Goal: Information Seeking & Learning: Find specific fact

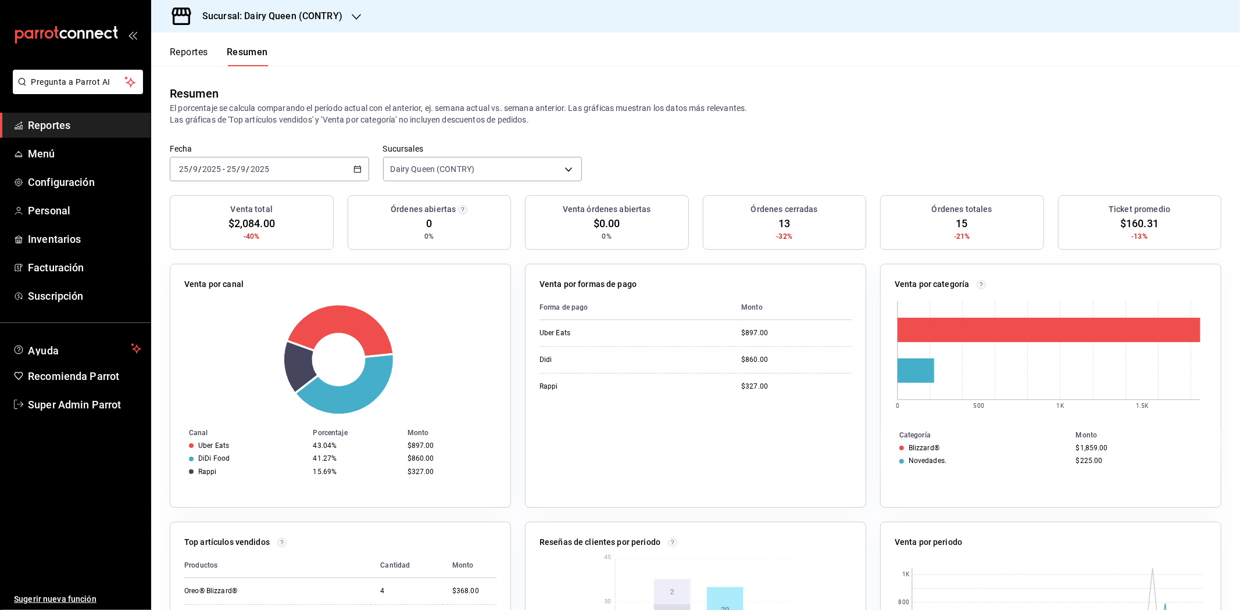
click at [195, 51] on button "Reportes" at bounding box center [189, 57] width 38 height 20
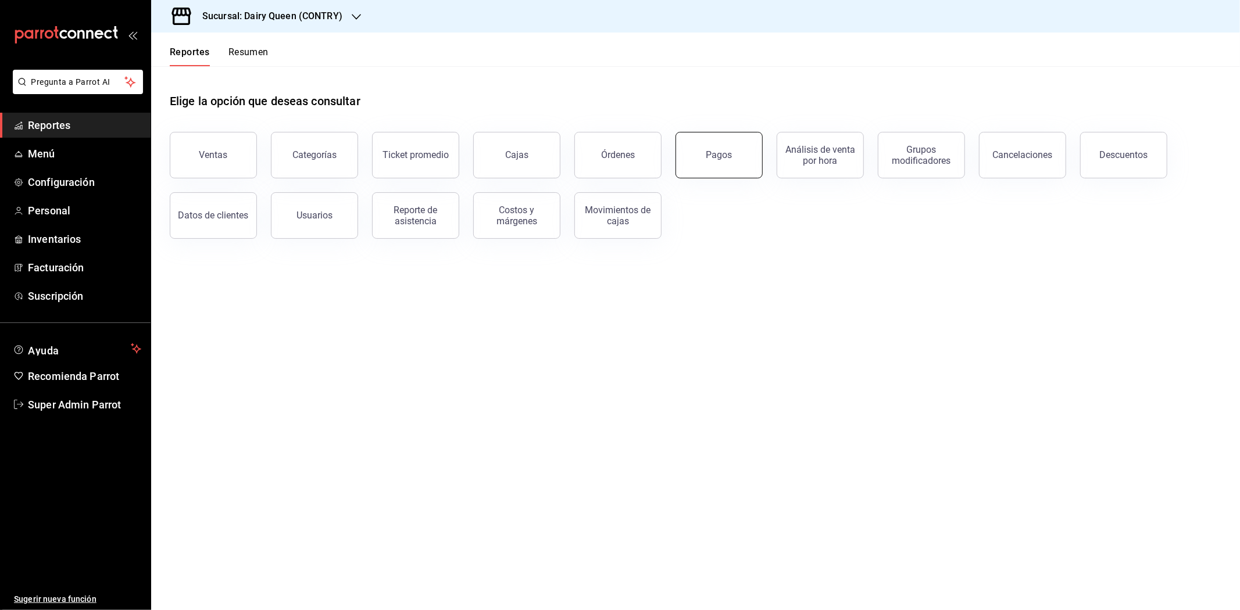
click at [720, 165] on button "Pagos" at bounding box center [718, 155] width 87 height 47
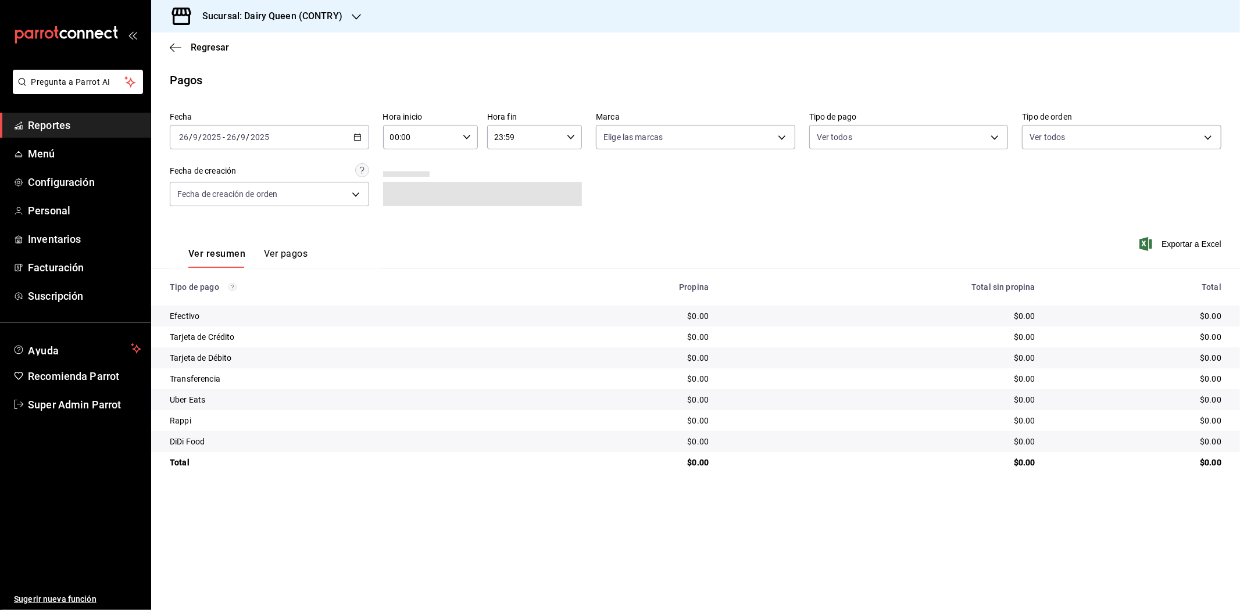
click at [363, 131] on div "[DATE] [DATE] - [DATE] [DATE]" at bounding box center [269, 137] width 199 height 24
click at [193, 194] on span "Ayer" at bounding box center [225, 198] width 90 height 12
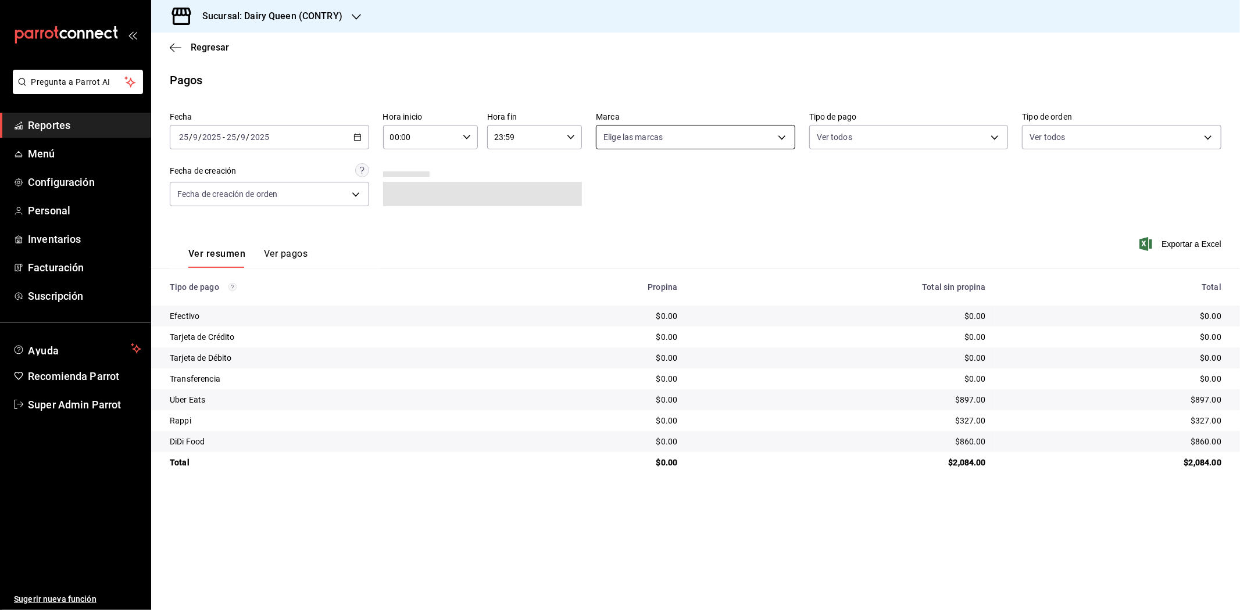
click at [751, 144] on body "Pregunta a Parrot AI Reportes Menú Configuración Personal Inventarios Facturaci…" at bounding box center [620, 305] width 1240 height 610
click at [644, 183] on span "Ver todas" at bounding box center [645, 183] width 35 height 12
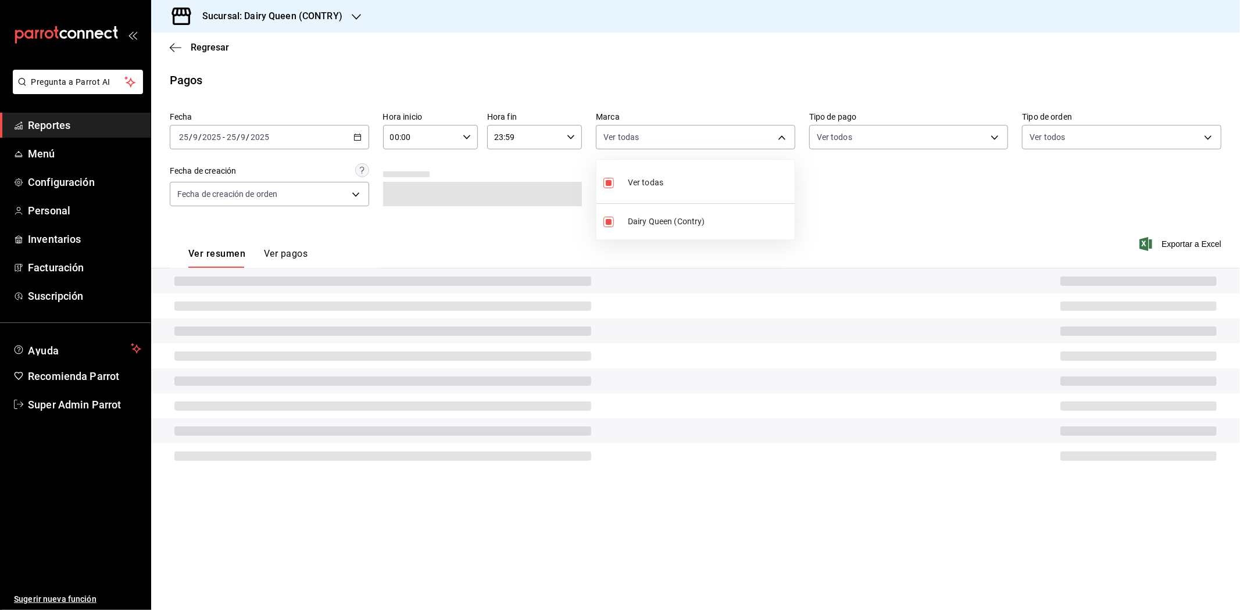
type input "6ae56965-4050-49b0-b617-5b524e81bd13"
checkbox input "true"
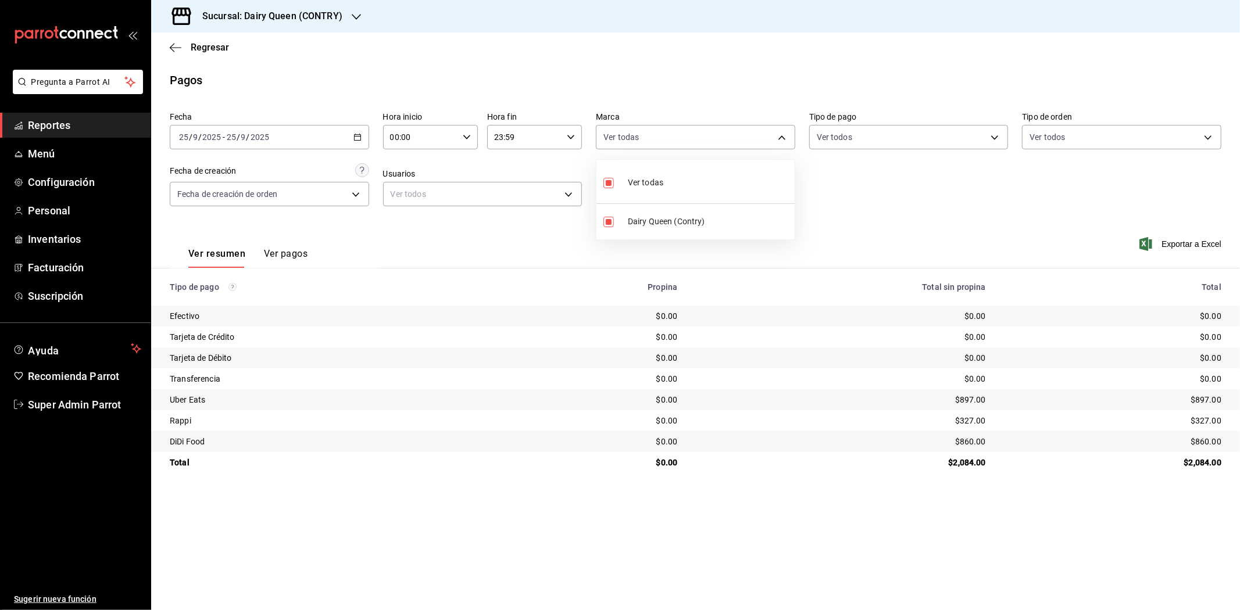
click at [350, 15] on div at bounding box center [620, 305] width 1240 height 610
click at [341, 21] on div "Sucursal: Dairy Queen (CONTRY)" at bounding box center [262, 16] width 205 height 33
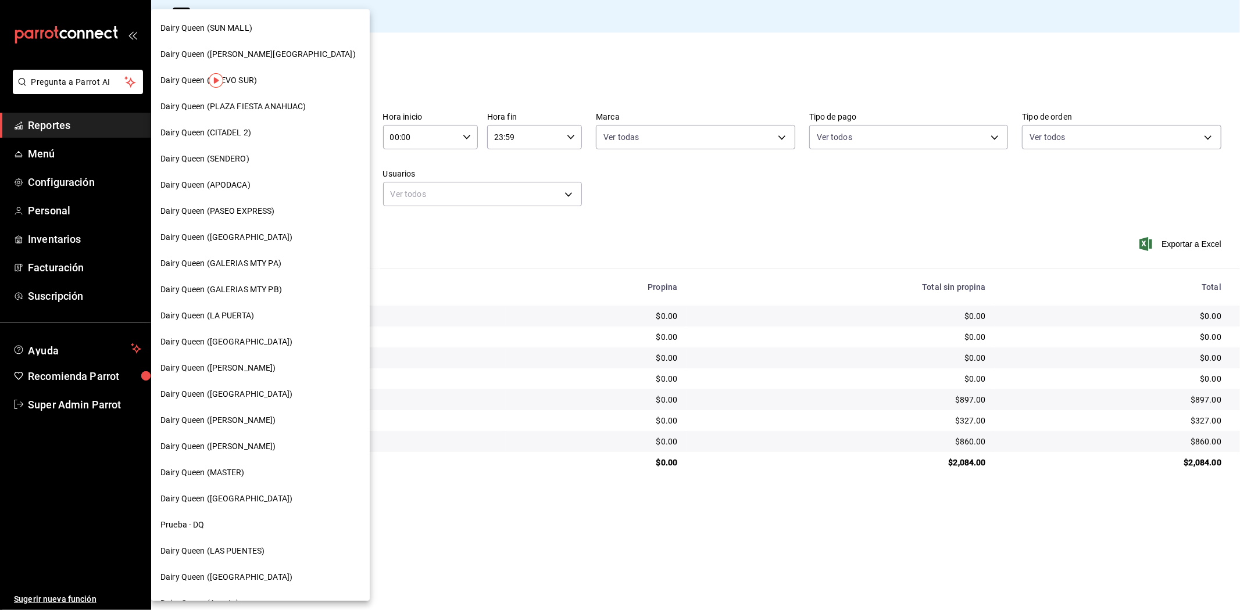
scroll to position [280, 0]
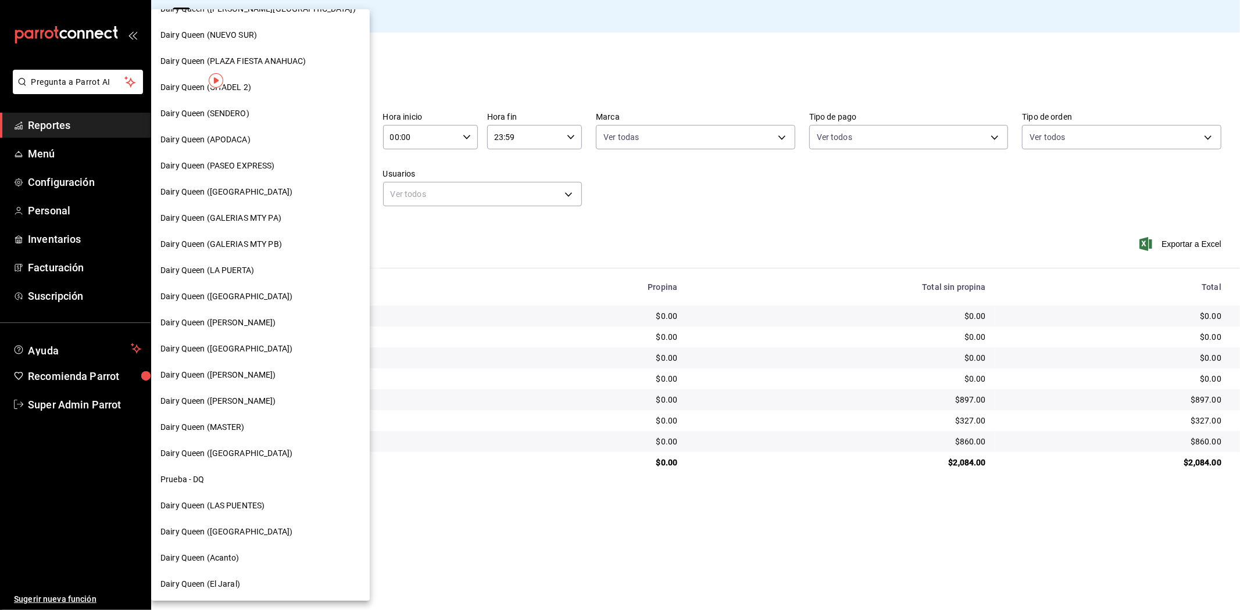
click at [439, 283] on div at bounding box center [620, 305] width 1240 height 610
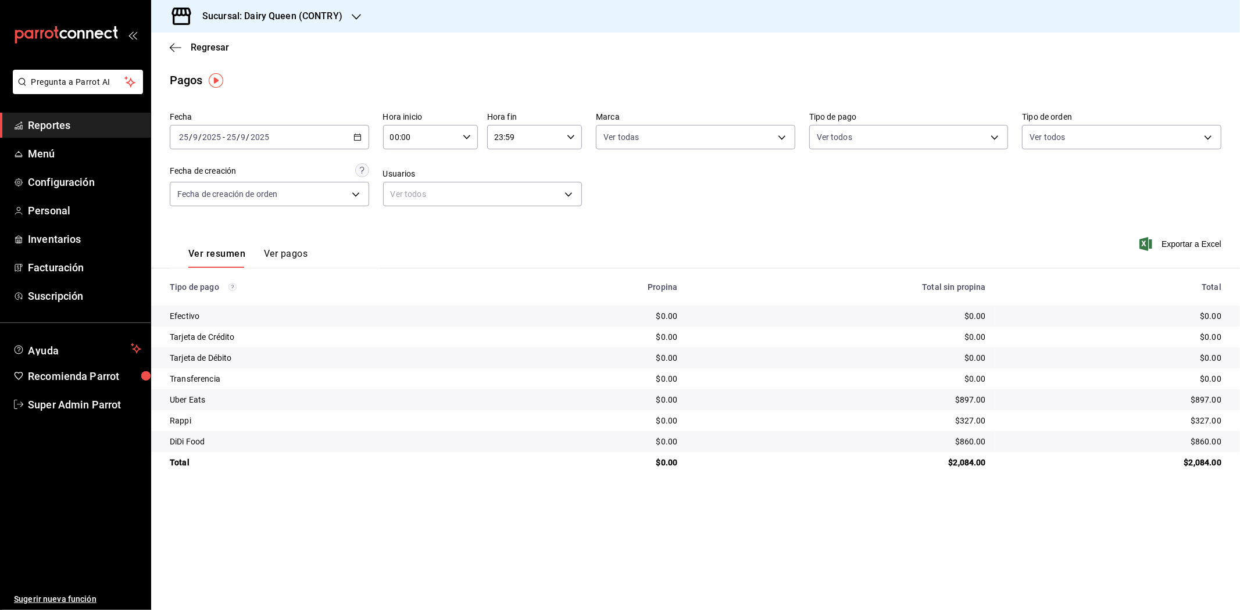
scroll to position [215, 0]
click at [179, 48] on icon "button" at bounding box center [176, 47] width 12 height 1
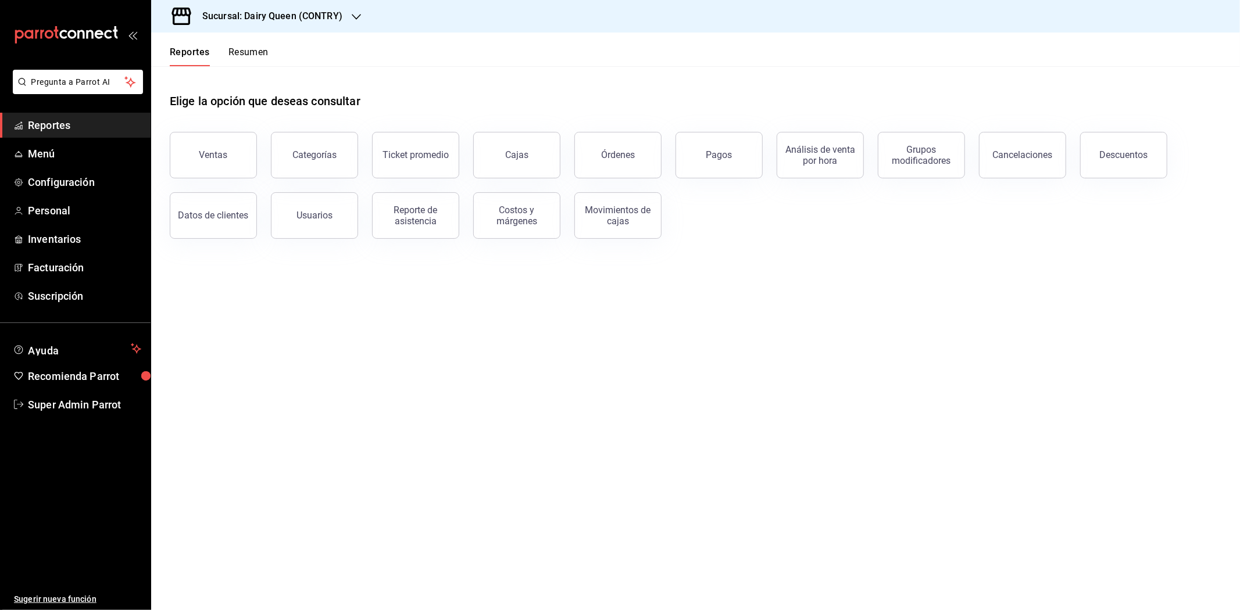
click at [237, 52] on button "Resumen" at bounding box center [248, 57] width 40 height 20
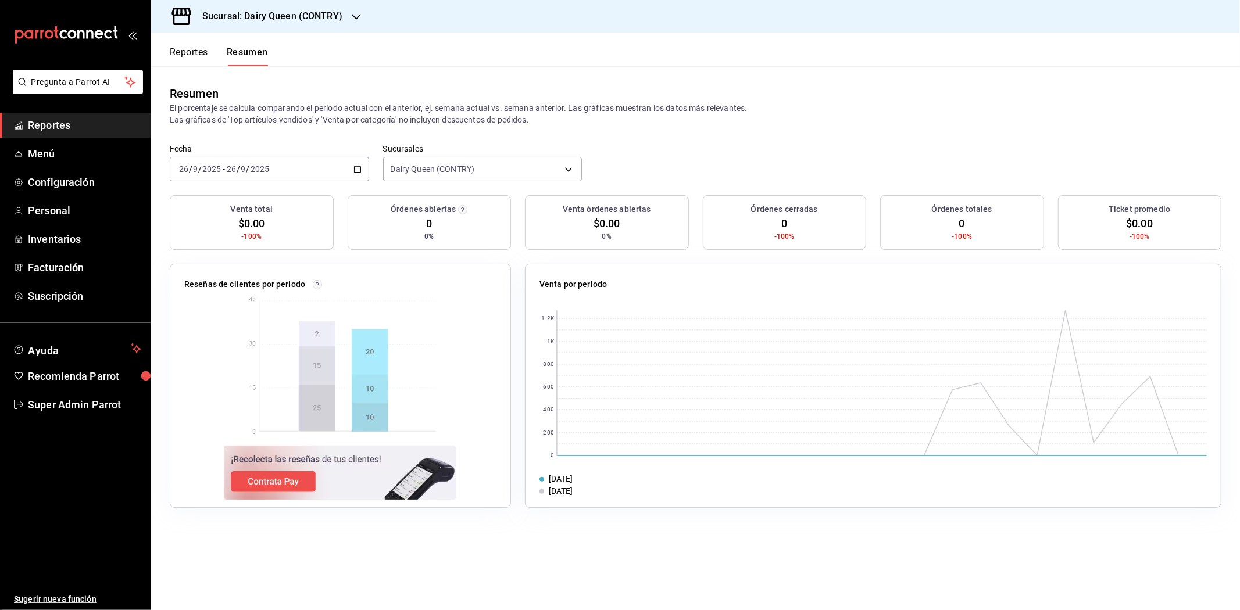
click at [357, 177] on div "[DATE] [DATE] - [DATE] [DATE]" at bounding box center [269, 169] width 199 height 24
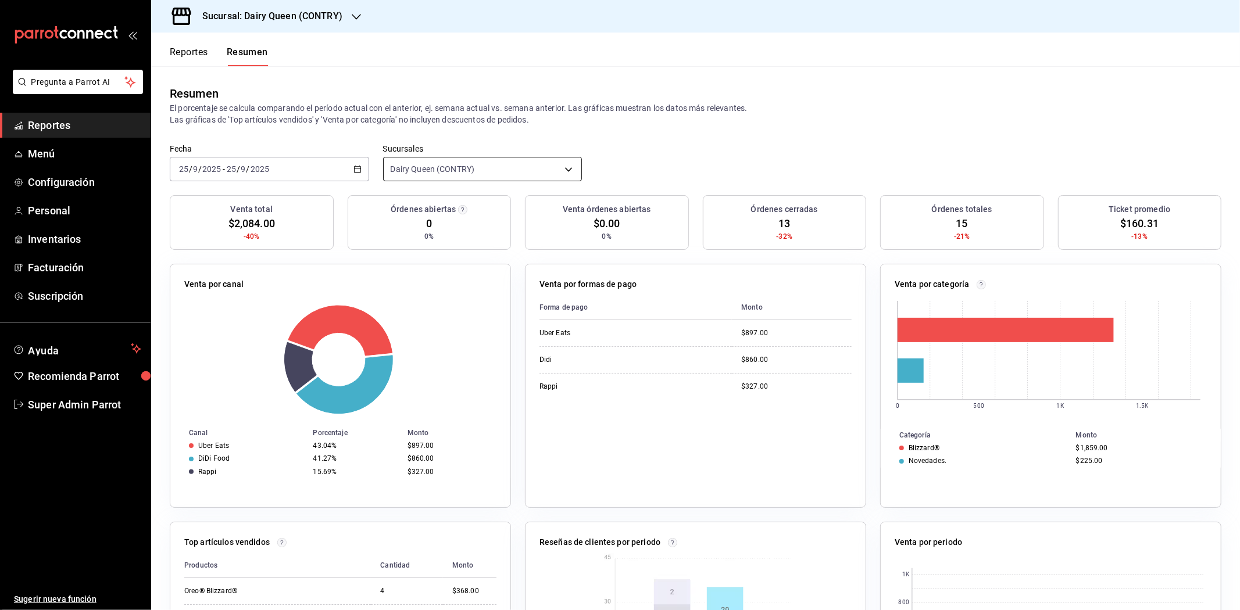
click at [514, 169] on body "Pregunta a Parrot AI Reportes Menú Configuración Personal Inventarios Facturaci…" at bounding box center [620, 305] width 1240 height 610
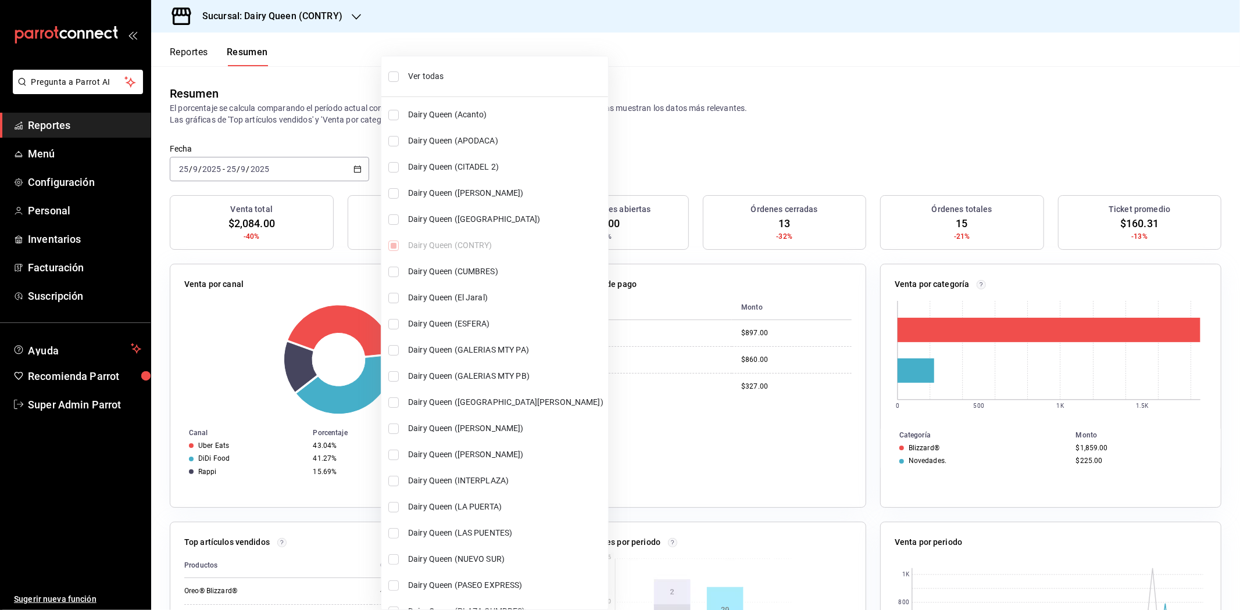
click at [427, 70] on span "Ver todas" at bounding box center [505, 76] width 195 height 12
type input "[object Object],[object Object],[object Object],[object Object],[object Object]…"
checkbox input "true"
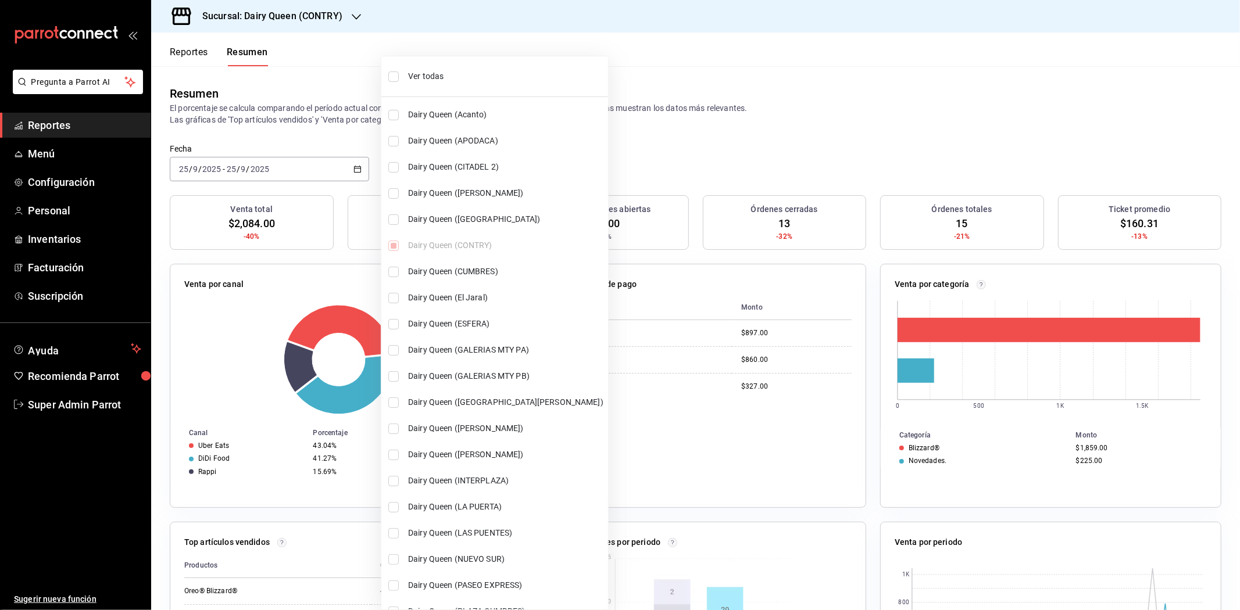
checkbox input "true"
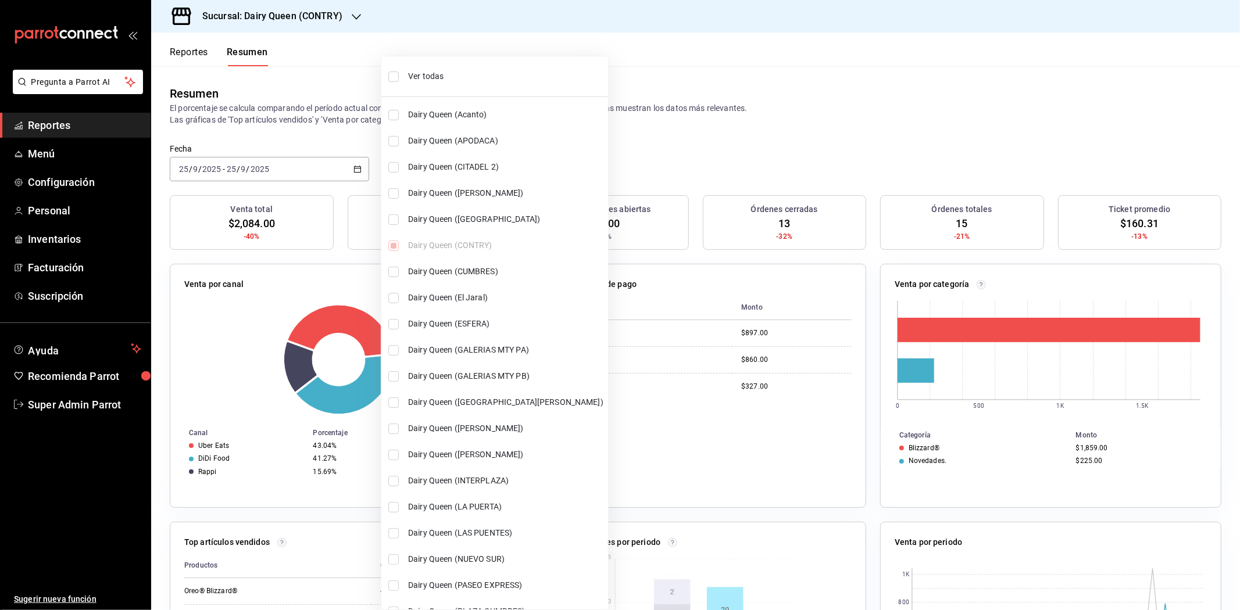
checkbox input "true"
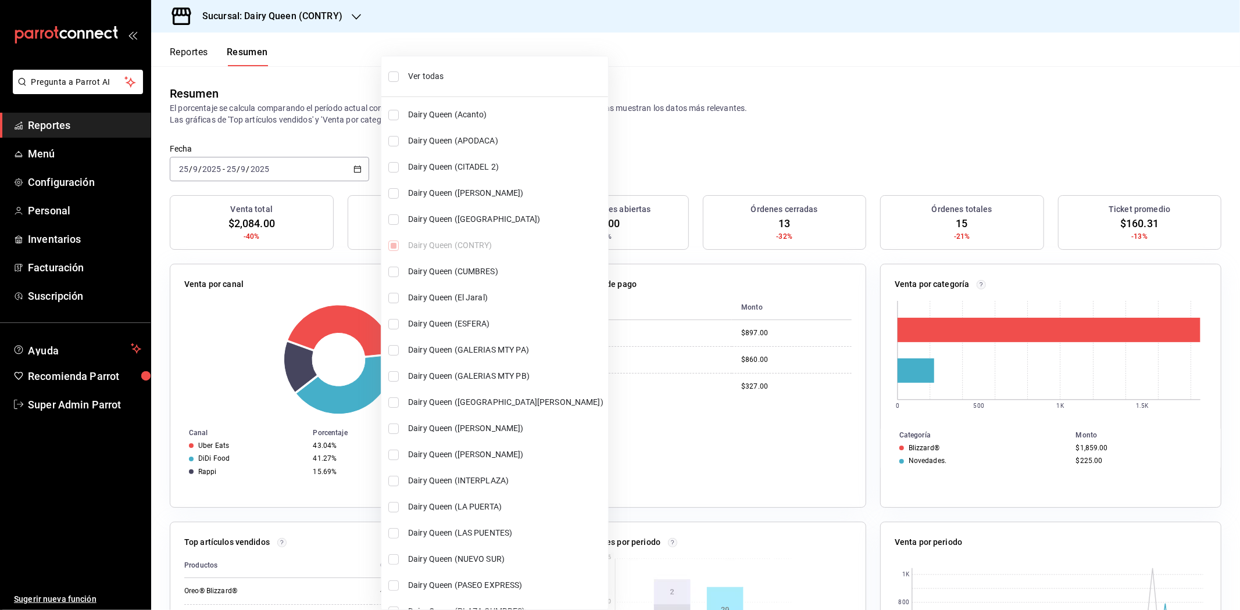
checkbox input "true"
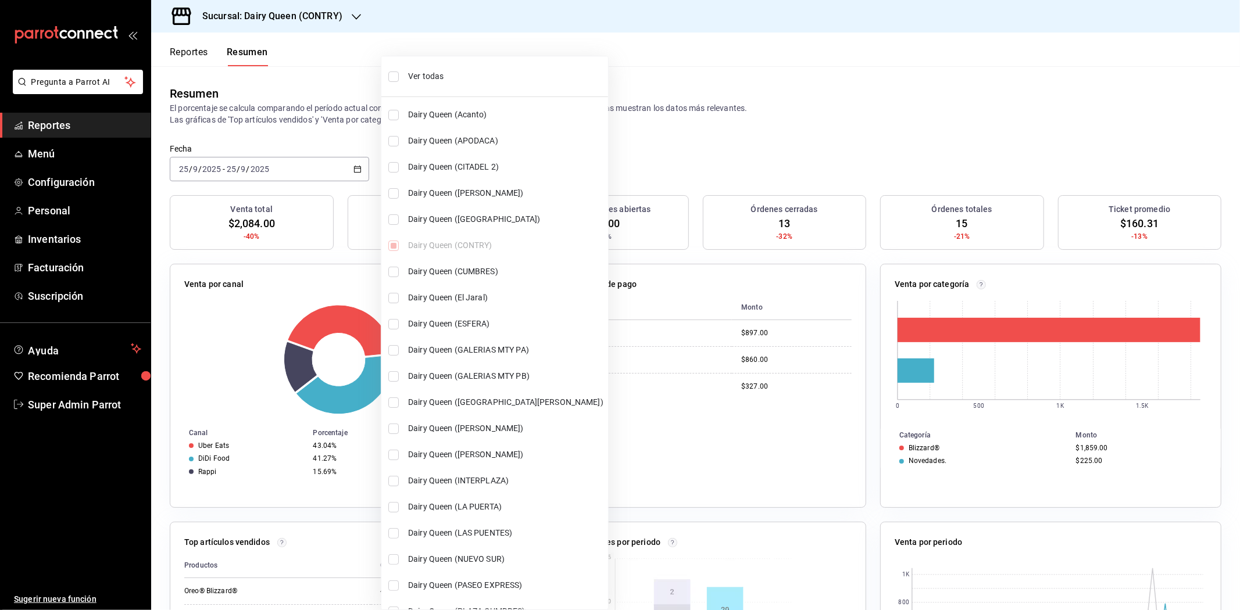
checkbox input "true"
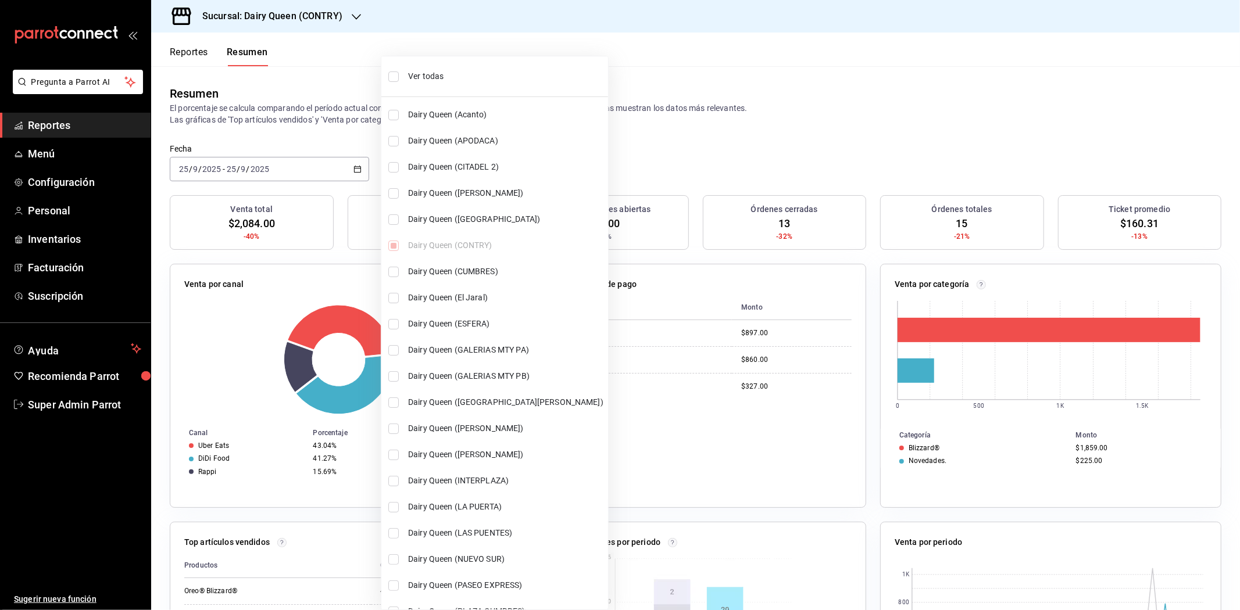
checkbox input "true"
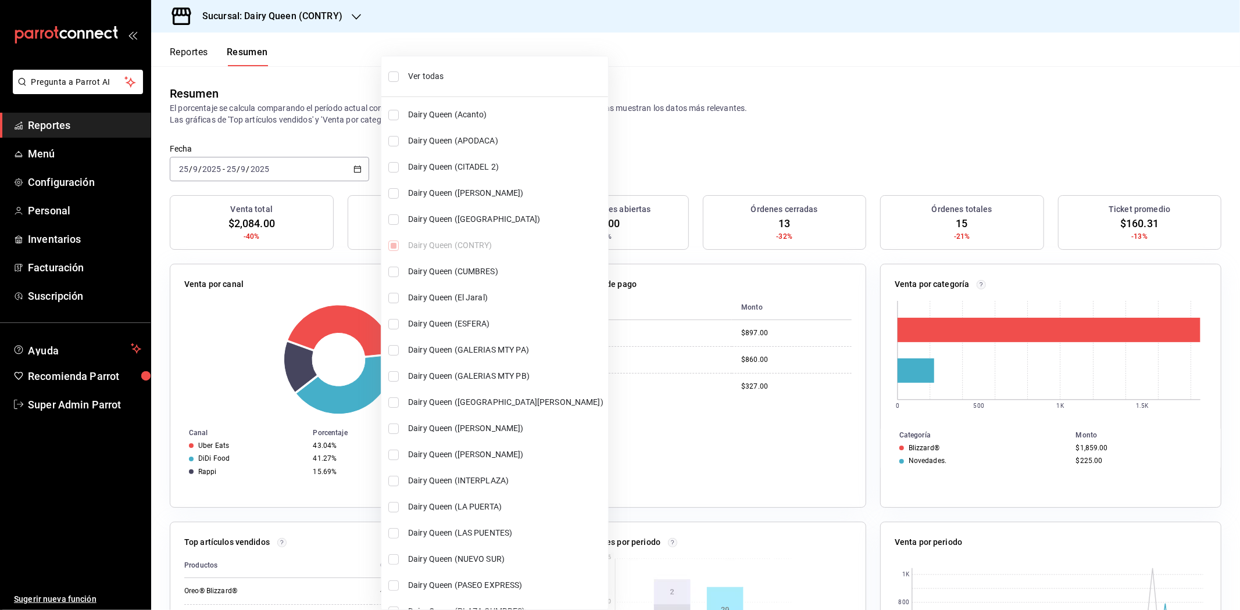
checkbox input "true"
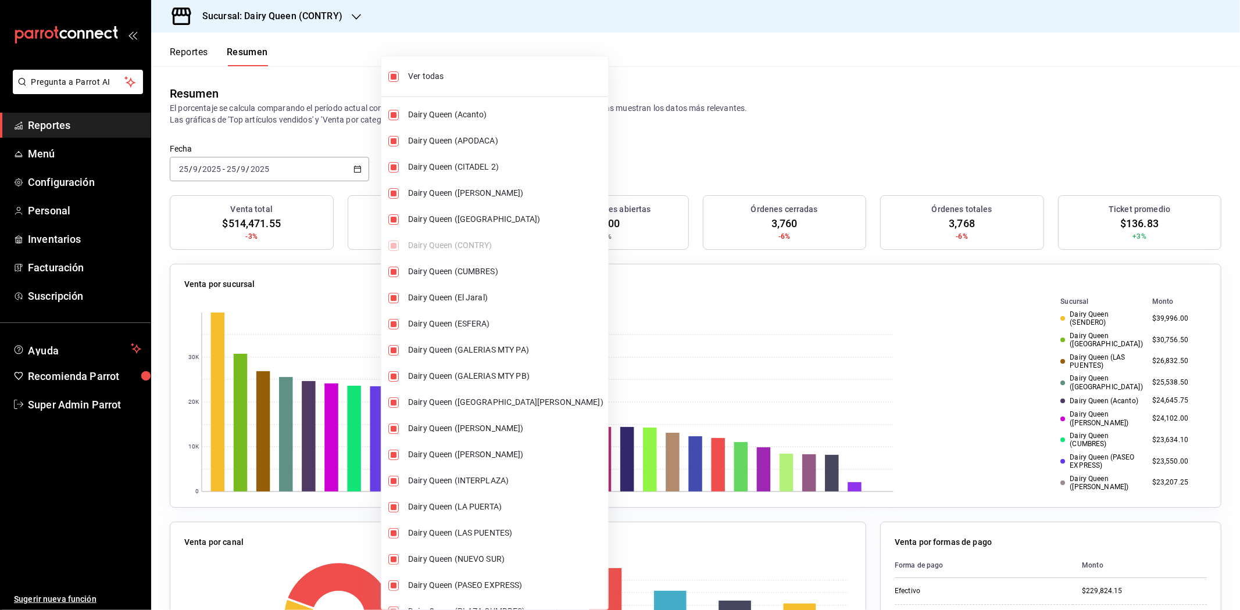
click at [928, 142] on div at bounding box center [620, 305] width 1240 height 610
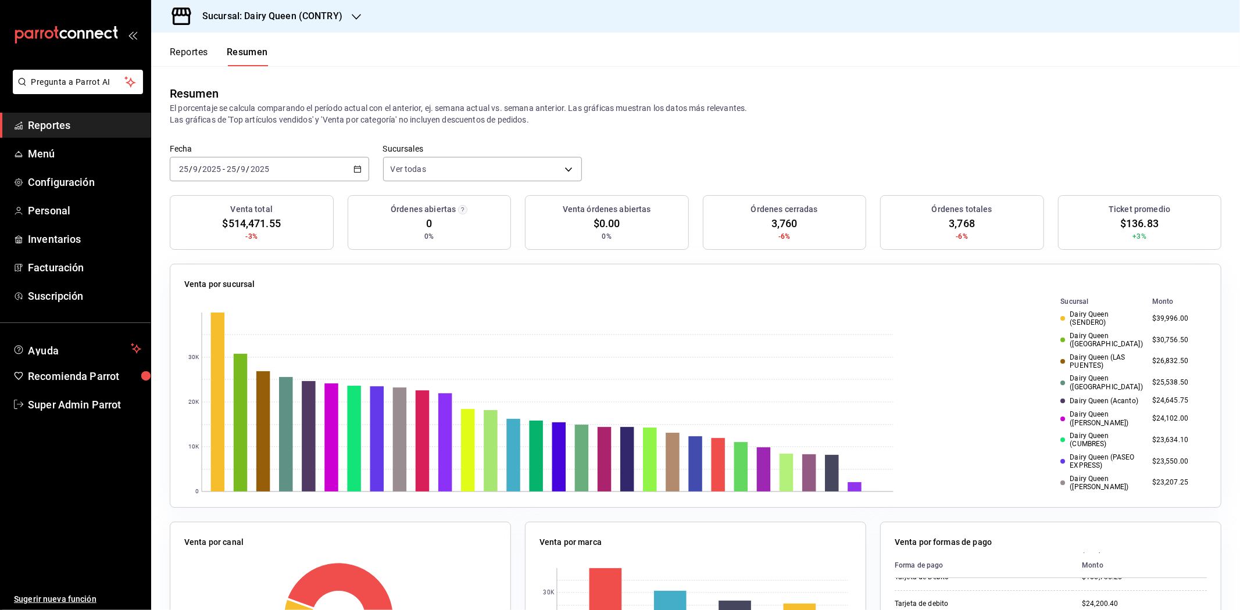
click at [198, 52] on button "Reportes" at bounding box center [189, 57] width 38 height 20
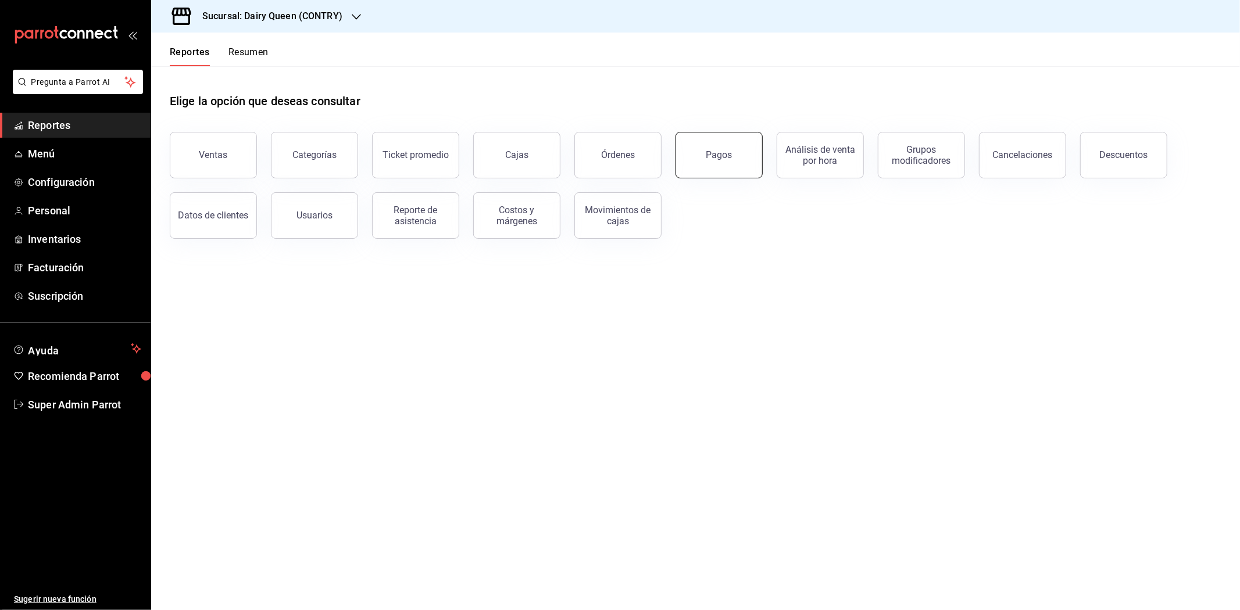
click at [710, 154] on div "Pagos" at bounding box center [719, 154] width 26 height 11
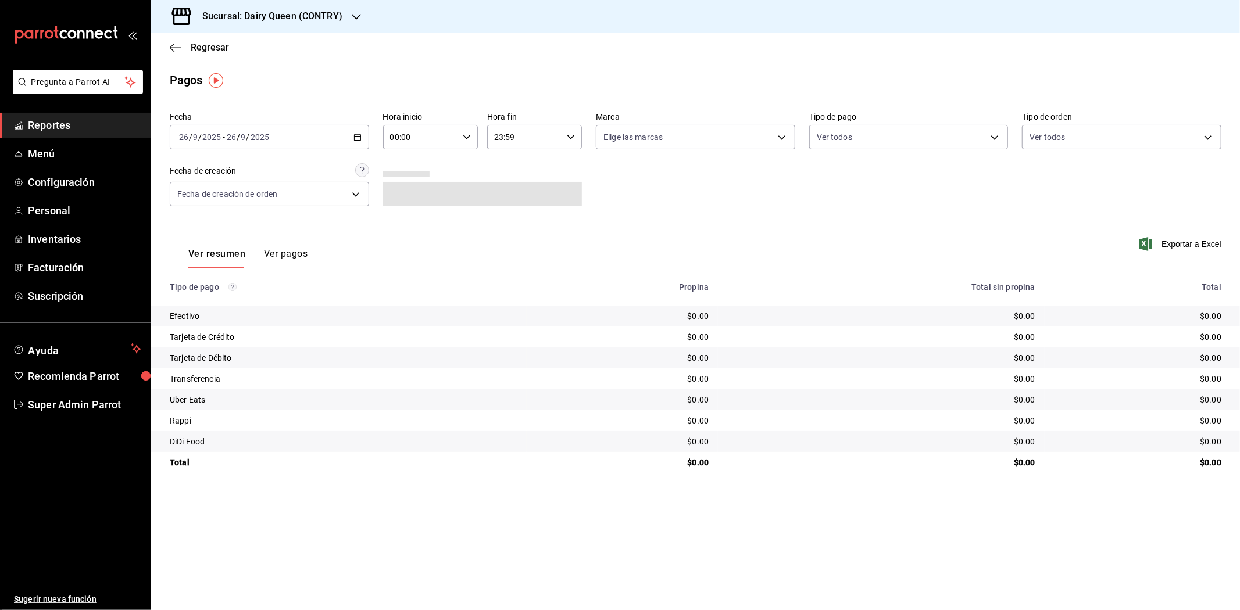
click at [355, 137] on icon "button" at bounding box center [357, 137] width 8 height 8
click at [191, 189] on li "Ayer" at bounding box center [224, 198] width 109 height 26
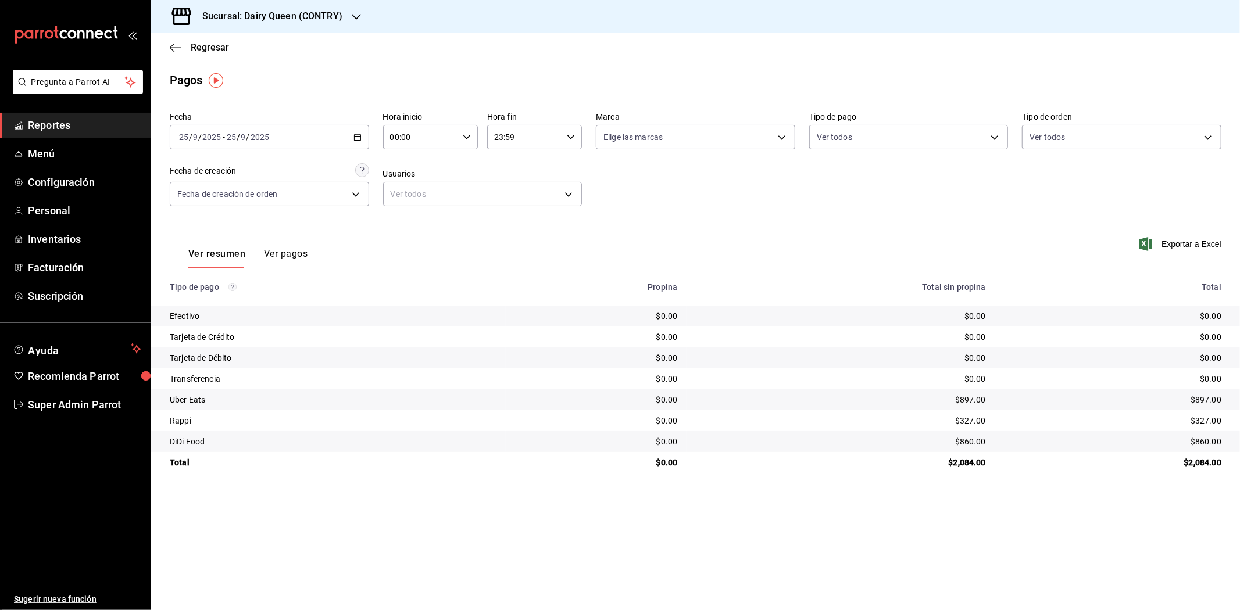
click at [318, 26] on div "Sucursal: Dairy Queen (CONTRY)" at bounding box center [262, 16] width 205 height 33
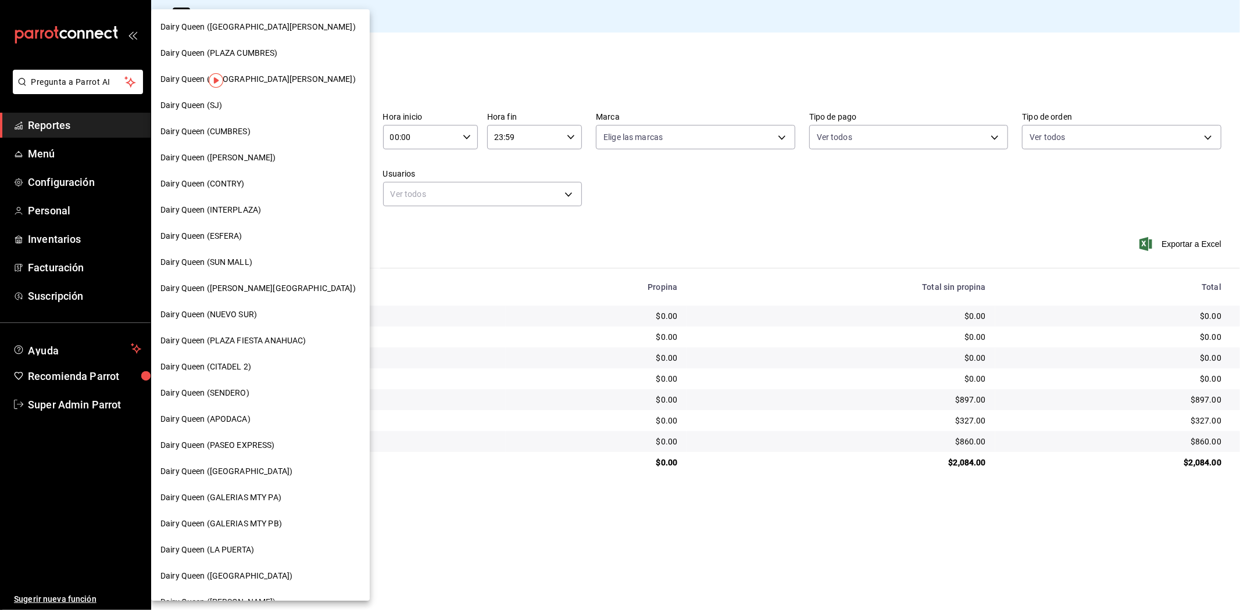
click at [260, 184] on div "Dairy Queen (CONTRY)" at bounding box center [260, 184] width 200 height 12
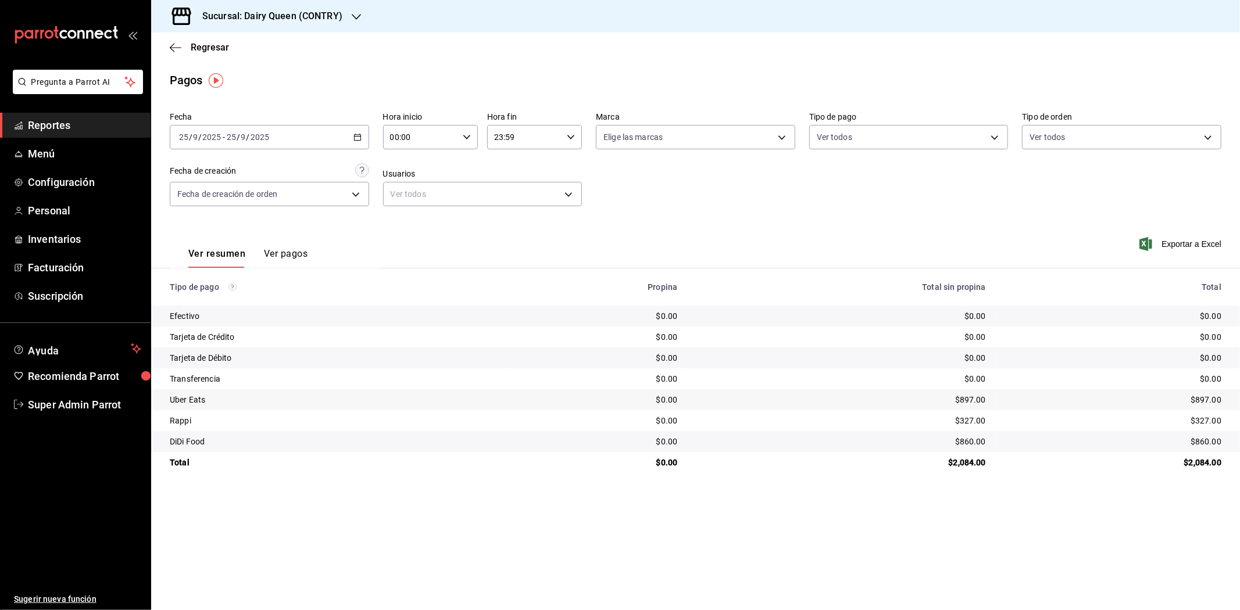
click at [310, 15] on h3 "Sucursal: Dairy Queen (CONTRY)" at bounding box center [267, 16] width 149 height 14
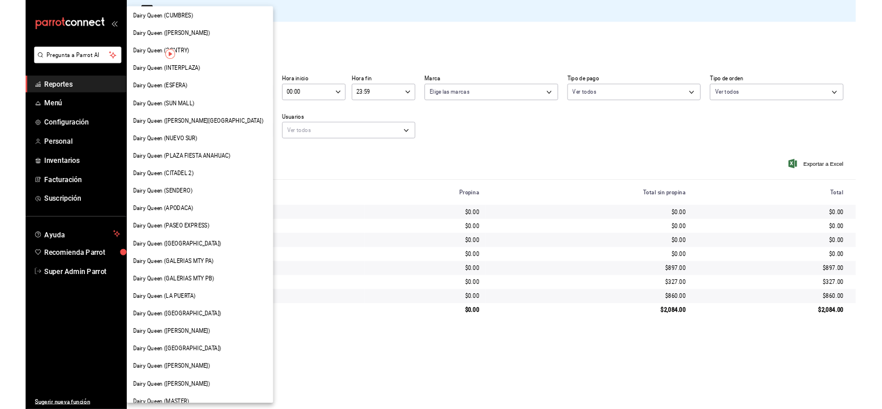
scroll to position [129, 0]
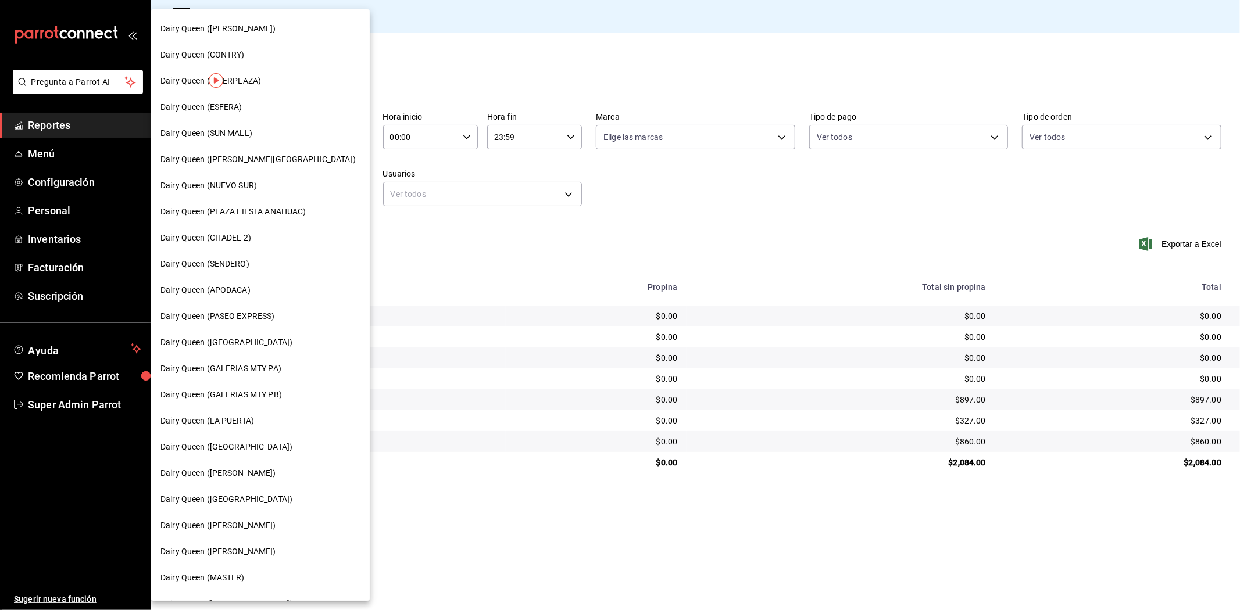
click at [245, 269] on span "Dairy Queen (SENDERO)" at bounding box center [204, 264] width 89 height 12
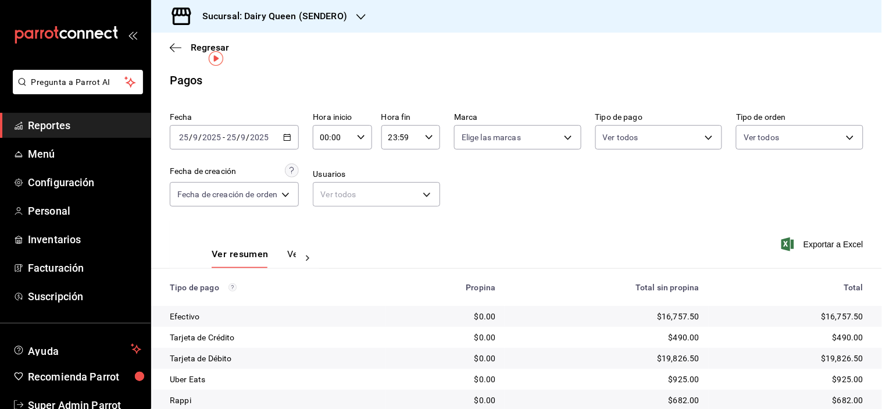
scroll to position [62, 0]
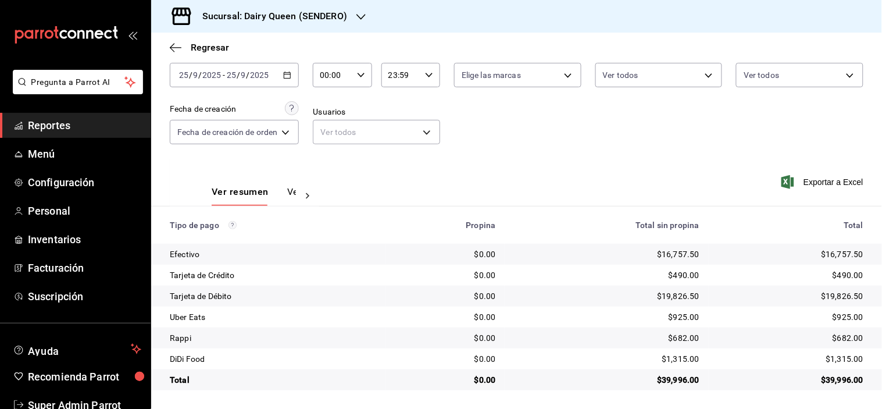
click at [842, 317] on div "$925.00" at bounding box center [790, 317] width 145 height 12
click at [846, 353] on div "$1,315.00" at bounding box center [790, 359] width 145 height 12
click at [351, 13] on div "Sucursal: Dairy Queen (SENDERO)" at bounding box center [265, 16] width 210 height 33
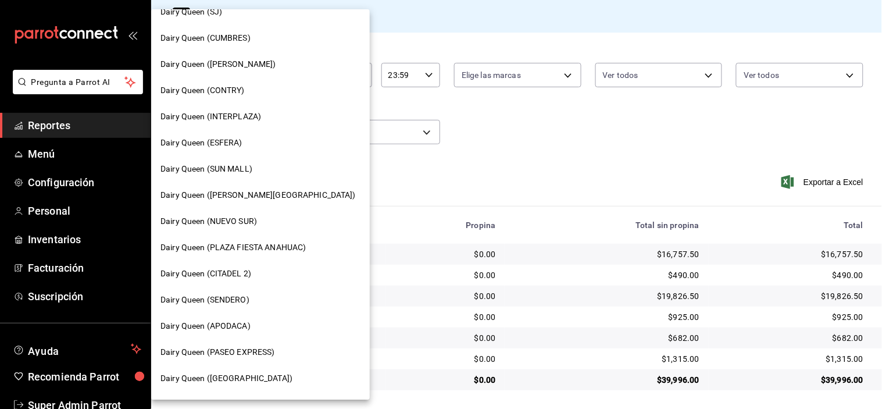
scroll to position [29, 0]
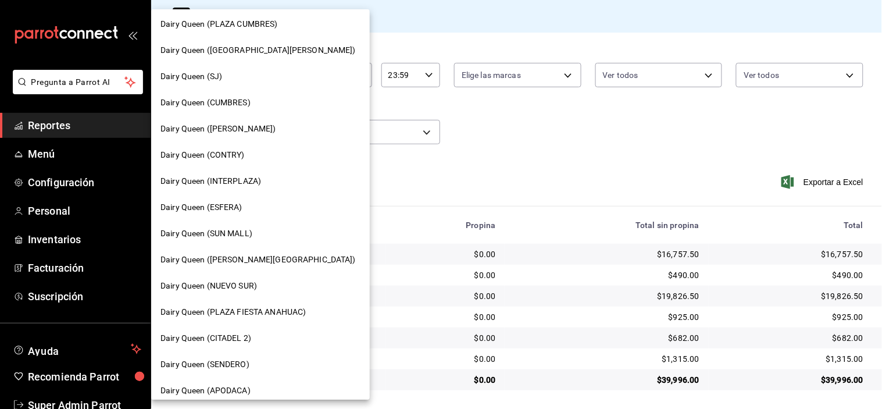
click at [240, 101] on span "Dairy Queen (CUMBRES)" at bounding box center [205, 102] width 90 height 12
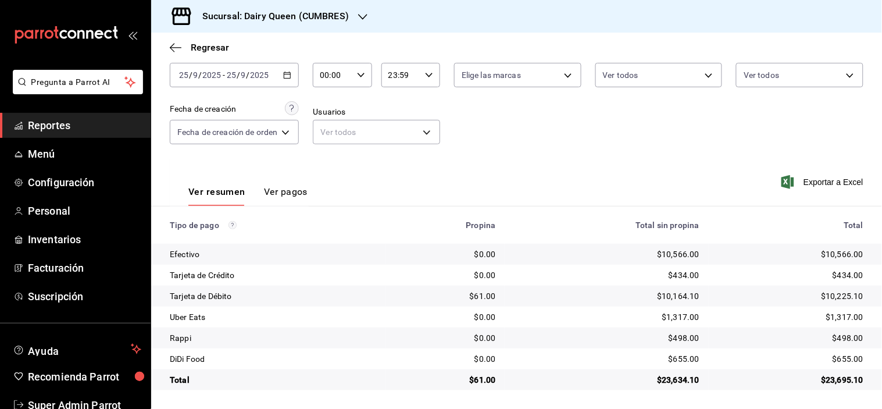
scroll to position [0, 0]
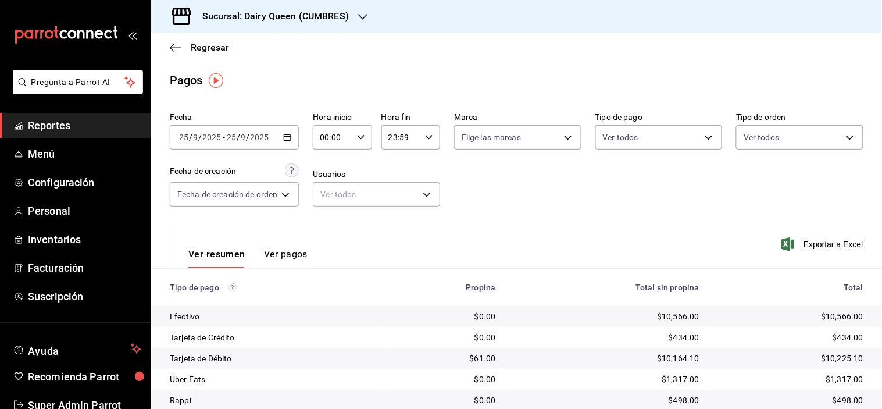
click at [262, 24] on div "Sucursal: Dairy Queen (CUMBRES)" at bounding box center [266, 16] width 212 height 33
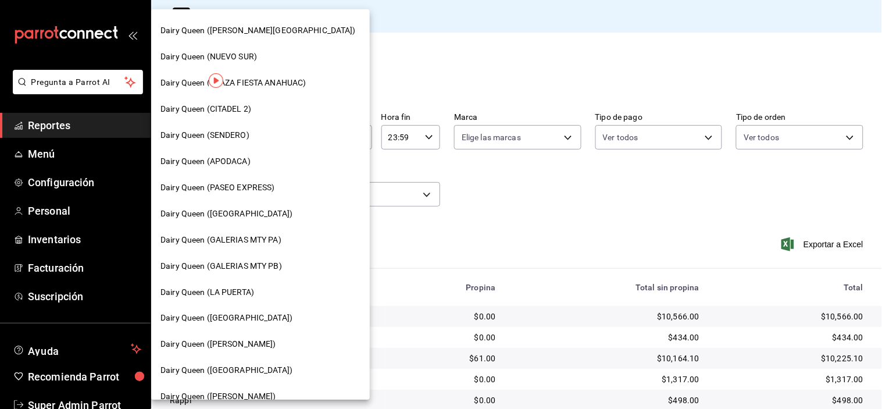
scroll to position [481, 0]
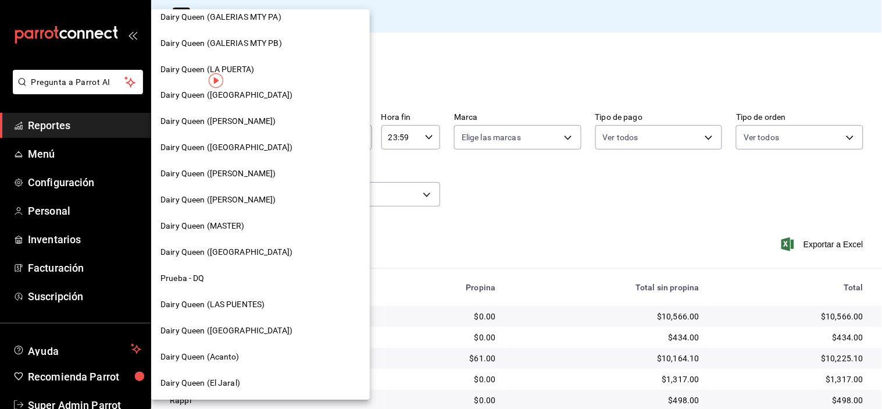
click at [249, 306] on span "Dairy Queen (LAS PUENTES)" at bounding box center [212, 305] width 104 height 12
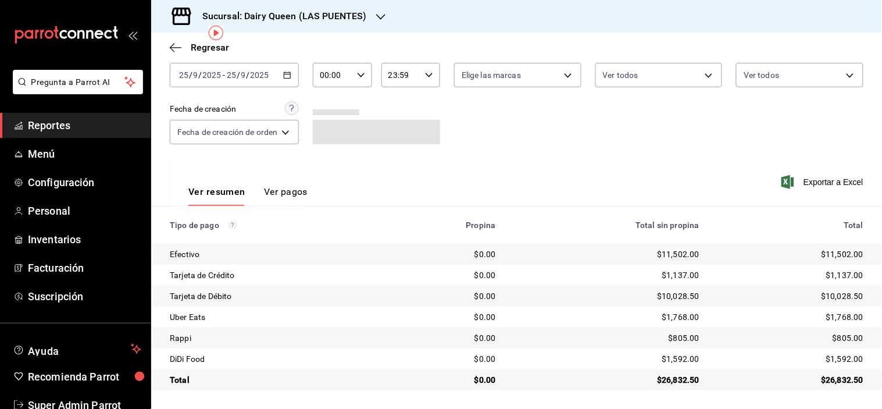
scroll to position [0, 0]
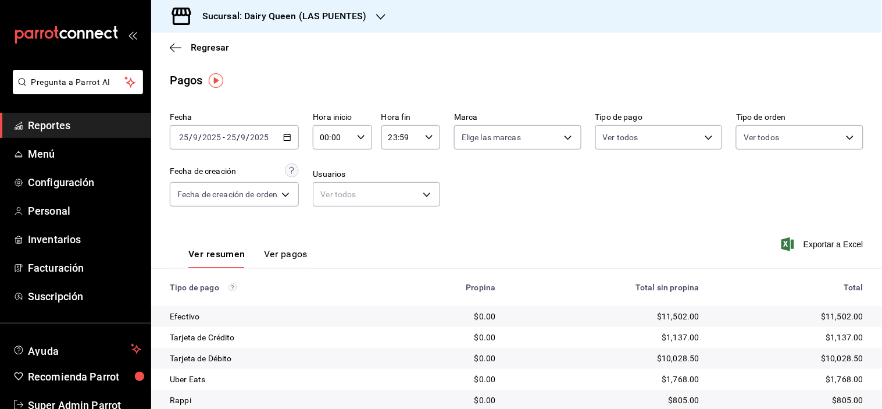
click at [326, 26] on div "Sucursal: Dairy Queen (LAS PUENTES)" at bounding box center [275, 16] width 230 height 33
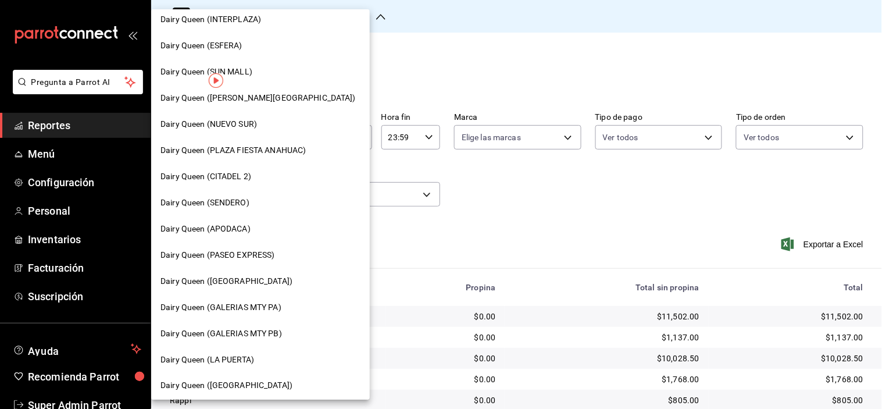
scroll to position [194, 0]
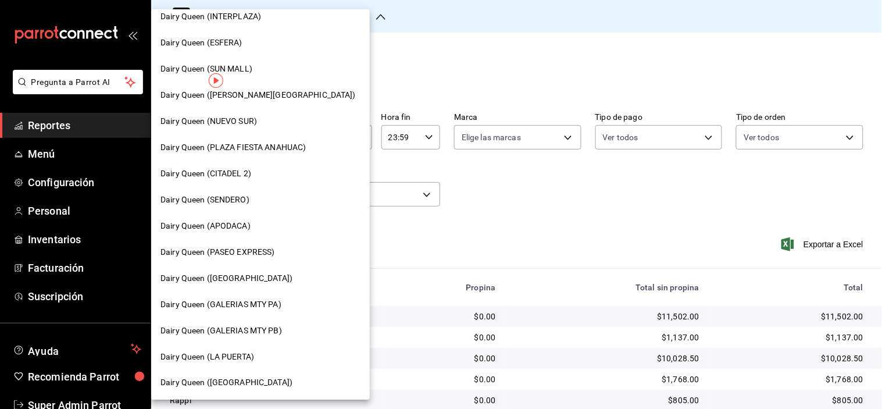
click at [240, 249] on span "Dairy Queen (PASEO EXPRESS)" at bounding box center [217, 252] width 115 height 12
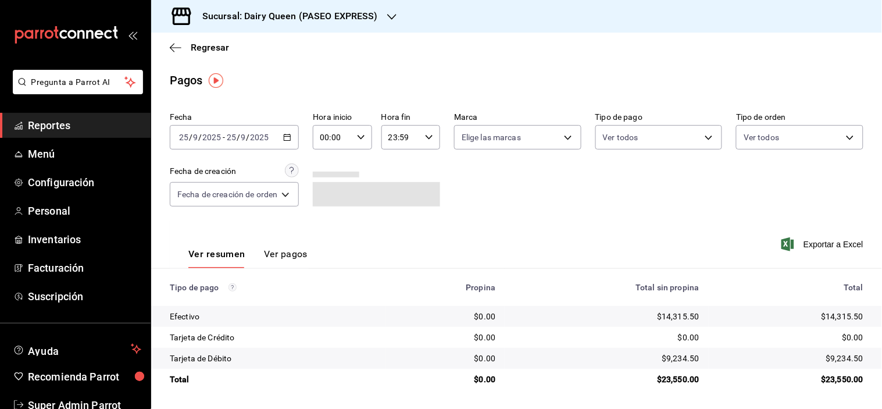
click at [338, 26] on div "Sucursal: Dairy Queen (PASEO EXPRESS)" at bounding box center [280, 16] width 241 height 33
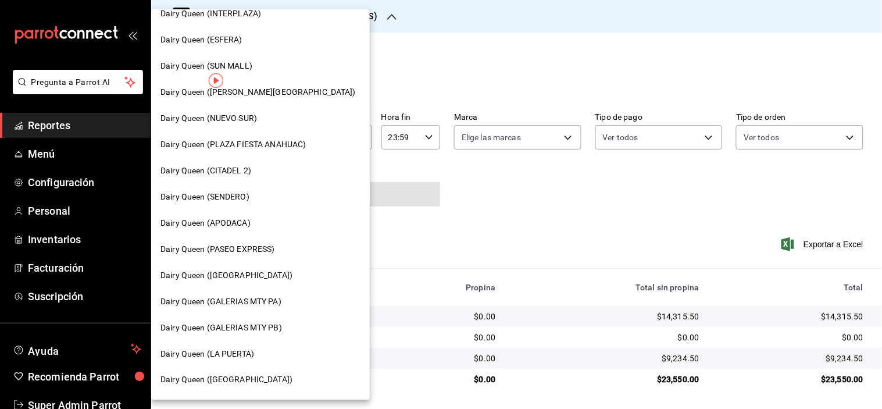
scroll to position [258, 0]
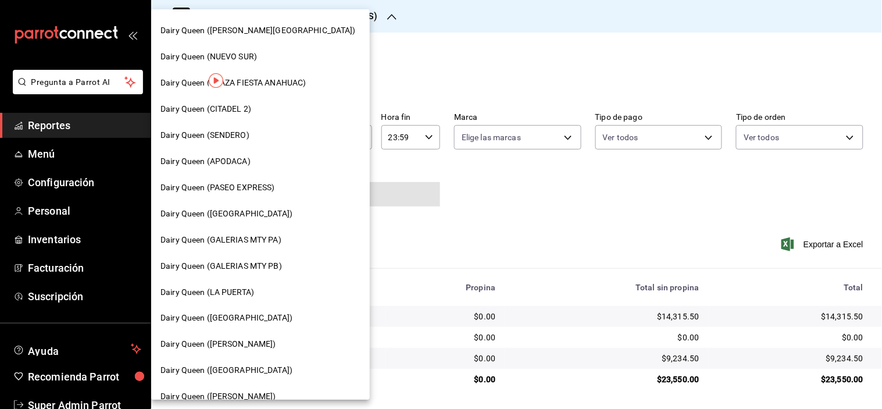
click at [244, 320] on span "Dairy Queen ([GEOGRAPHIC_DATA])" at bounding box center [226, 318] width 132 height 12
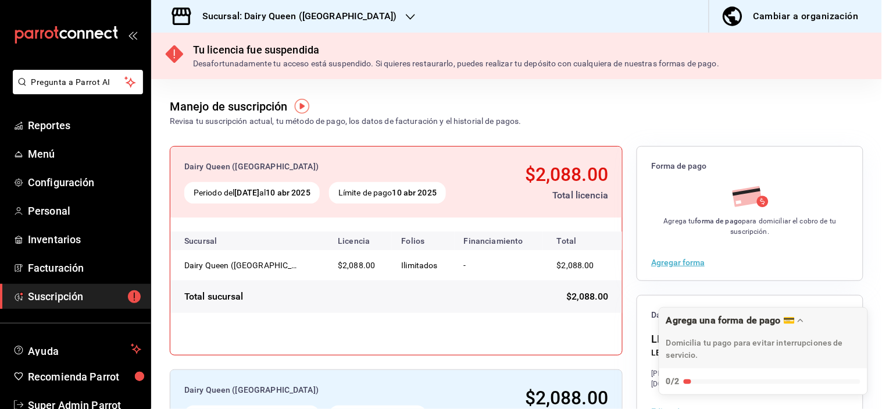
click at [304, 16] on h3 "Sucursal: Dairy Queen ([GEOGRAPHIC_DATA])" at bounding box center [294, 16] width 203 height 14
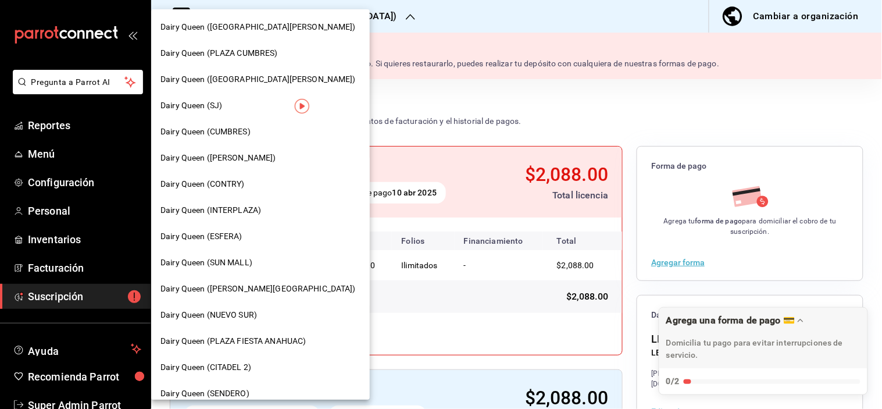
click at [204, 103] on span "Dairy Queen (SJ)" at bounding box center [191, 105] width 62 height 12
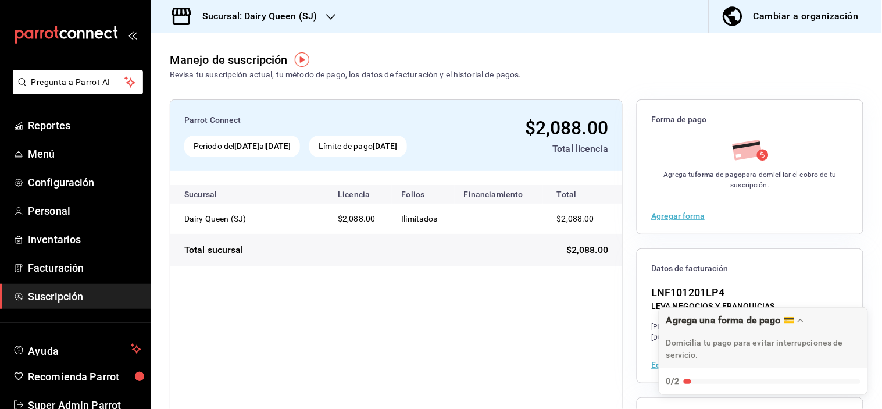
click at [309, 27] on div "Sucursal: Dairy Queen (SJ)" at bounding box center [250, 16] width 180 height 33
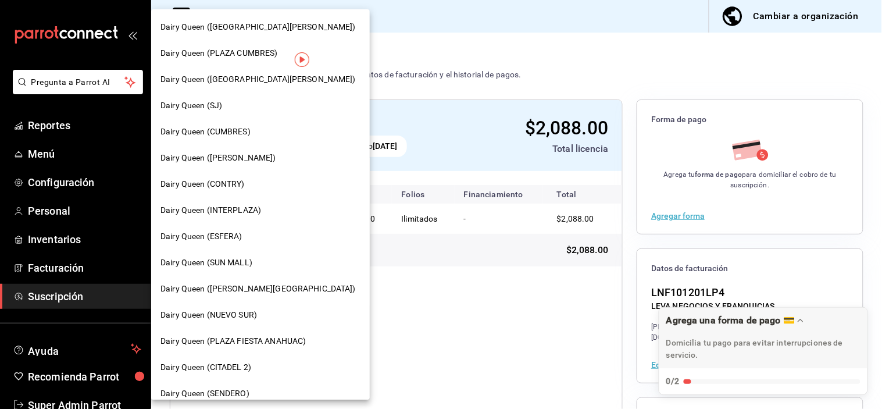
click at [253, 132] on div "Dairy Queen (CUMBRES)" at bounding box center [260, 132] width 200 height 12
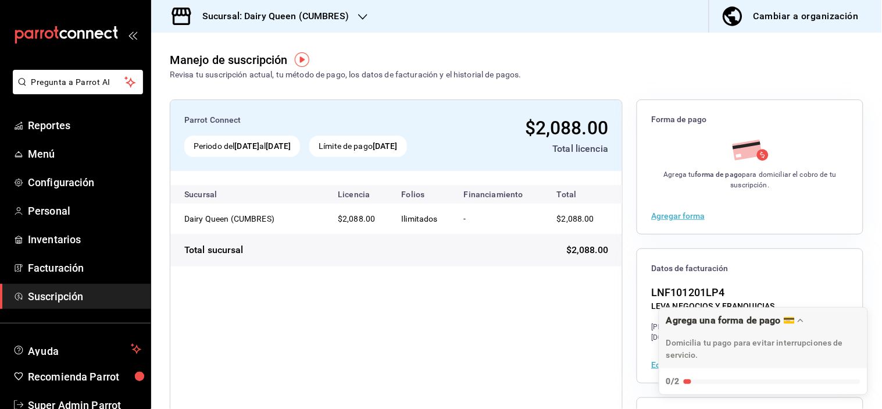
click at [195, 15] on h3 "Sucursal: Dairy Queen (CUMBRES)" at bounding box center [271, 16] width 156 height 14
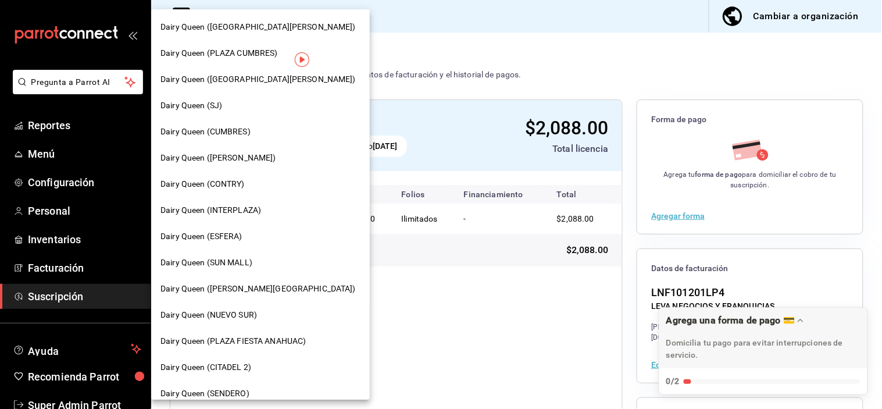
click at [498, 113] on div at bounding box center [441, 204] width 882 height 409
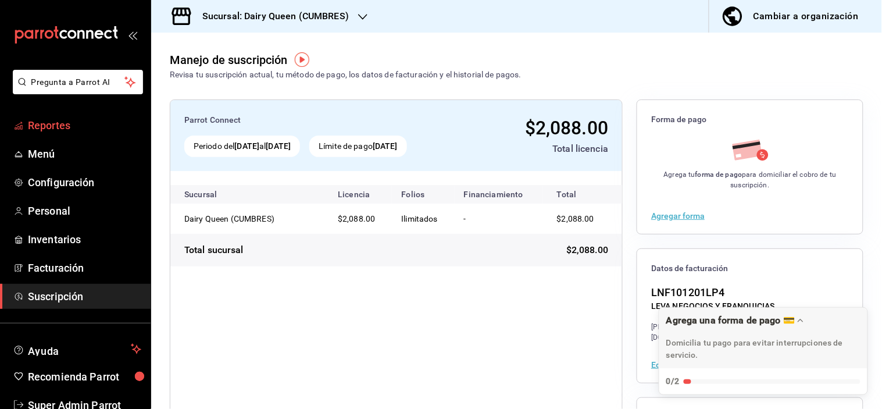
click at [47, 128] on span "Reportes" at bounding box center [84, 125] width 113 height 16
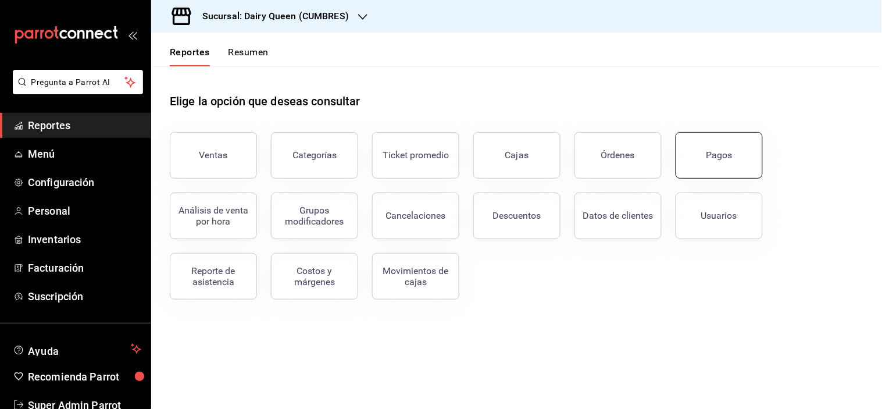
click at [718, 167] on button "Pagos" at bounding box center [718, 155] width 87 height 47
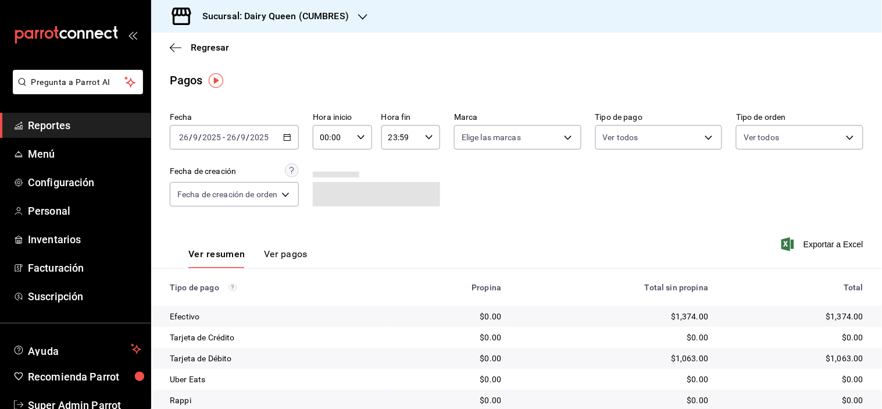
click at [272, 15] on h3 "Sucursal: Dairy Queen (CUMBRES)" at bounding box center [271, 16] width 156 height 14
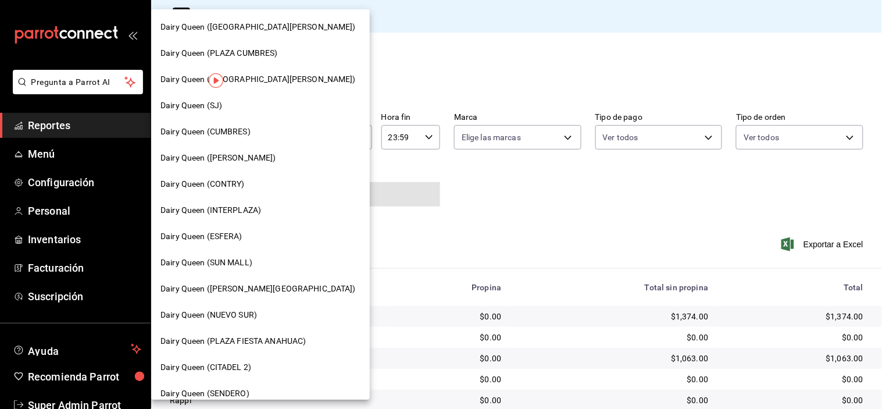
click at [277, 26] on span "Dairy Queen ([GEOGRAPHIC_DATA][PERSON_NAME])" at bounding box center [257, 27] width 195 height 12
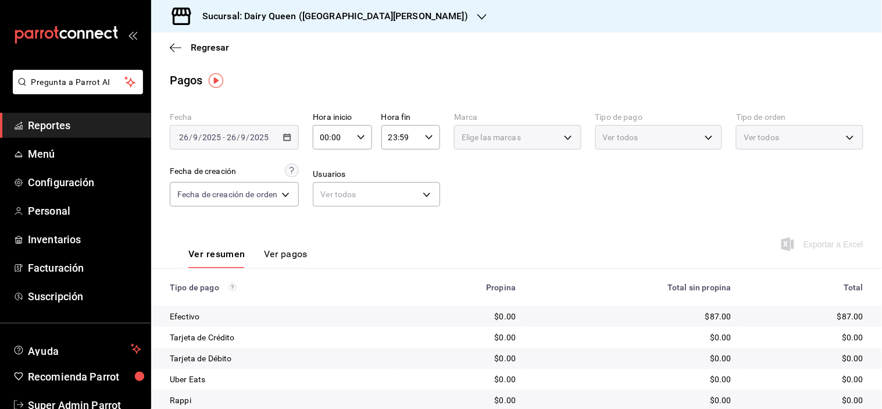
click at [357, 27] on div "Sucursal: Dairy Queen ([GEOGRAPHIC_DATA][PERSON_NAME])" at bounding box center [325, 16] width 331 height 33
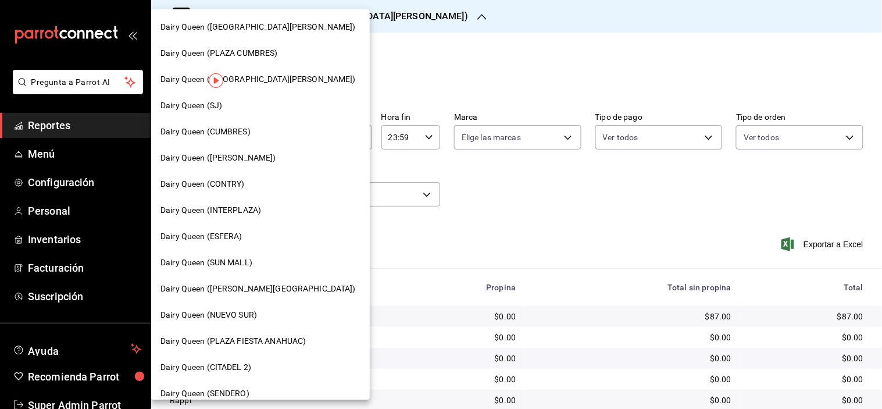
click at [243, 154] on span "Dairy Queen ([PERSON_NAME])" at bounding box center [218, 158] width 116 height 12
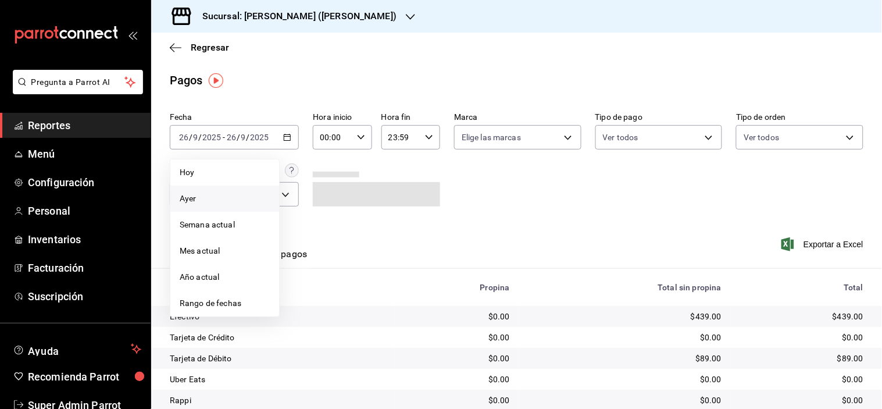
click at [198, 198] on span "Ayer" at bounding box center [225, 198] width 90 height 12
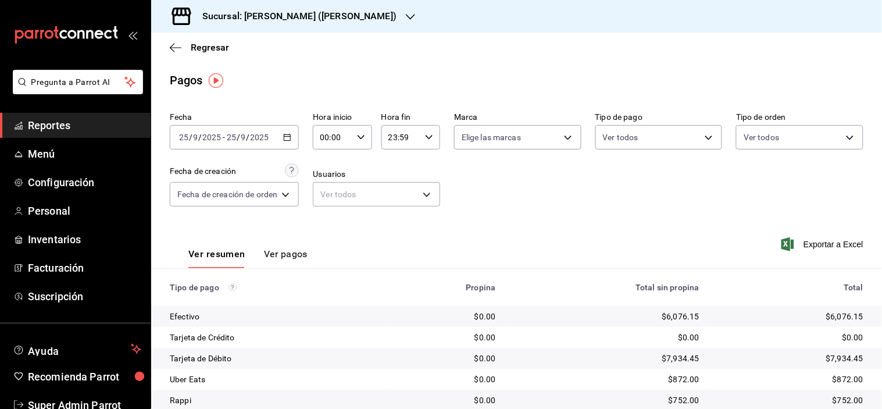
click at [348, 17] on h3 "Sucursal: [PERSON_NAME] ([PERSON_NAME])" at bounding box center [294, 16] width 203 height 14
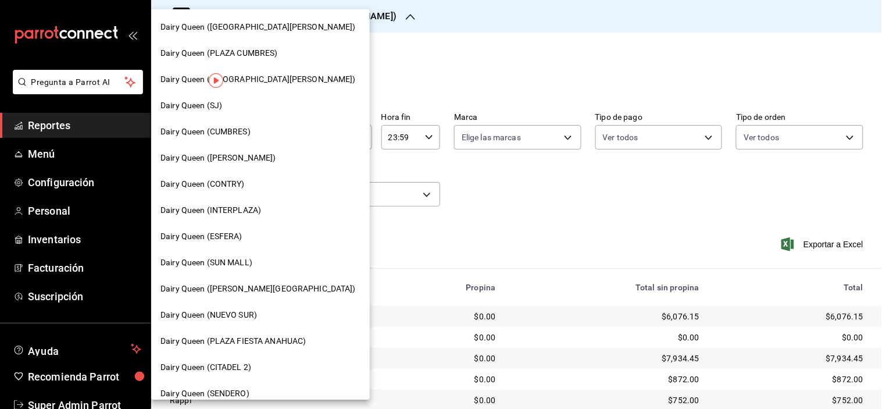
click at [285, 98] on div "Dairy Queen (SJ)" at bounding box center [260, 105] width 219 height 26
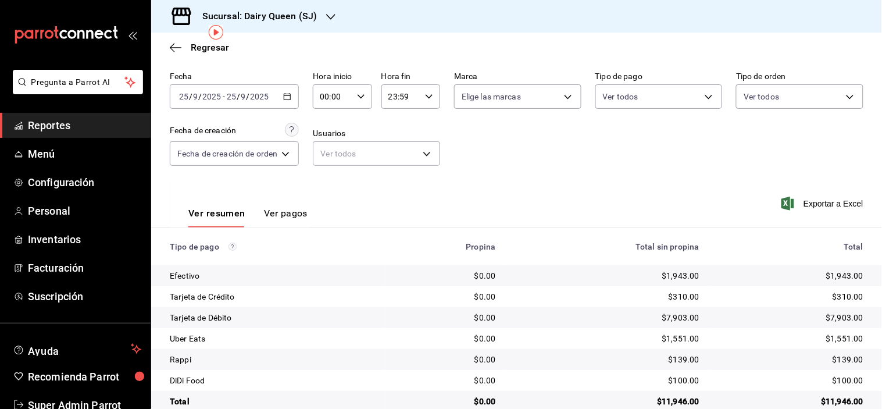
scroll to position [62, 0]
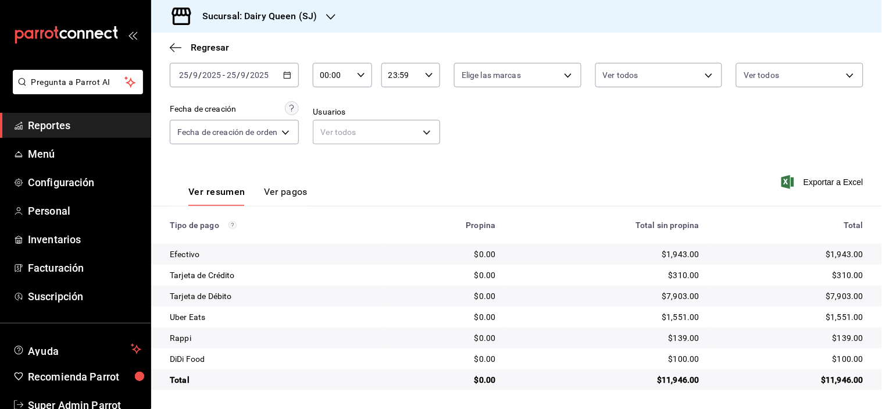
click at [306, 16] on h3 "Sucursal: Dairy Queen (SJ)" at bounding box center [255, 16] width 124 height 14
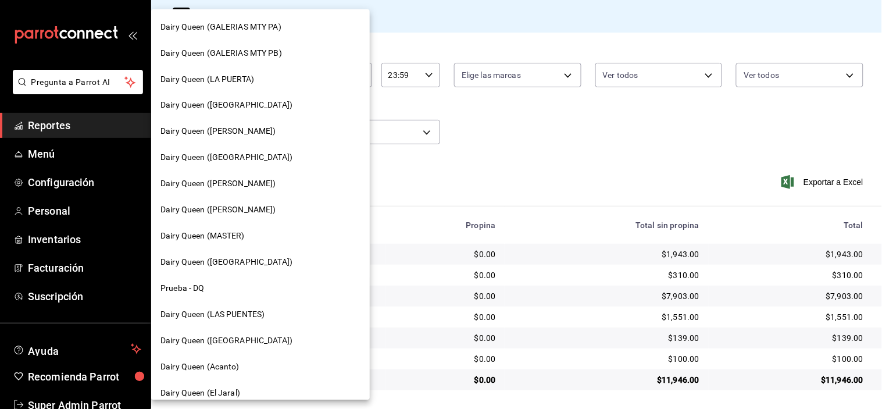
scroll to position [481, 0]
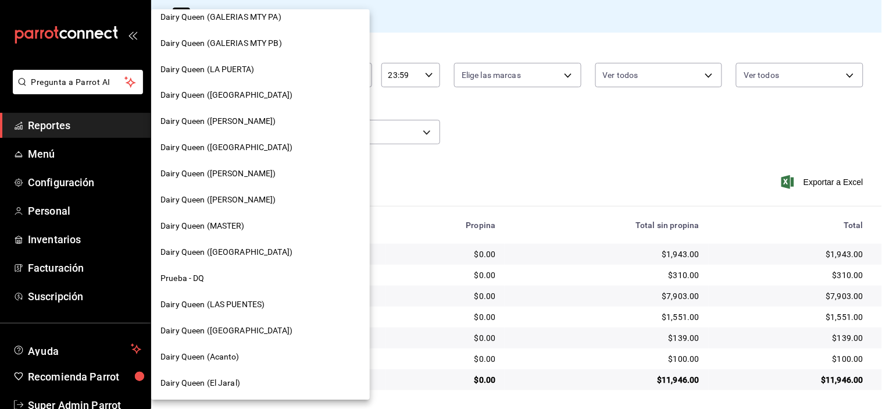
click at [249, 328] on span "Dairy Queen ([GEOGRAPHIC_DATA])" at bounding box center [226, 331] width 132 height 12
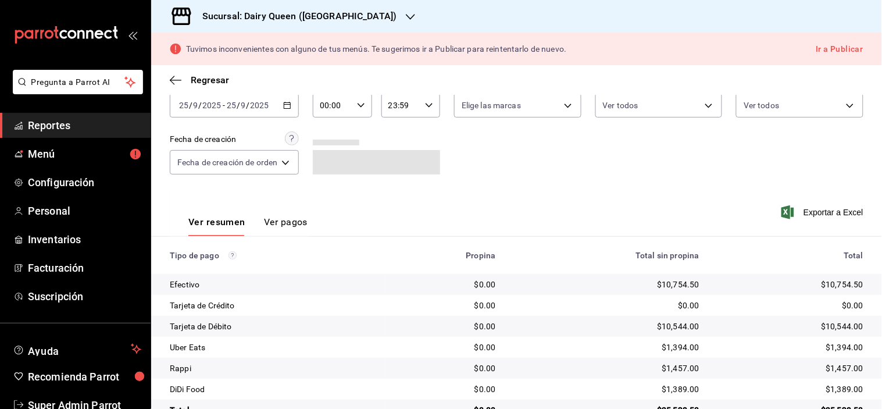
scroll to position [95, 0]
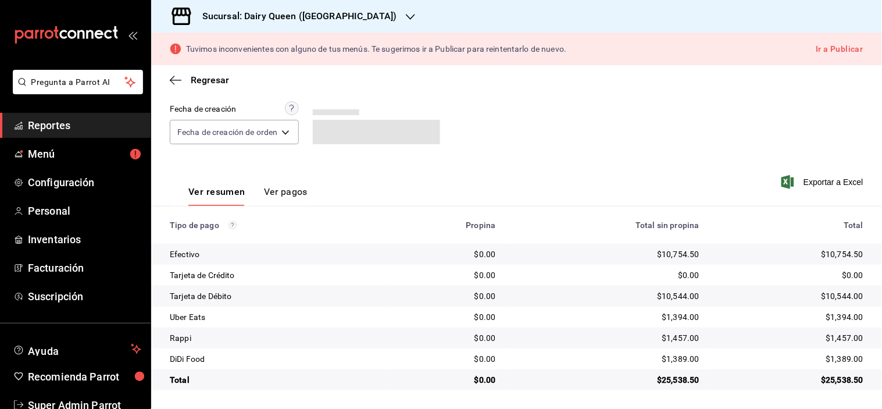
click at [406, 22] on div at bounding box center [410, 16] width 9 height 12
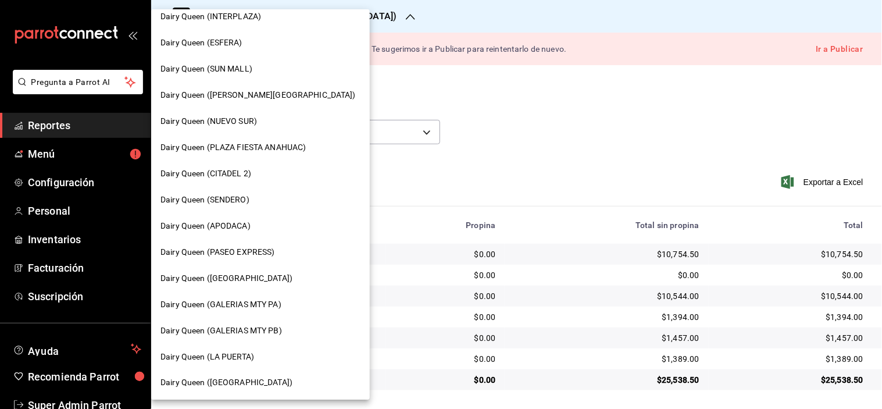
scroll to position [258, 0]
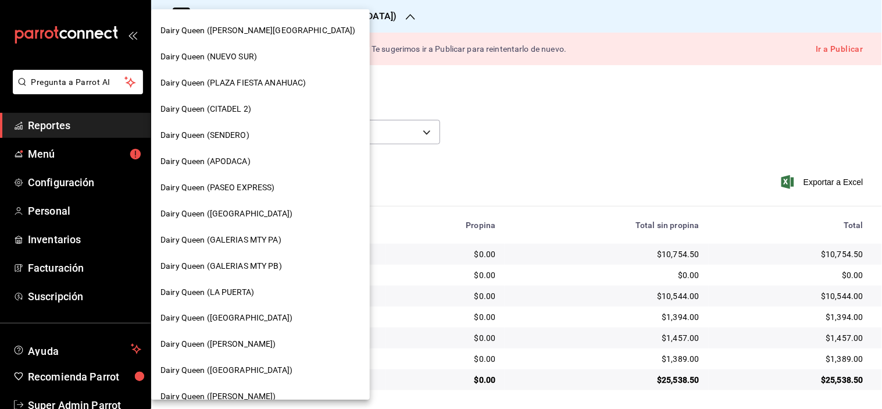
click at [252, 289] on span "Dairy Queen (LA PUERTA)" at bounding box center [207, 292] width 94 height 12
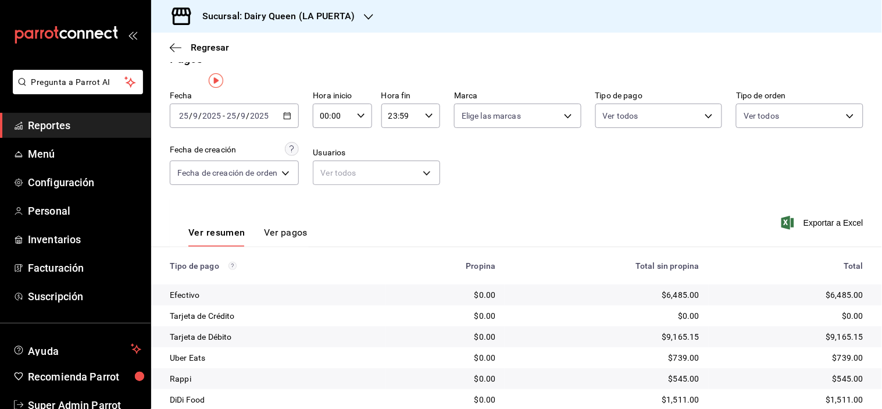
scroll to position [0, 0]
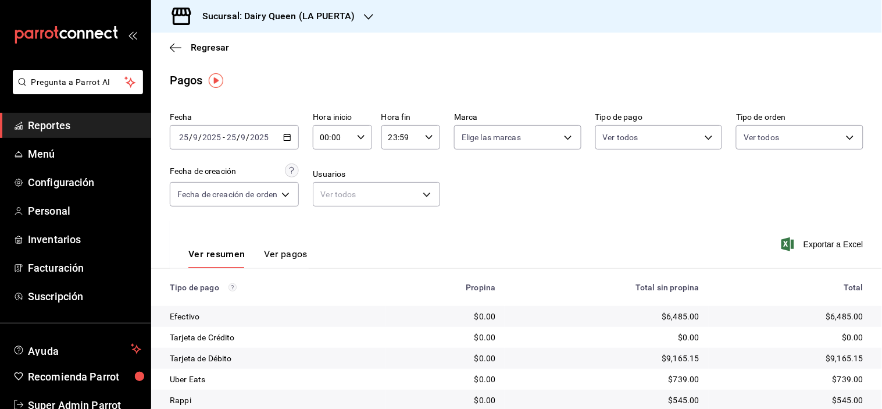
click at [364, 22] on div "Sucursal: Dairy Queen (LA PUERTA)" at bounding box center [268, 16] width 217 height 33
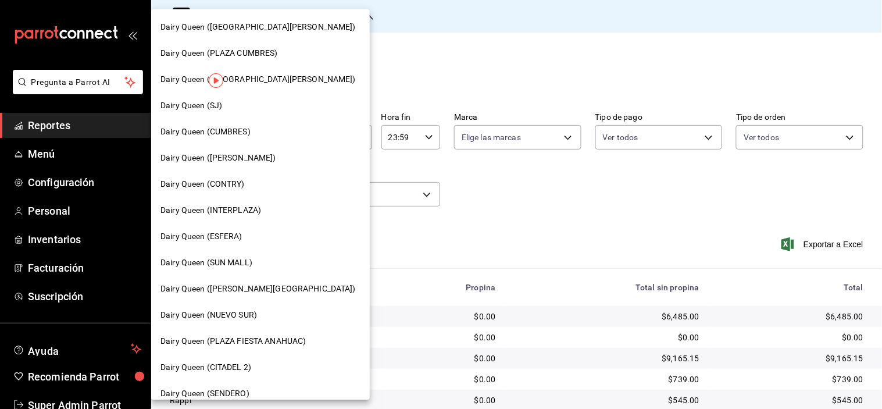
click at [242, 287] on span "Dairy Queen ([PERSON_NAME][GEOGRAPHIC_DATA])" at bounding box center [257, 289] width 195 height 12
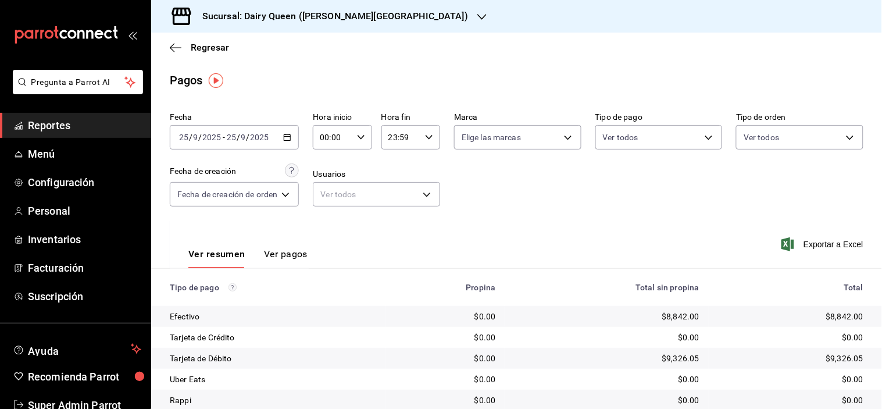
click at [324, 25] on div "Sucursal: Dairy Queen ([PERSON_NAME][GEOGRAPHIC_DATA])" at bounding box center [325, 16] width 331 height 33
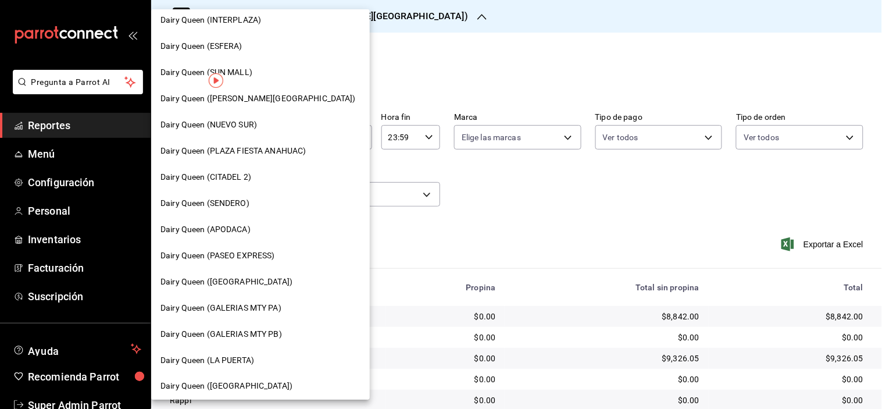
scroll to position [194, 0]
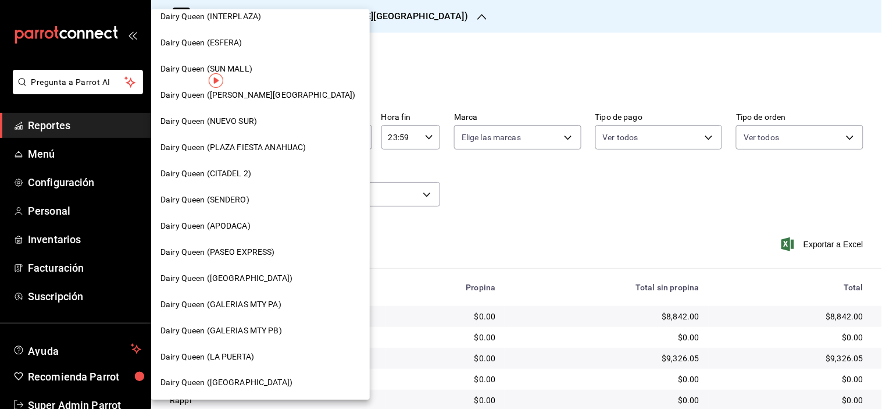
click at [251, 276] on span "Dairy Queen ([GEOGRAPHIC_DATA])" at bounding box center [226, 278] width 132 height 12
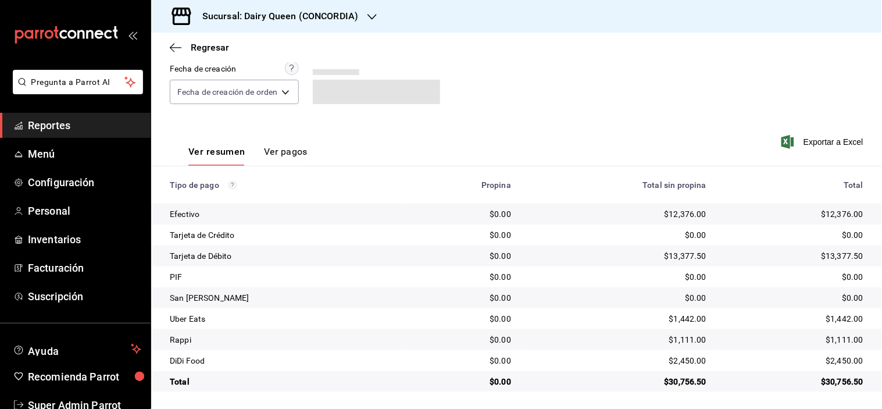
scroll to position [105, 0]
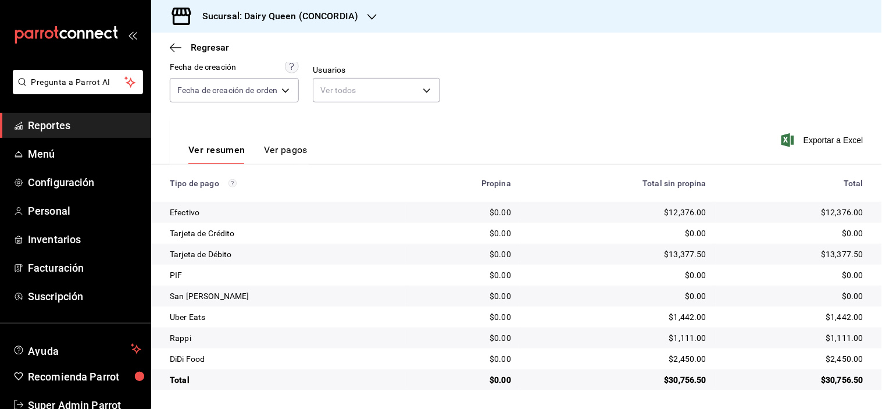
click at [317, 16] on h3 "Sucursal: Dairy Queen (CONCORDIA)" at bounding box center [275, 16] width 165 height 14
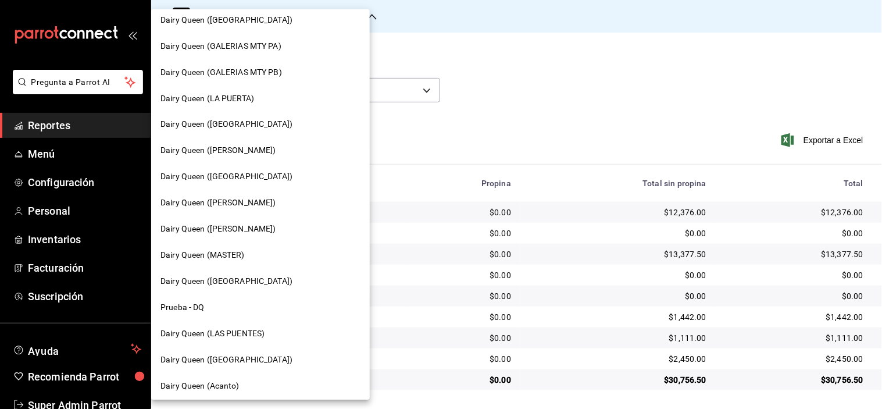
scroll to position [481, 0]
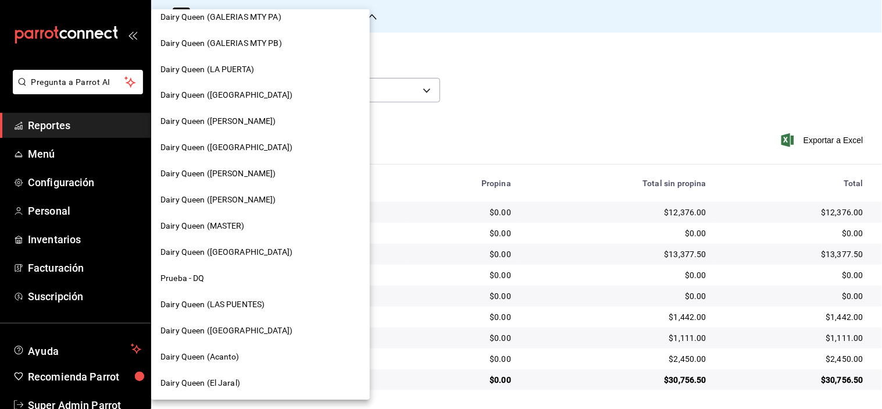
click at [243, 147] on span "Dairy Queen ([GEOGRAPHIC_DATA])" at bounding box center [226, 148] width 132 height 12
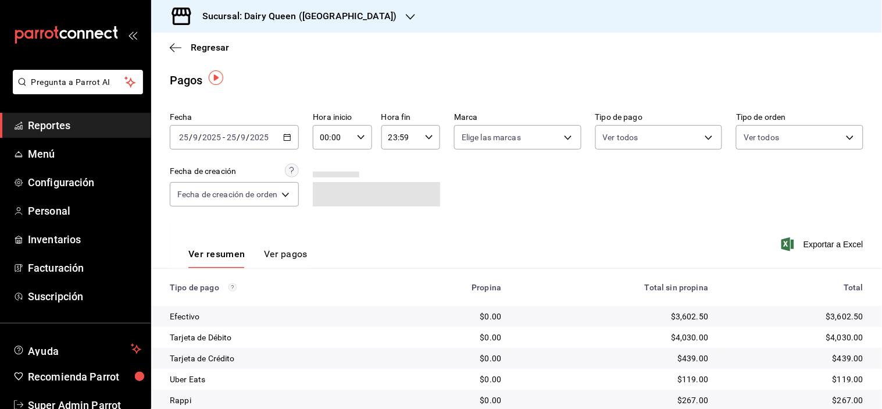
scroll to position [62, 0]
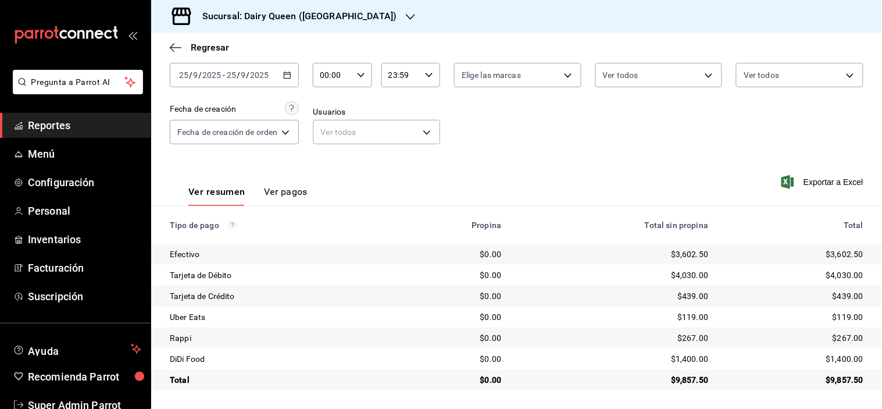
click at [299, 22] on h3 "Sucursal: Dairy Queen ([GEOGRAPHIC_DATA])" at bounding box center [294, 16] width 203 height 14
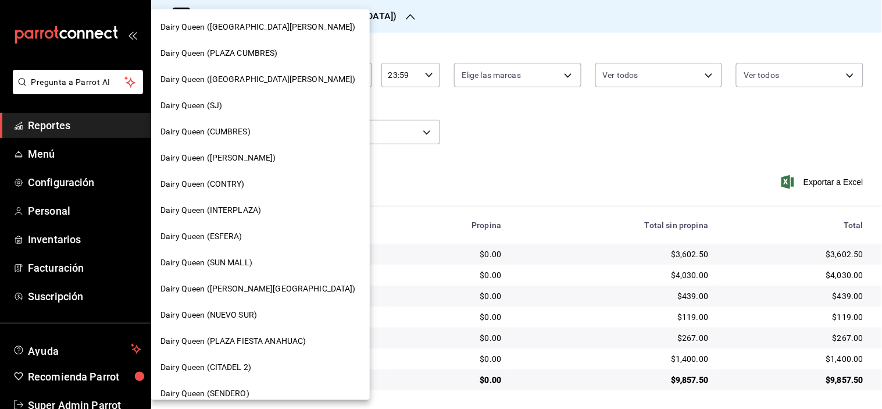
click at [283, 26] on span "Dairy Queen ([GEOGRAPHIC_DATA][PERSON_NAME])" at bounding box center [257, 27] width 195 height 12
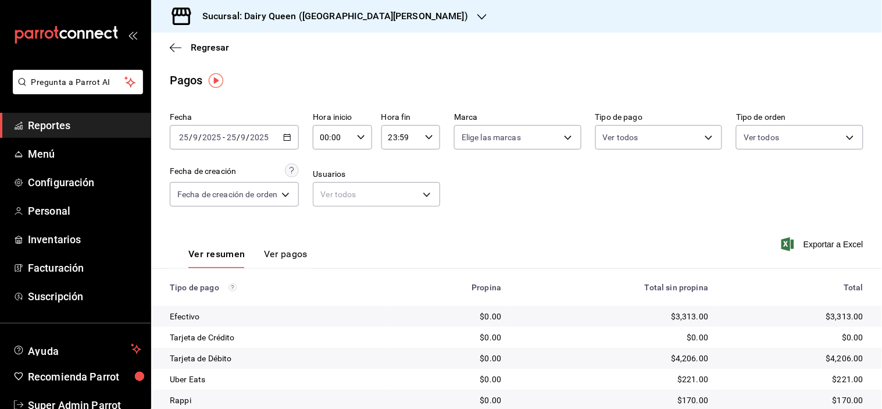
click at [409, 14] on h3 "Sucursal: Dairy Queen ([GEOGRAPHIC_DATA][PERSON_NAME])" at bounding box center [330, 16] width 275 height 14
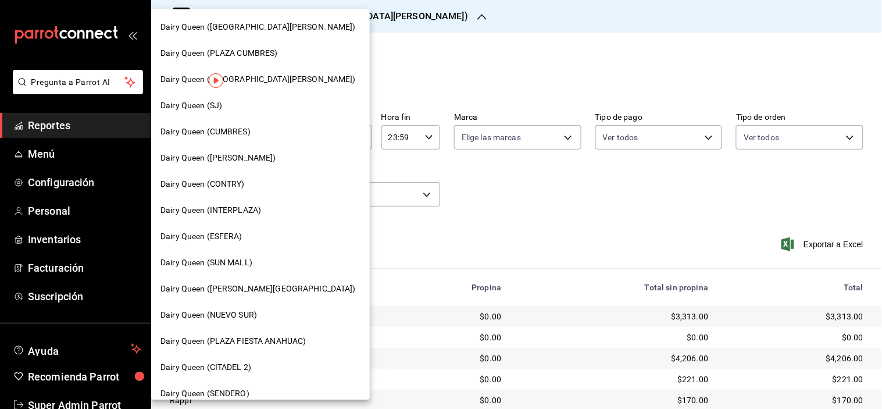
click at [281, 21] on span "Dairy Queen ([GEOGRAPHIC_DATA][PERSON_NAME])" at bounding box center [257, 27] width 195 height 12
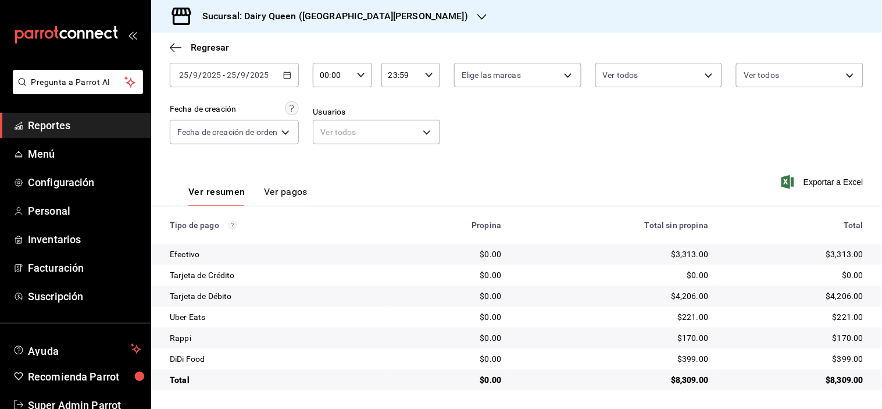
click at [833, 357] on div "$399.00" at bounding box center [795, 359] width 137 height 12
copy div "399.00"
click at [830, 314] on div "$221.00" at bounding box center [795, 317] width 137 height 12
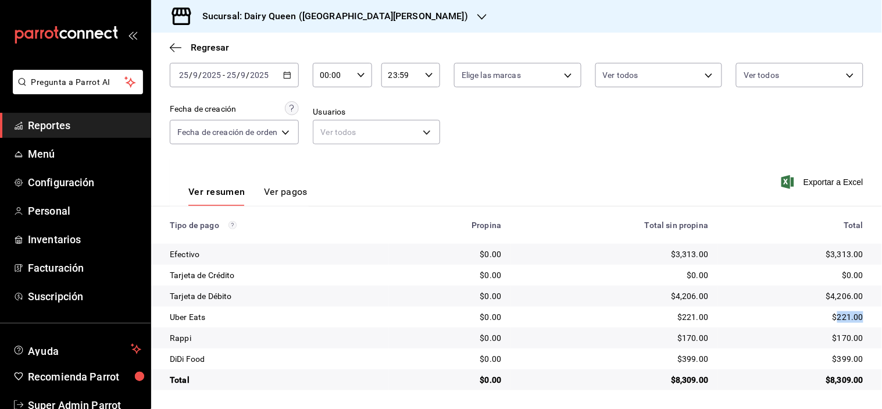
copy div "221.00"
drag, startPoint x: 605, startPoint y: 298, endPoint x: 592, endPoint y: 291, distance: 14.6
click at [605, 298] on div "$4,206.00" at bounding box center [614, 296] width 188 height 12
drag, startPoint x: 353, startPoint y: 35, endPoint x: 349, endPoint y: 29, distance: 7.4
click at [352, 33] on div "Regresar" at bounding box center [516, 48] width 731 height 30
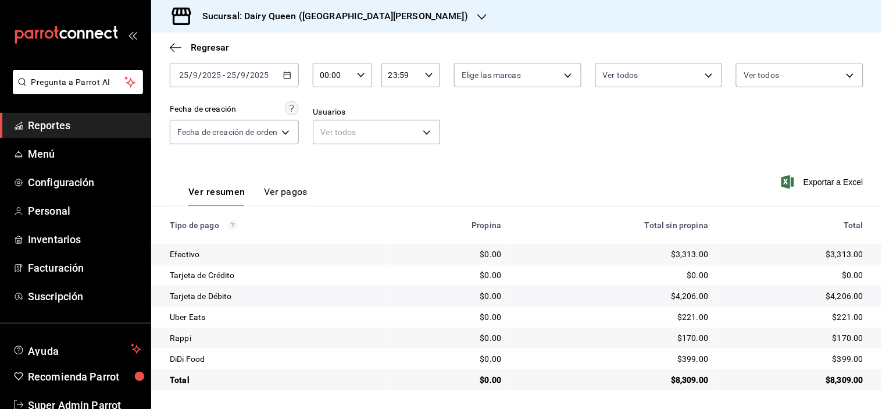
click at [344, 21] on h3 "Sucursal: Dairy Queen ([GEOGRAPHIC_DATA][PERSON_NAME])" at bounding box center [330, 16] width 275 height 14
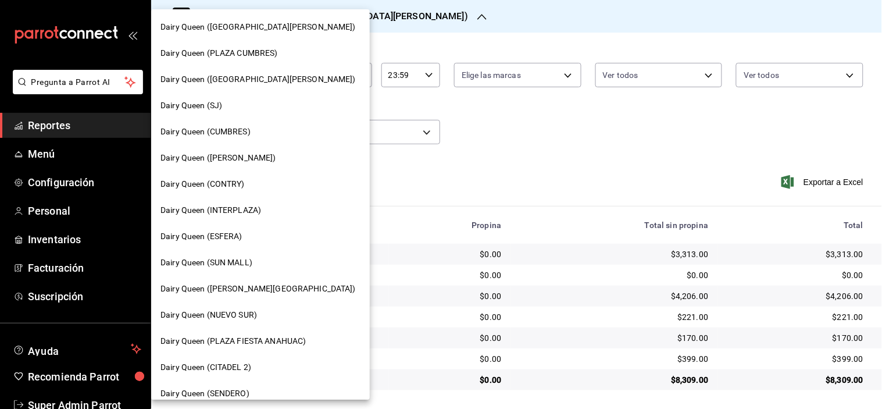
click at [270, 48] on span "Dairy Queen (PLAZA CUMBRES)" at bounding box center [218, 53] width 117 height 12
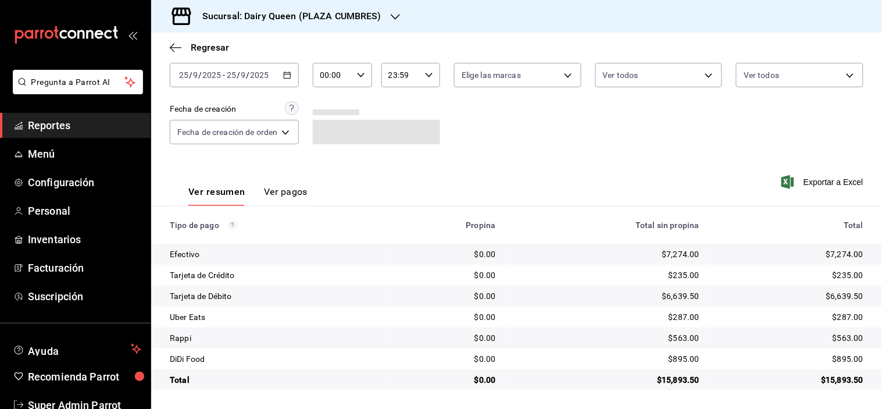
click at [837, 367] on td "$895.00" at bounding box center [795, 358] width 173 height 21
click at [834, 360] on div "$895.00" at bounding box center [790, 359] width 145 height 12
copy div "895.00"
click at [828, 320] on div "$287.00" at bounding box center [790, 317] width 145 height 12
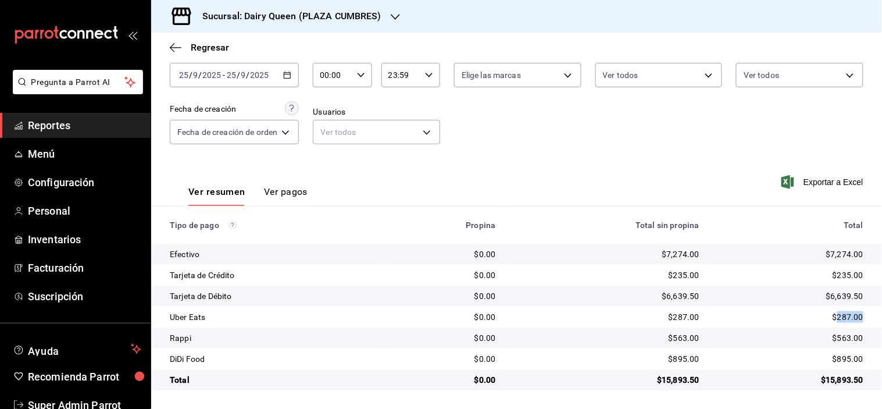
click at [828, 320] on div "$287.00" at bounding box center [790, 317] width 145 height 12
copy div "287.00"
click at [385, 7] on div "Sucursal: Dairy Queen (PLAZA CUMBRES)" at bounding box center [282, 16] width 244 height 33
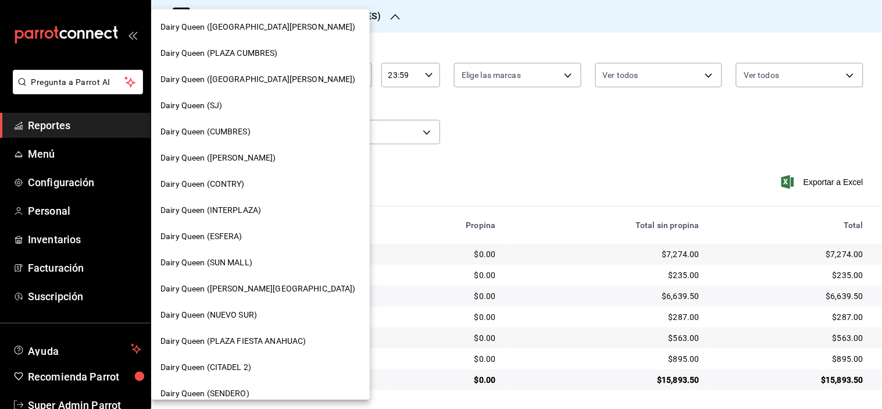
click at [271, 79] on span "Dairy Queen ([GEOGRAPHIC_DATA][PERSON_NAME])" at bounding box center [257, 79] width 195 height 12
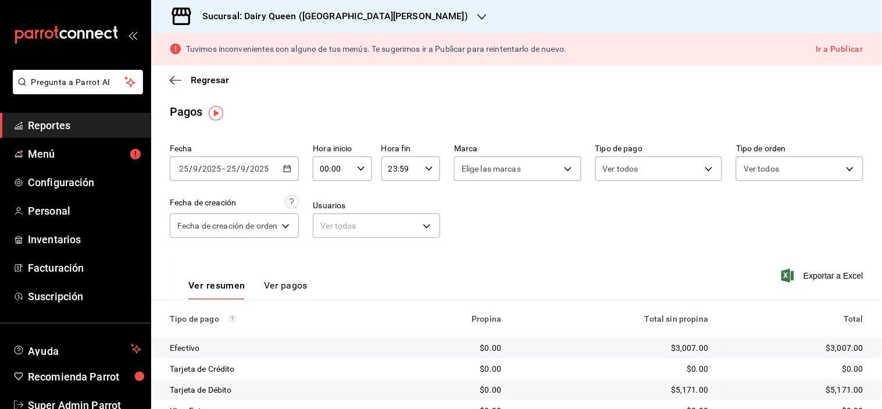
scroll to position [0, 0]
click at [360, 15] on h3 "Sucursal: Dairy Queen ([GEOGRAPHIC_DATA][PERSON_NAME])" at bounding box center [330, 16] width 275 height 14
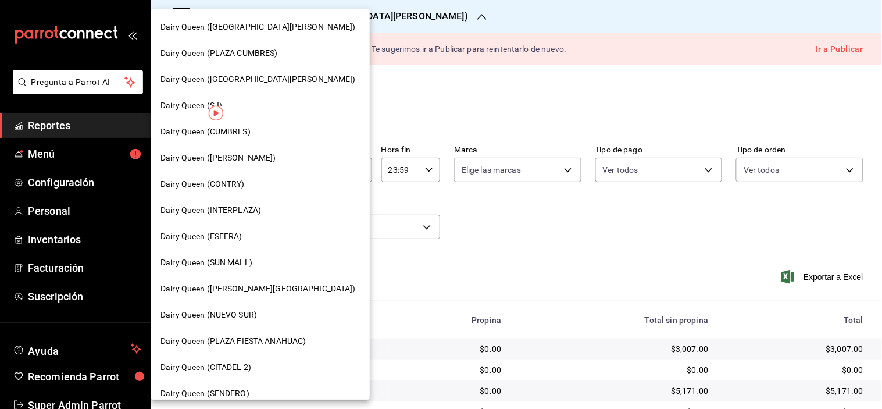
click at [280, 100] on div "Dairy Queen (SJ)" at bounding box center [260, 105] width 200 height 12
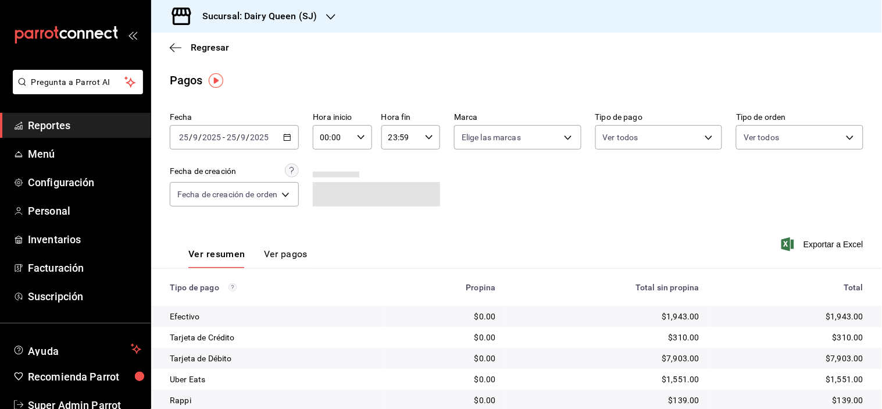
scroll to position [62, 0]
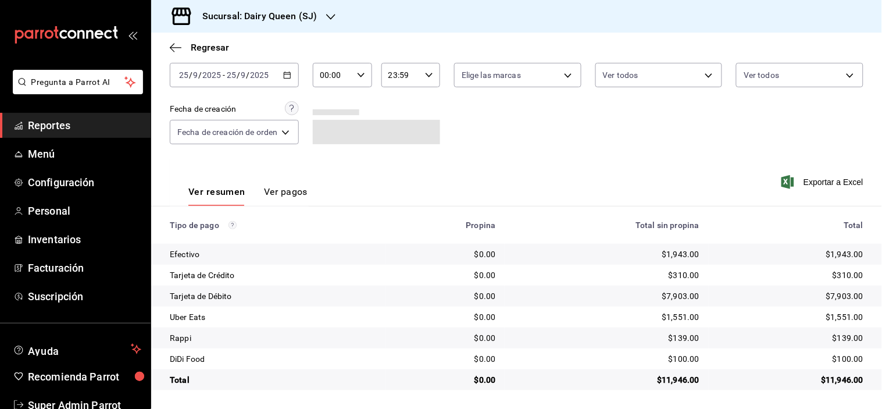
click at [845, 361] on div "$100.00" at bounding box center [790, 359] width 145 height 12
copy div "100.00"
click at [829, 316] on div "$1,551.00" at bounding box center [790, 317] width 145 height 12
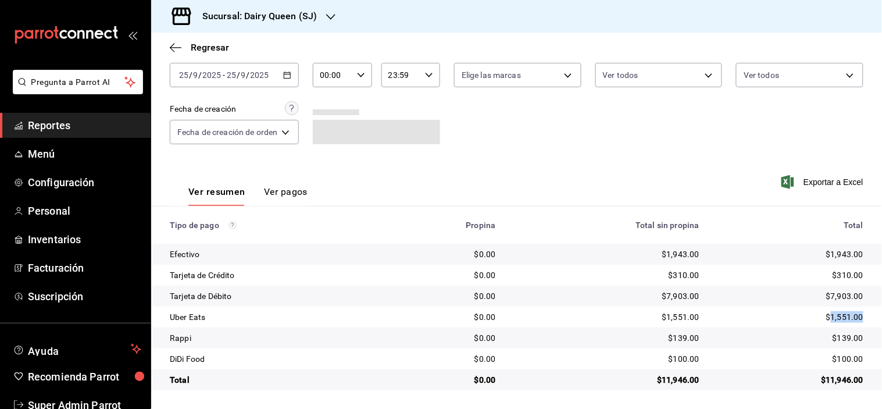
copy div "1,551.00"
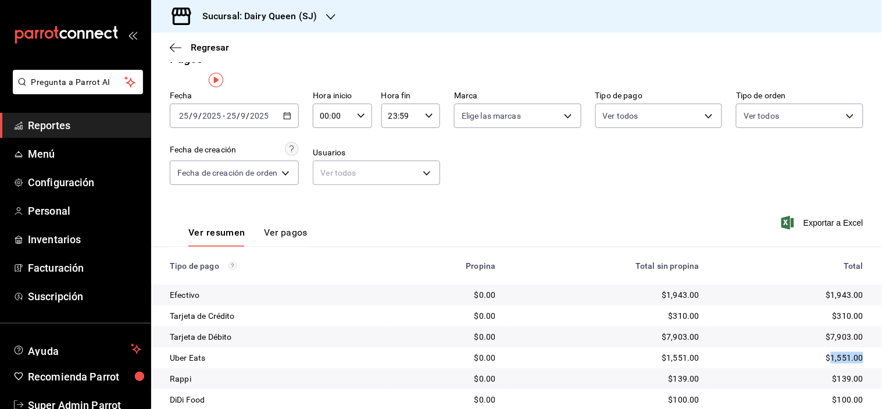
click at [271, 18] on h3 "Sucursal: Dairy Queen (SJ)" at bounding box center [255, 16] width 124 height 14
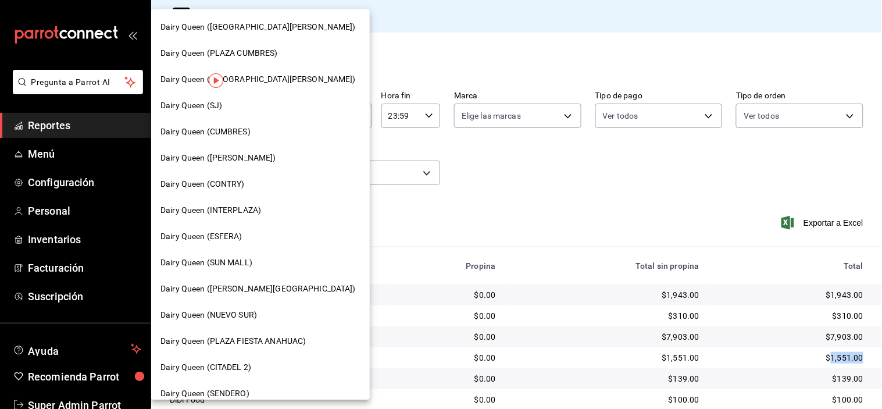
scroll to position [0, 0]
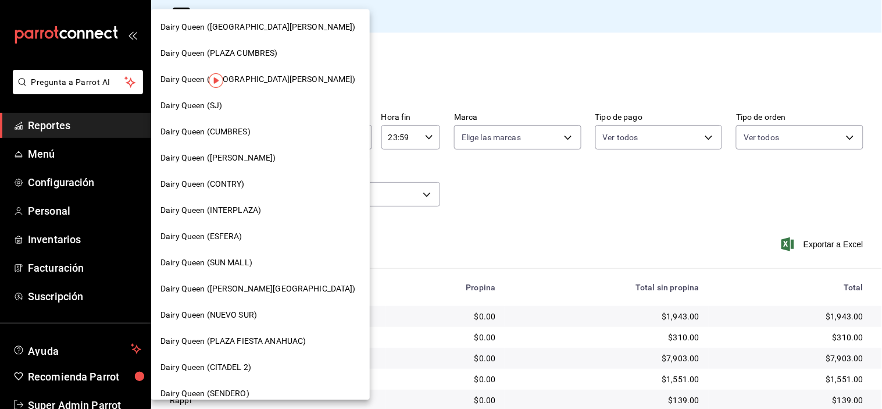
click at [240, 131] on span "Dairy Queen (CUMBRES)" at bounding box center [205, 132] width 90 height 12
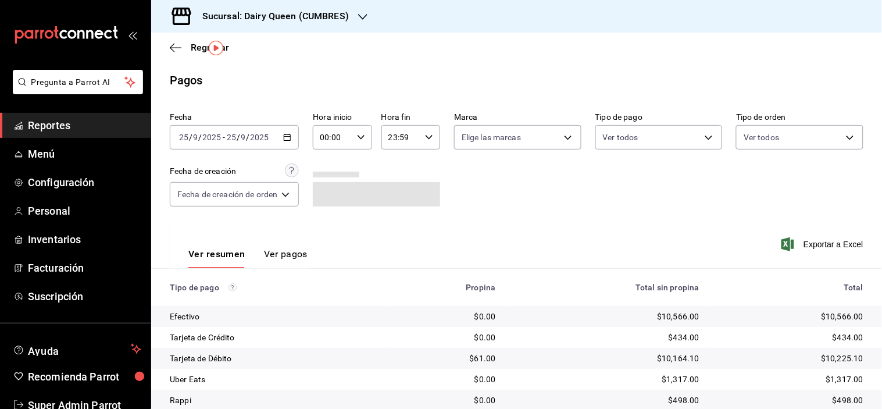
scroll to position [62, 0]
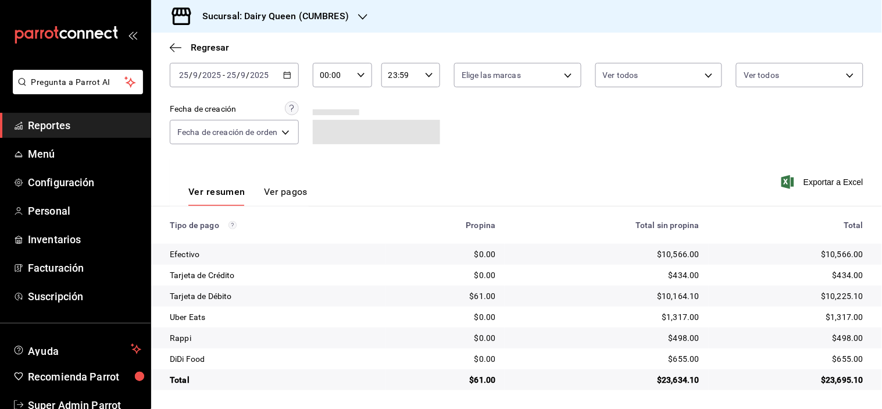
click at [834, 360] on div "$655.00" at bounding box center [790, 359] width 145 height 12
click at [839, 360] on div "$655.00" at bounding box center [790, 359] width 145 height 12
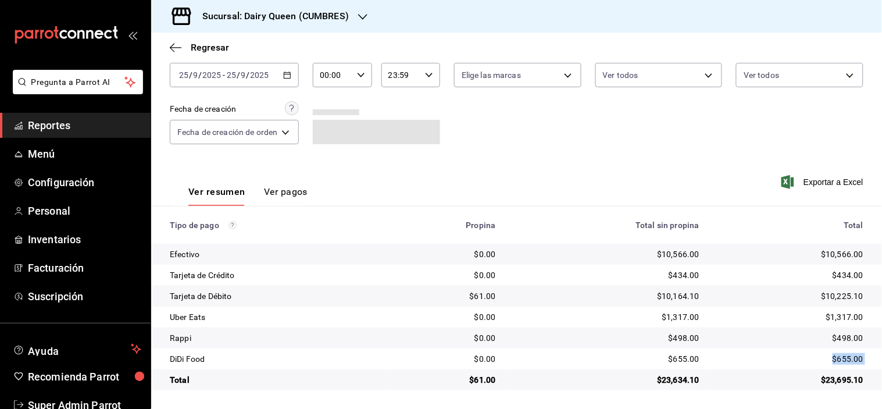
click at [839, 360] on div "$655.00" at bounding box center [790, 359] width 145 height 12
click at [846, 317] on div "$1,317.00" at bounding box center [790, 317] width 145 height 12
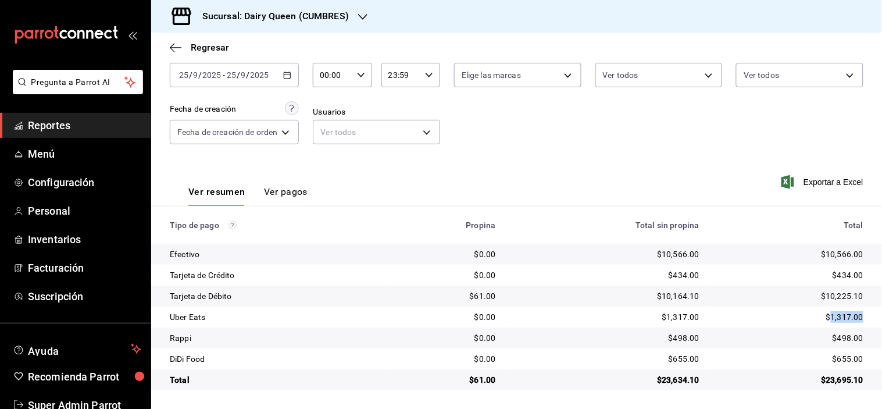
copy div "1,317.00"
click at [334, 8] on div "Sucursal: Dairy Queen (CUMBRES)" at bounding box center [266, 16] width 212 height 33
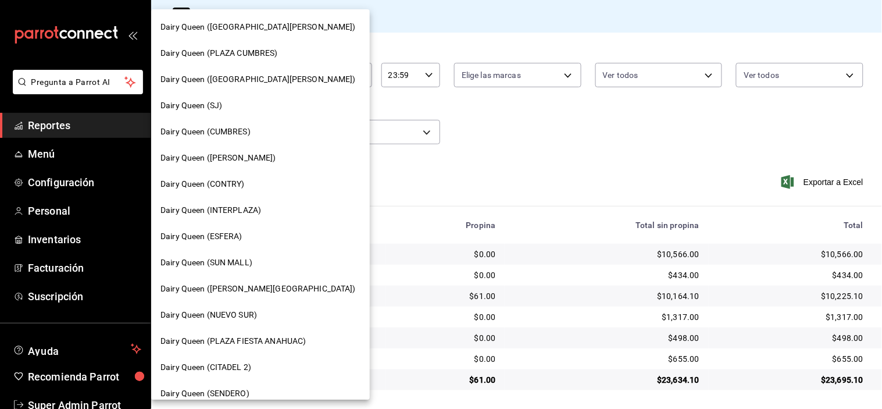
click at [268, 154] on div "Dairy Queen ([PERSON_NAME])" at bounding box center [260, 158] width 200 height 12
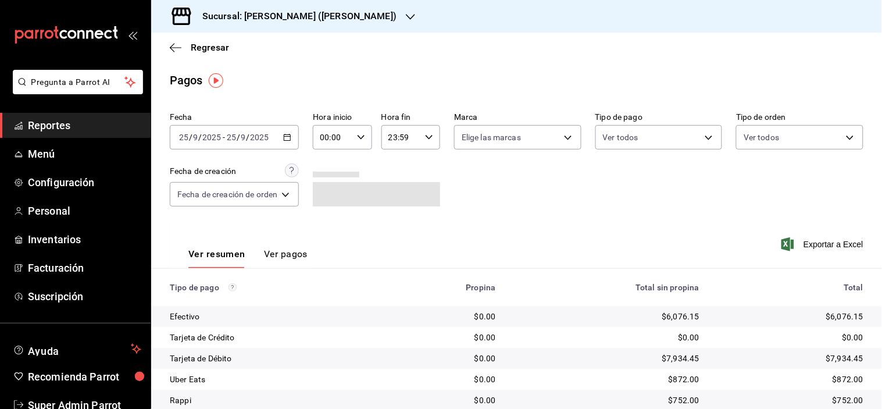
scroll to position [83, 0]
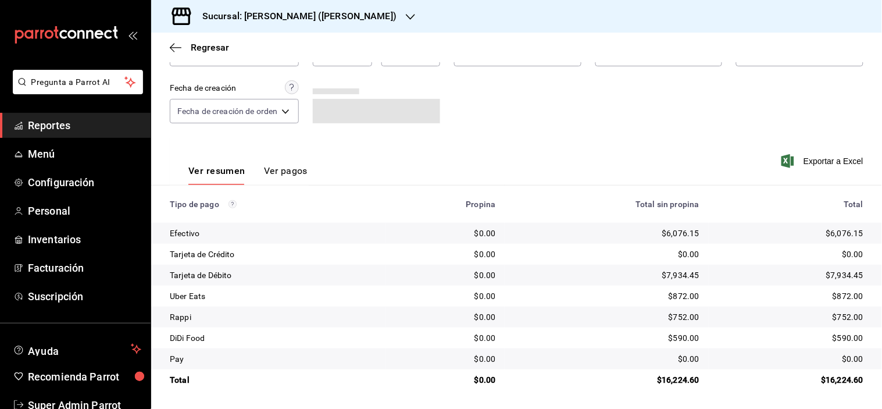
click at [838, 341] on div "$590.00" at bounding box center [790, 338] width 145 height 12
copy div "590.00"
click at [846, 295] on div "$872.00" at bounding box center [790, 296] width 145 height 12
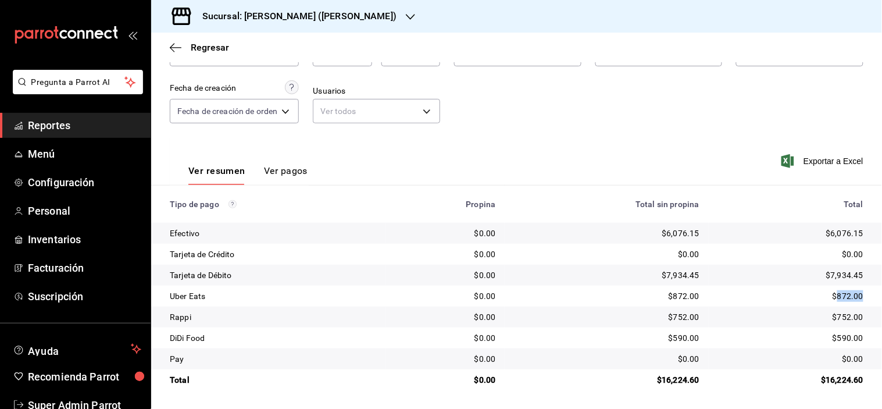
copy div "872.00"
click at [322, 15] on h3 "Sucursal: [PERSON_NAME] ([PERSON_NAME])" at bounding box center [294, 16] width 203 height 14
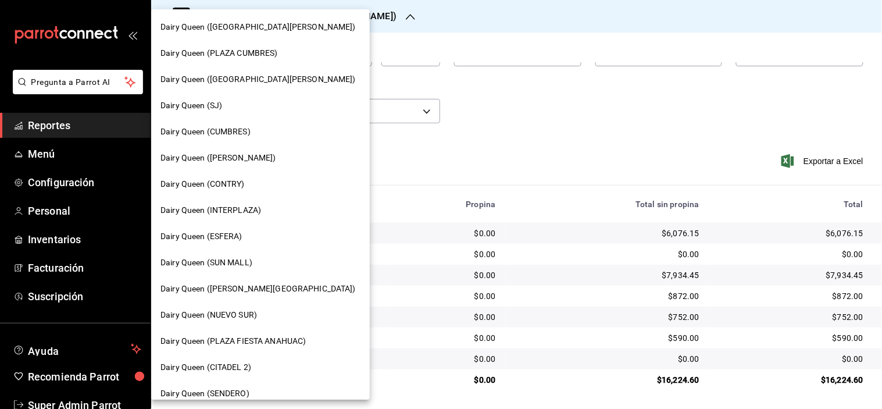
click at [248, 183] on div "Dairy Queen (CONTRY)" at bounding box center [260, 184] width 200 height 12
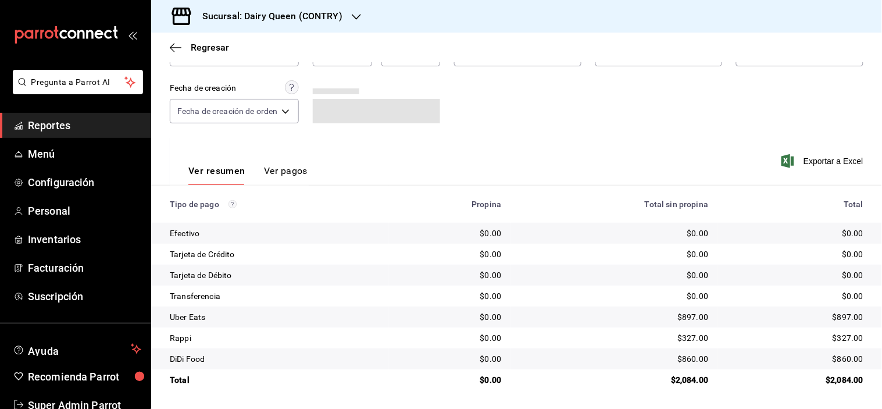
click at [839, 358] on div "$860.00" at bounding box center [795, 359] width 137 height 12
copy div "860.00"
click at [836, 314] on div "$897.00" at bounding box center [795, 317] width 137 height 12
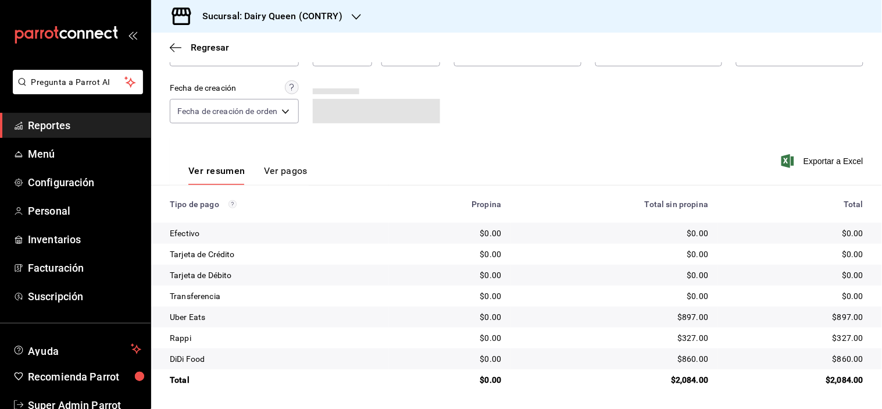
click at [253, 12] on h3 "Sucursal: Dairy Queen (CONTRY)" at bounding box center [267, 16] width 149 height 14
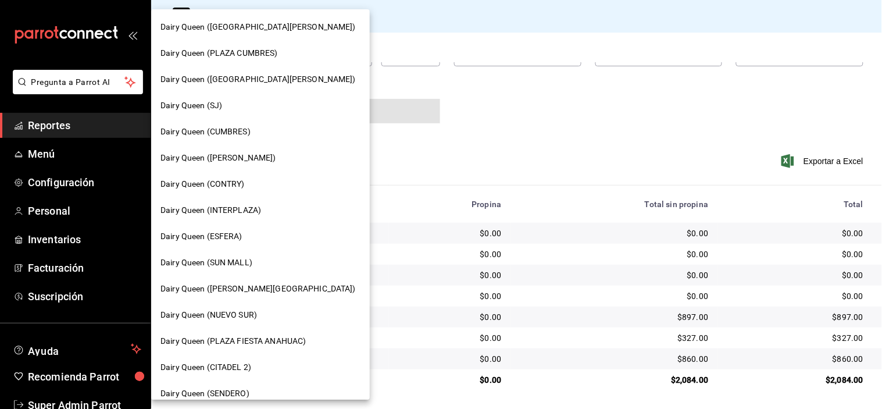
click at [243, 208] on span "Dairy Queen (INTERPLAZA)" at bounding box center [210, 210] width 101 height 12
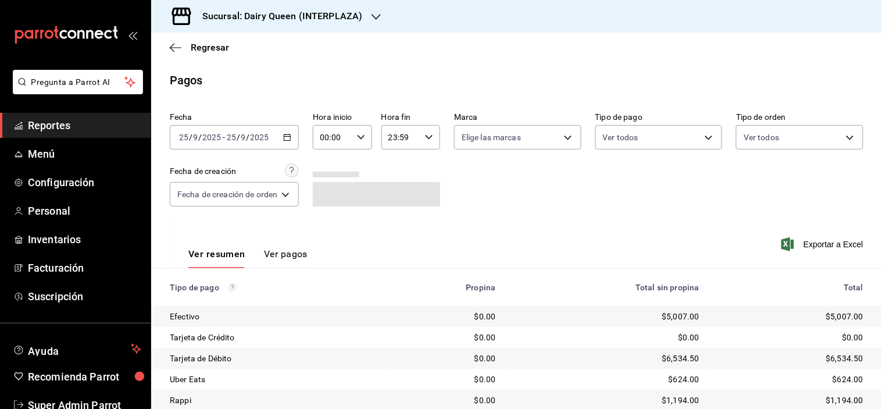
scroll to position [62, 0]
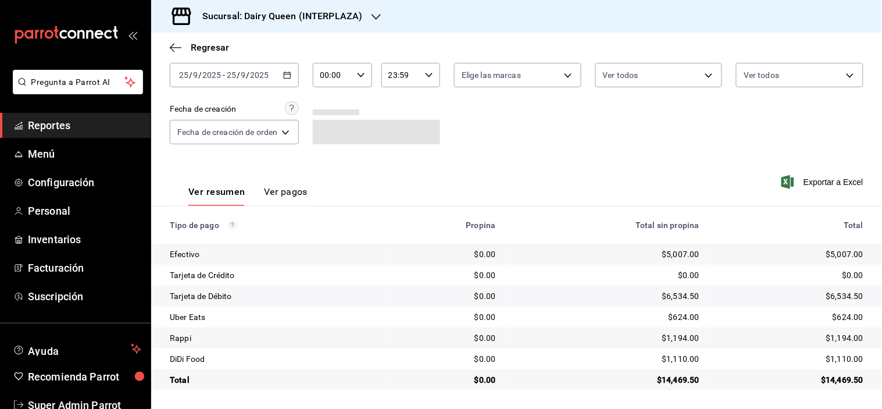
click at [850, 356] on div "$1,110.00" at bounding box center [790, 359] width 145 height 12
click at [842, 321] on div "$624.00" at bounding box center [790, 317] width 145 height 12
click at [840, 319] on div "$624.00" at bounding box center [790, 317] width 145 height 12
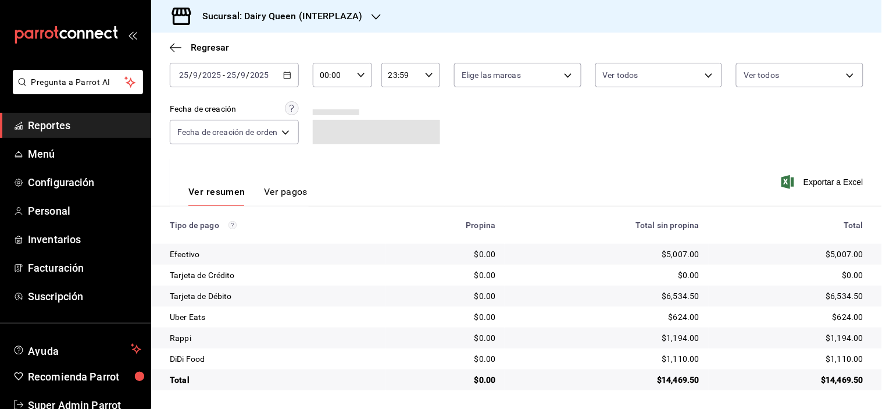
click at [815, 371] on td "$14,469.50" at bounding box center [795, 379] width 173 height 21
click at [383, 24] on div "Sucursal: Dairy Queen (INTERPLAZA)" at bounding box center [272, 16] width 225 height 33
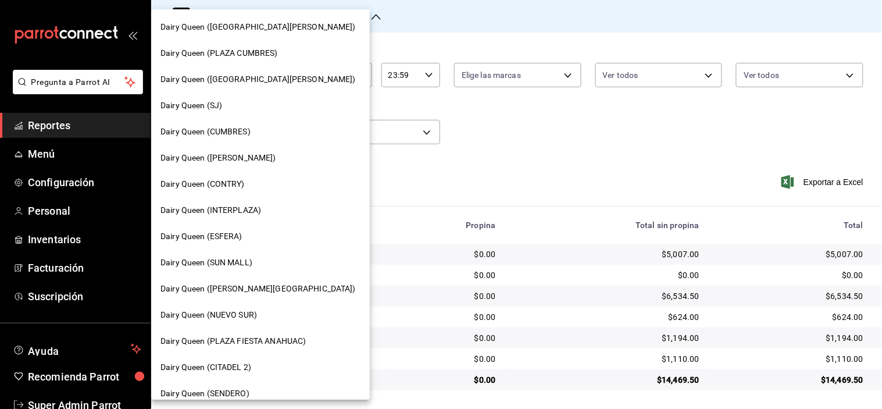
click at [248, 233] on div "Dairy Queen (ESFERA)" at bounding box center [260, 236] width 200 height 12
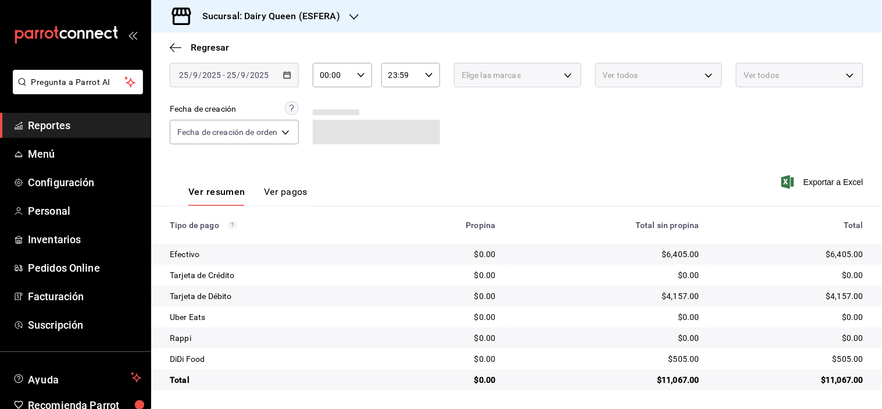
click at [848, 363] on div "$505.00" at bounding box center [790, 359] width 145 height 12
click at [324, 19] on h3 "Sucursal: Dairy Queen (ESFERA)" at bounding box center [266, 16] width 147 height 14
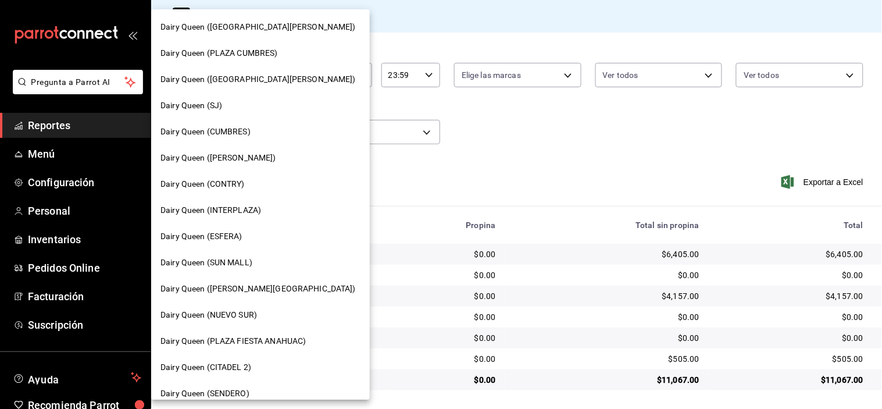
click at [249, 263] on span "Dairy Queen (SUN MALL)" at bounding box center [206, 262] width 92 height 12
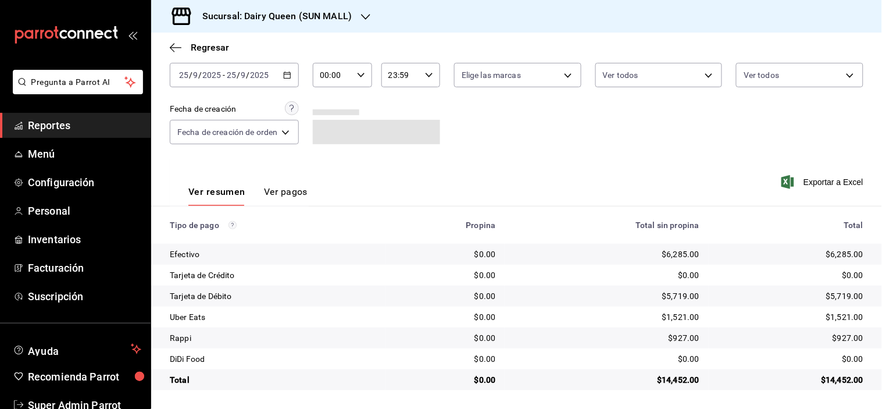
click at [838, 316] on div "$1,521.00" at bounding box center [790, 317] width 145 height 12
click at [346, 21] on h3 "Sucursal: Dairy Queen (SUN MALL)" at bounding box center [272, 16] width 159 height 14
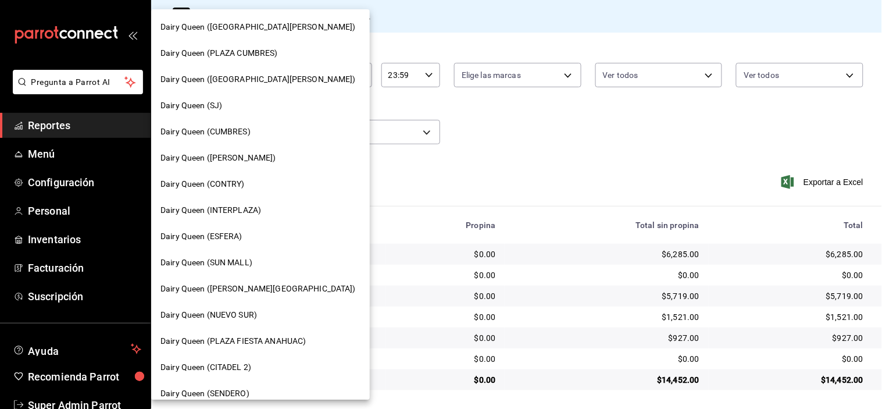
click at [242, 286] on span "Dairy Queen ([PERSON_NAME][GEOGRAPHIC_DATA])" at bounding box center [257, 289] width 195 height 12
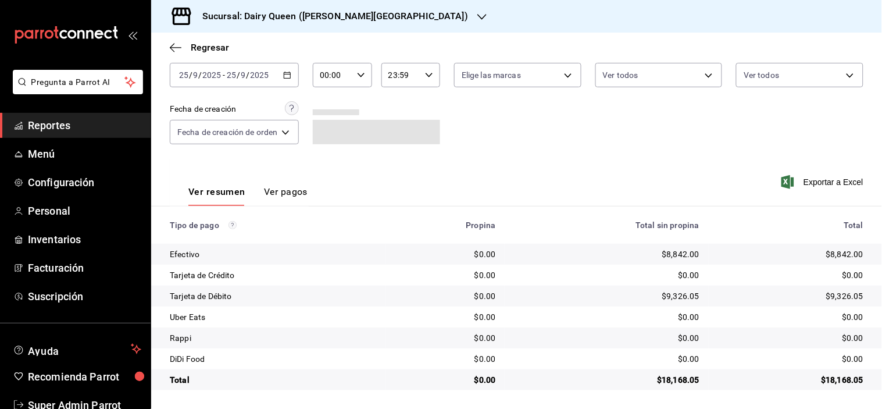
click at [318, 9] on h3 "Sucursal: Dairy Queen ([PERSON_NAME][GEOGRAPHIC_DATA])" at bounding box center [330, 16] width 275 height 14
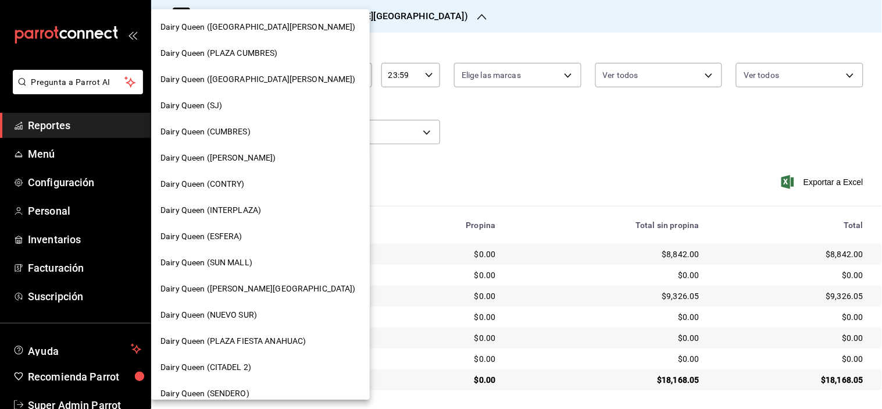
click at [245, 312] on span "Dairy Queen (NUEVO SUR)" at bounding box center [208, 315] width 96 height 12
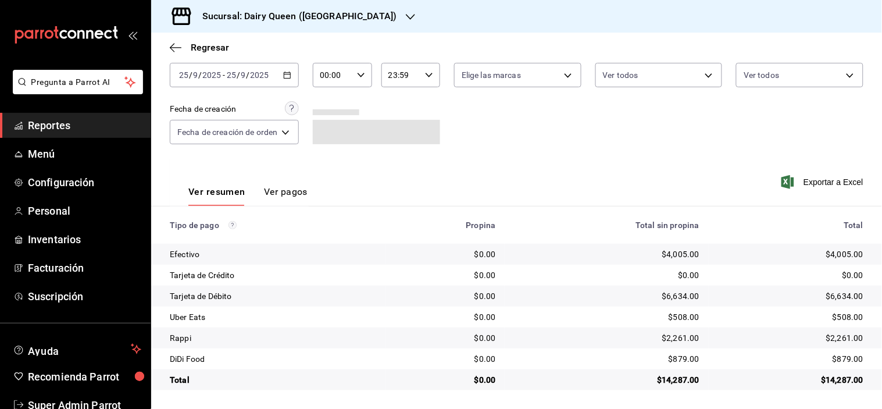
click at [838, 321] on div "$508.00" at bounding box center [790, 317] width 145 height 12
click at [844, 358] on div "$879.00" at bounding box center [790, 359] width 145 height 12
drag, startPoint x: 603, startPoint y: 289, endPoint x: 371, endPoint y: 66, distance: 322.3
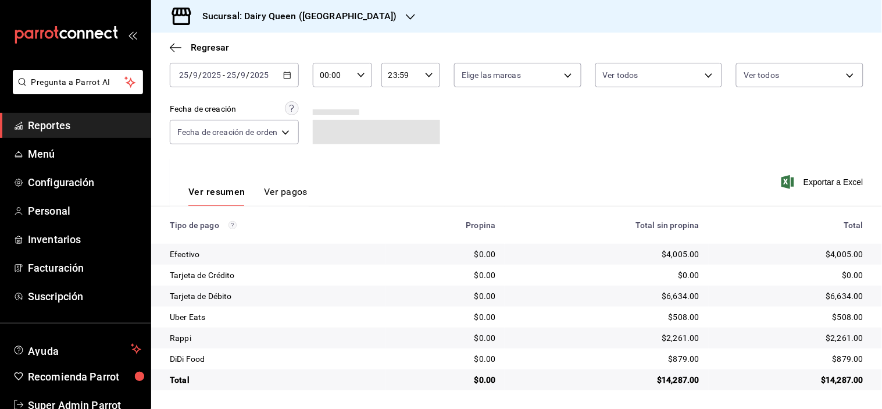
click at [603, 289] on td "$6,634.00" at bounding box center [606, 295] width 203 height 21
click at [353, 18] on h3 "Sucursal: Dairy Queen ([GEOGRAPHIC_DATA])" at bounding box center [294, 16] width 203 height 14
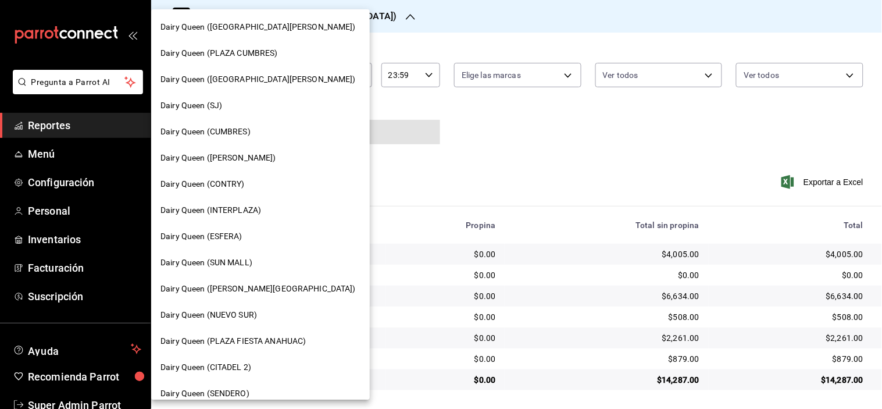
click at [247, 335] on span "Dairy Queen (PLAZA FIESTA ANAHUAC)" at bounding box center [232, 341] width 145 height 12
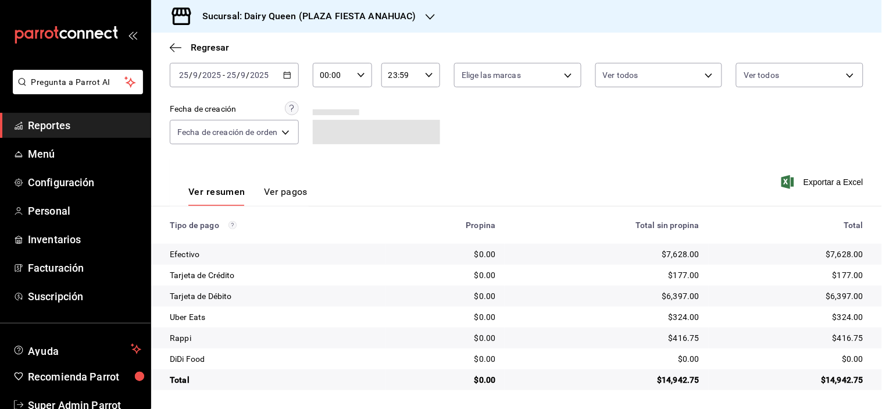
click at [845, 326] on td "$324.00" at bounding box center [795, 316] width 173 height 21
click at [841, 320] on div "$324.00" at bounding box center [790, 317] width 145 height 12
click at [329, 10] on h3 "Sucursal: Dairy Queen (PLAZA FIESTA ANAHUAC)" at bounding box center [304, 16] width 223 height 14
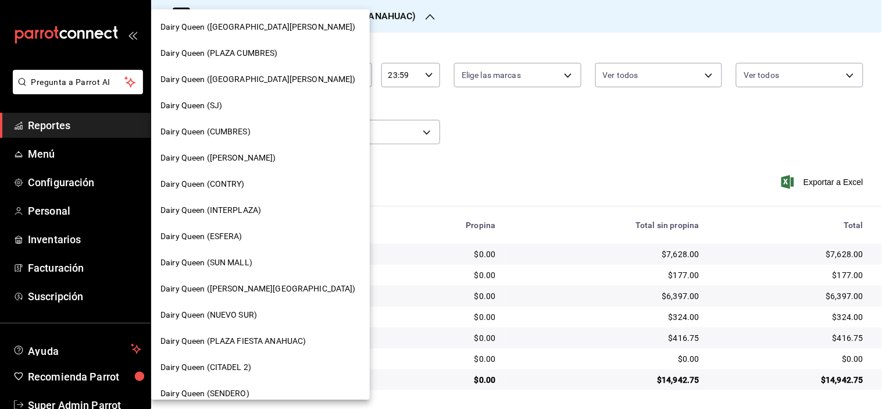
click at [249, 362] on span "Dairy Queen (CITADEL 2)" at bounding box center [205, 367] width 91 height 12
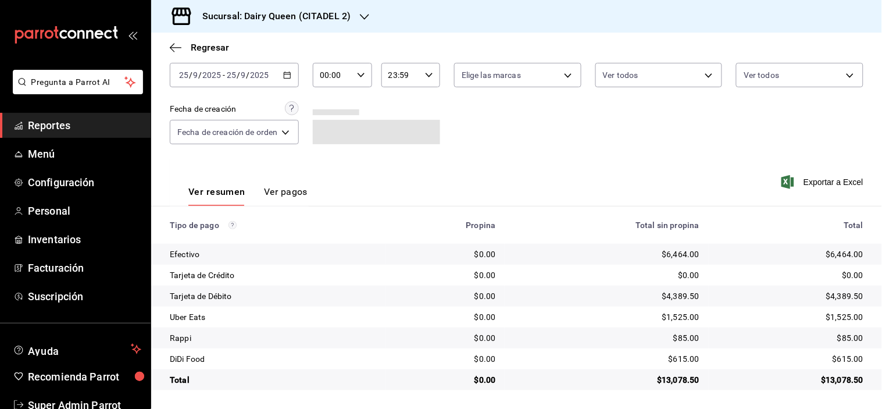
click at [834, 359] on div "$615.00" at bounding box center [790, 359] width 145 height 12
click at [842, 316] on div "$1,525.00" at bounding box center [790, 317] width 145 height 12
click at [312, 23] on div "Sucursal: Dairy Queen (CITADEL 2)" at bounding box center [266, 16] width 213 height 33
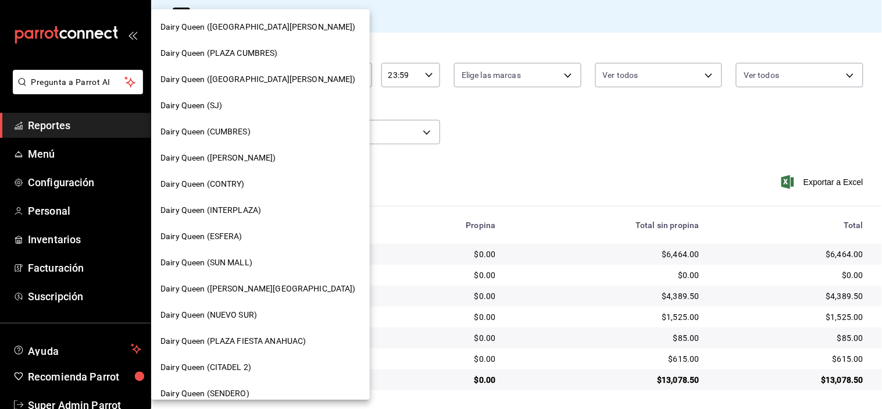
click at [242, 384] on div "Dairy Queen (SENDERO)" at bounding box center [260, 393] width 219 height 26
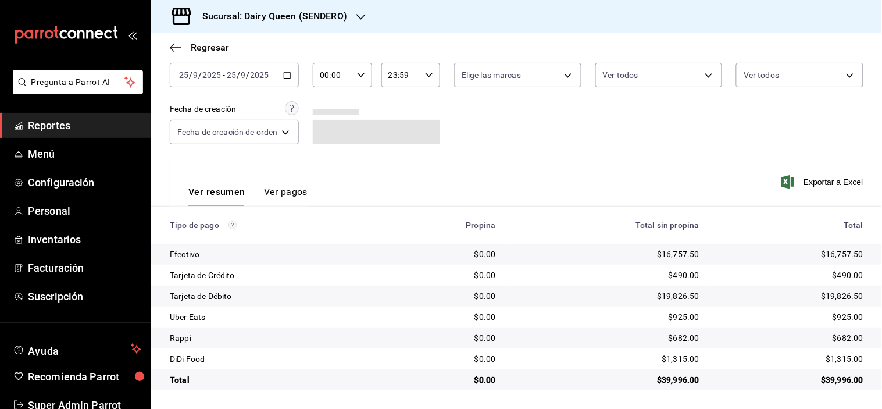
click at [838, 360] on div "$1,315.00" at bounding box center [790, 359] width 145 height 12
click at [835, 314] on div "$925.00" at bounding box center [790, 317] width 145 height 12
click at [709, 216] on th "Total" at bounding box center [795, 224] width 173 height 37
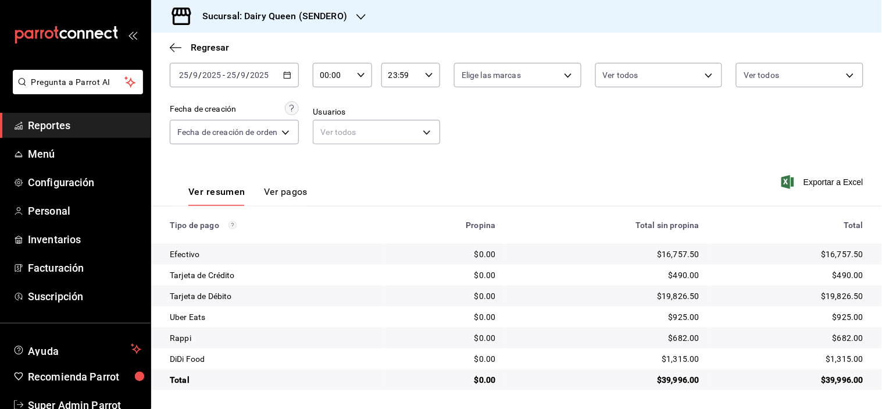
click at [250, 20] on h3 "Sucursal: Dairy Queen (SENDERO)" at bounding box center [270, 16] width 154 height 14
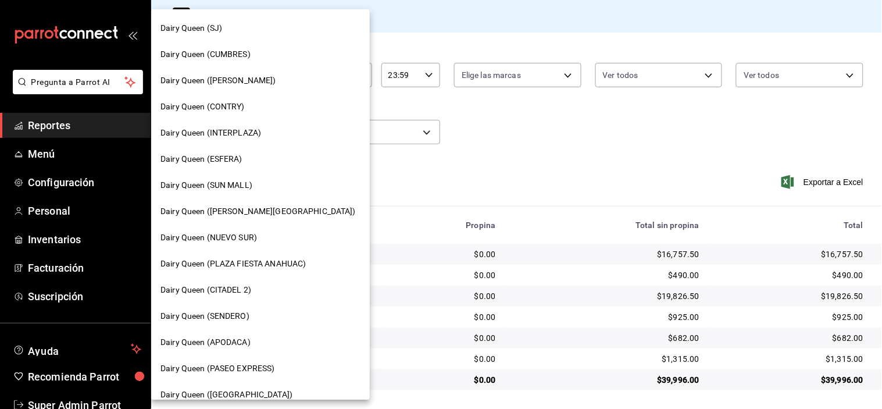
scroll to position [129, 0]
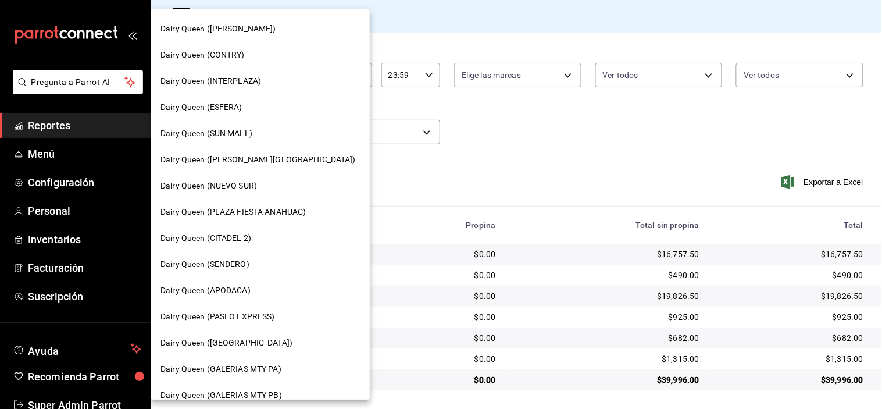
click at [245, 282] on div "Dairy Queen (APODACA)" at bounding box center [260, 290] width 219 height 26
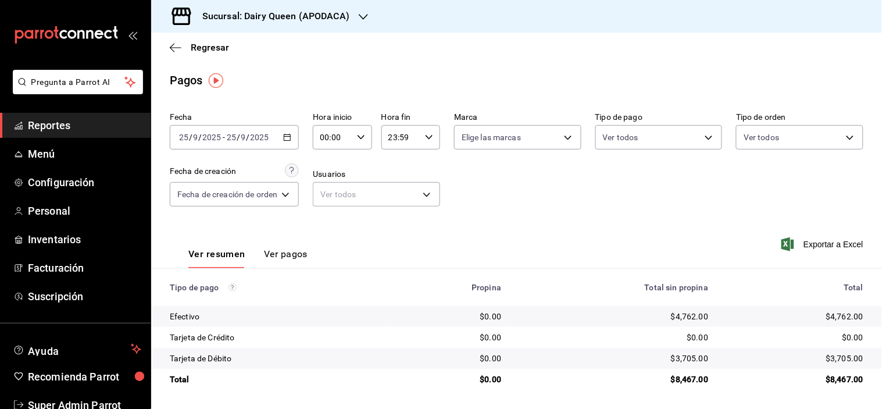
click at [292, 19] on h3 "Sucursal: Dairy Queen (APODACA)" at bounding box center [271, 16] width 156 height 14
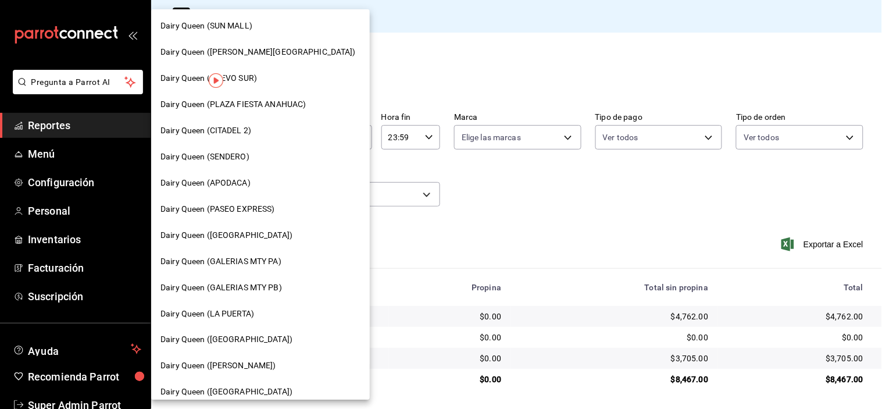
scroll to position [258, 0]
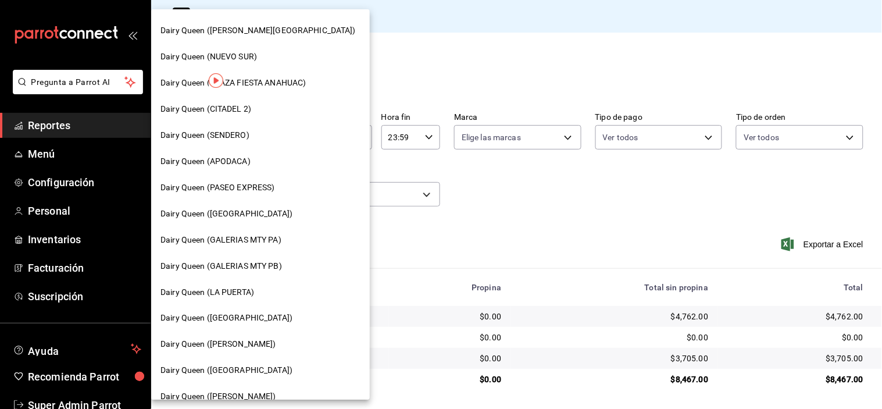
click at [219, 185] on span "Dairy Queen (PASEO EXPRESS)" at bounding box center [217, 187] width 115 height 12
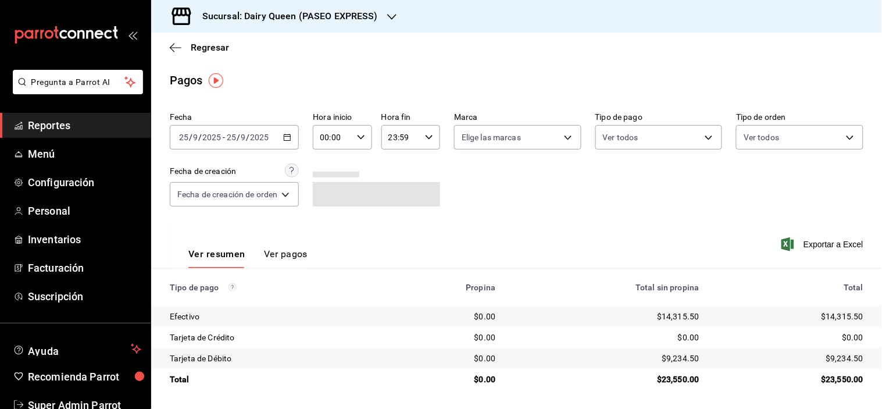
click at [353, 16] on h3 "Sucursal: Dairy Queen (PASEO EXPRESS)" at bounding box center [285, 16] width 185 height 14
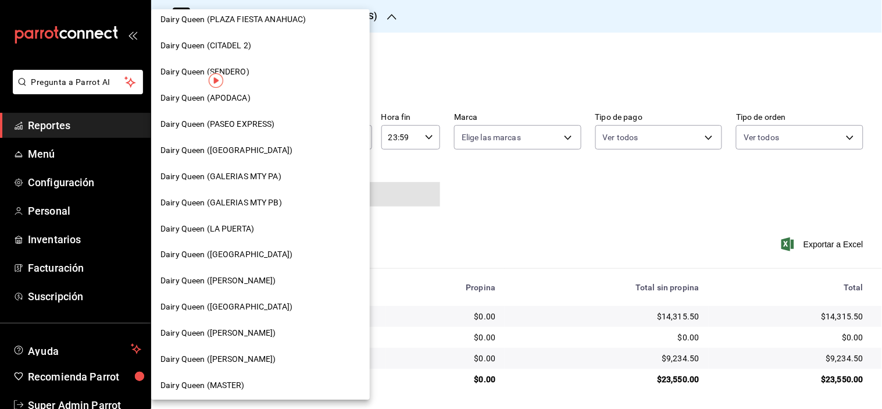
scroll to position [323, 0]
click at [219, 144] on span "Dairy Queen ([GEOGRAPHIC_DATA])" at bounding box center [226, 149] width 132 height 12
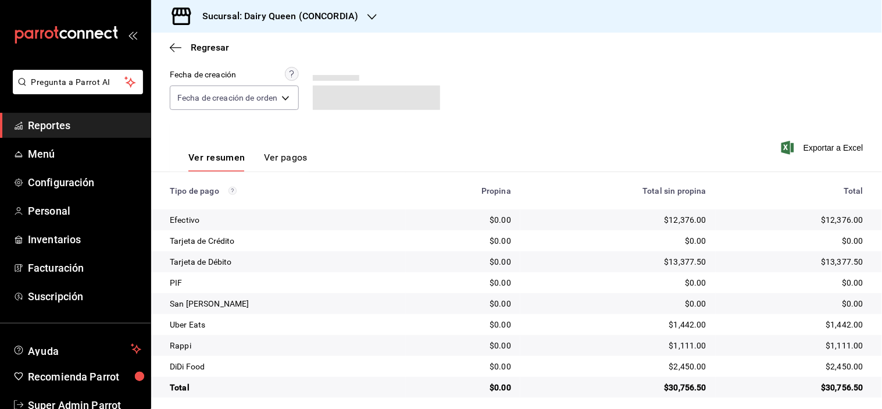
scroll to position [105, 0]
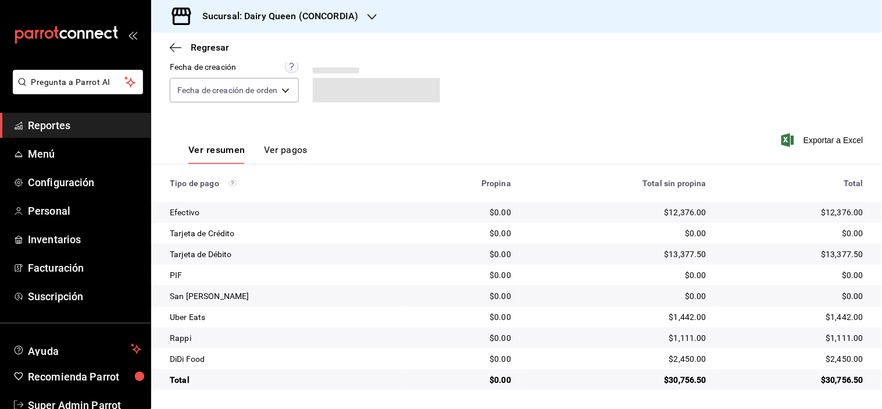
click at [827, 359] on div "$2,450.00" at bounding box center [794, 359] width 138 height 12
click at [825, 320] on div "$1,442.00" at bounding box center [794, 317] width 138 height 12
click at [298, 19] on h3 "Sucursal: Dairy Queen (CONCORDIA)" at bounding box center [275, 16] width 165 height 14
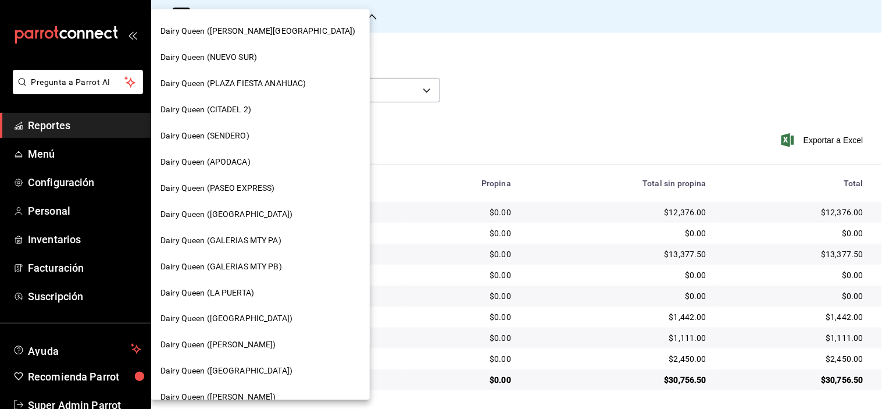
scroll to position [258, 0]
click at [263, 237] on span "Dairy Queen (GALERIAS MTY PA)" at bounding box center [220, 240] width 121 height 12
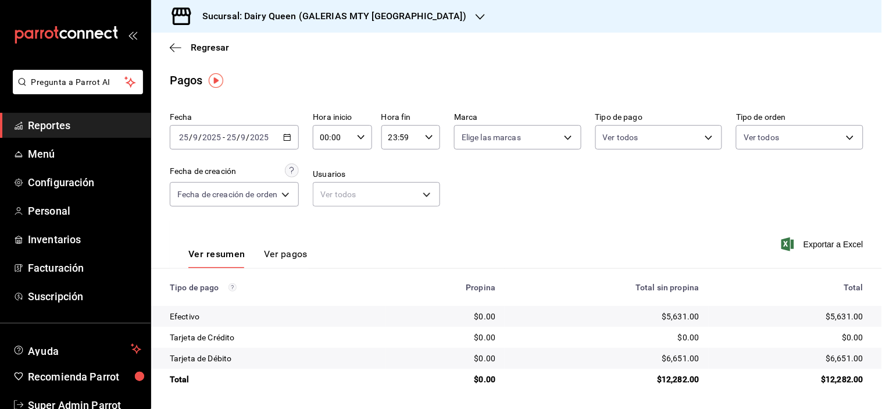
click at [328, 8] on div "Sucursal: Dairy Queen (GALERIAS MTY [GEOGRAPHIC_DATA])" at bounding box center [324, 16] width 329 height 33
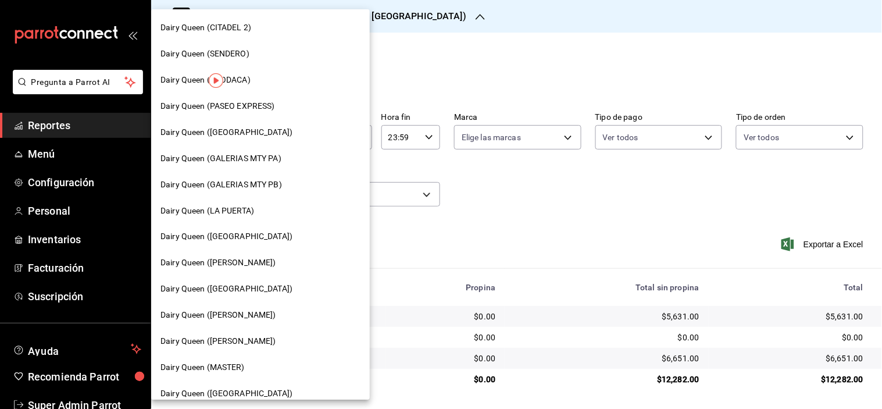
scroll to position [387, 0]
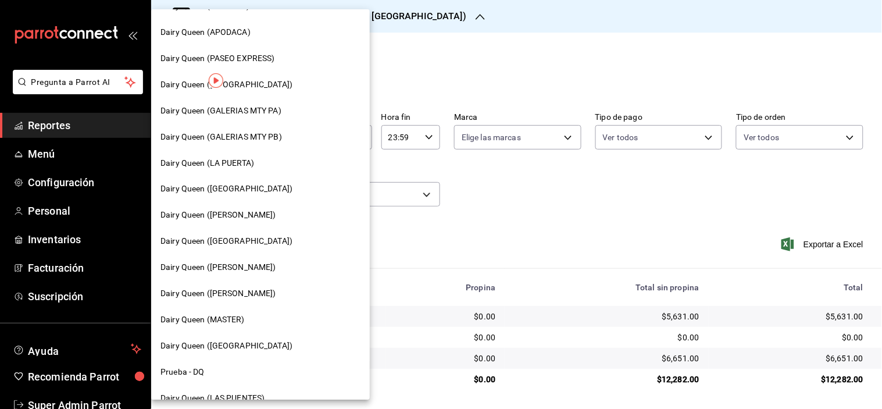
click at [249, 137] on span "Dairy Queen (GALERIAS MTY PB)" at bounding box center [220, 137] width 121 height 12
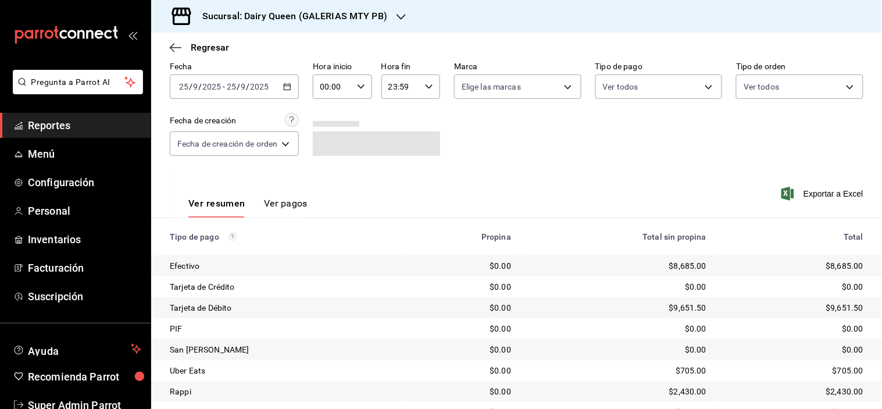
scroll to position [105, 0]
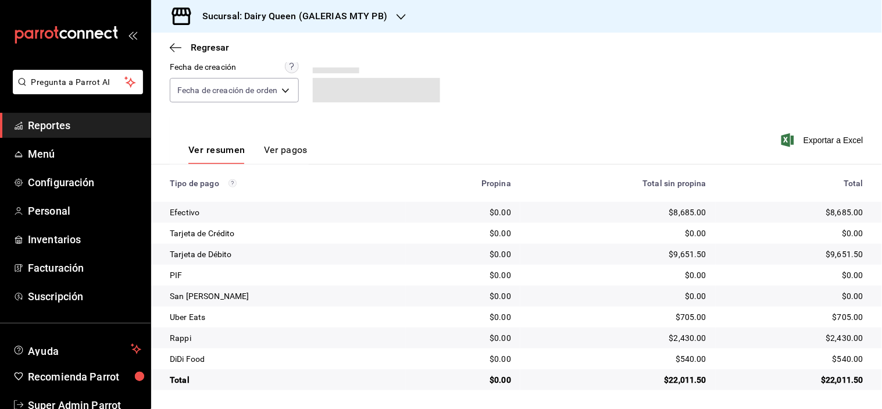
click at [846, 362] on div "$540.00" at bounding box center [794, 359] width 138 height 12
click at [839, 319] on div "$705.00" at bounding box center [794, 317] width 138 height 12
click at [344, 19] on h3 "Sucursal: Dairy Queen (GALERIAS MTY PB)" at bounding box center [290, 16] width 194 height 14
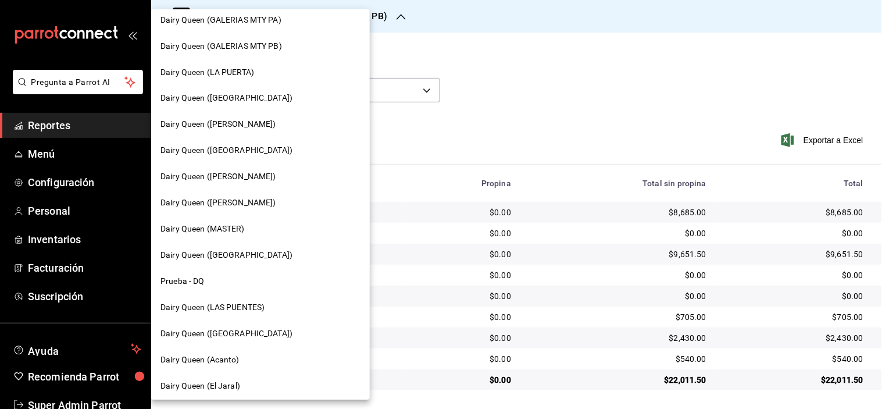
scroll to position [481, 0]
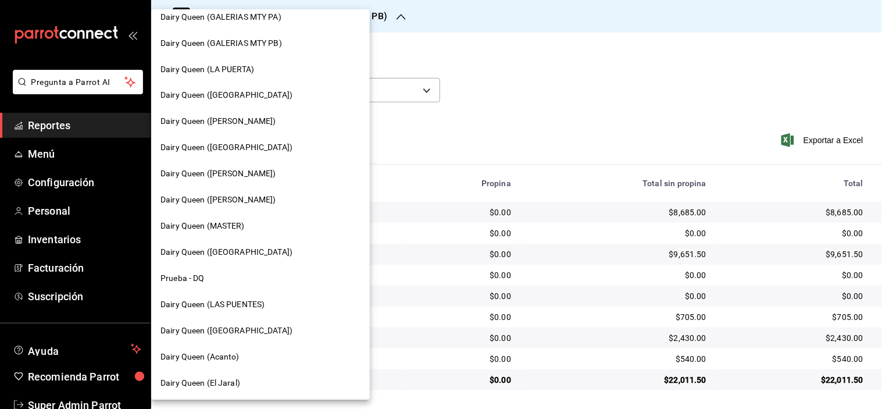
click at [259, 65] on div "Dairy Queen (LA PUERTA)" at bounding box center [260, 69] width 200 height 12
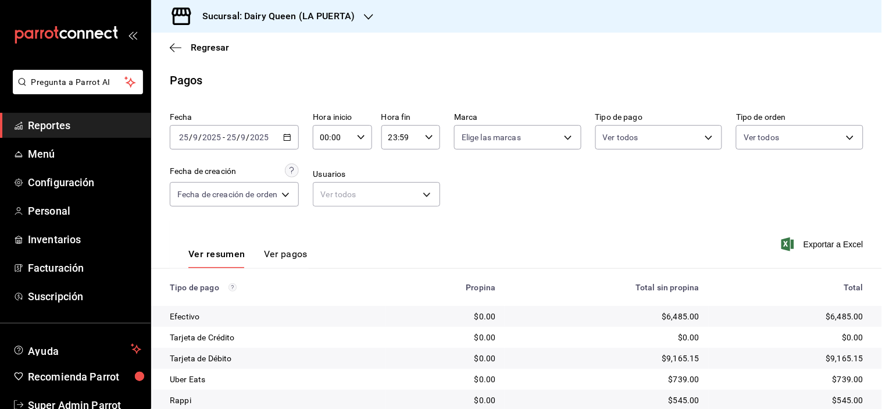
scroll to position [62, 0]
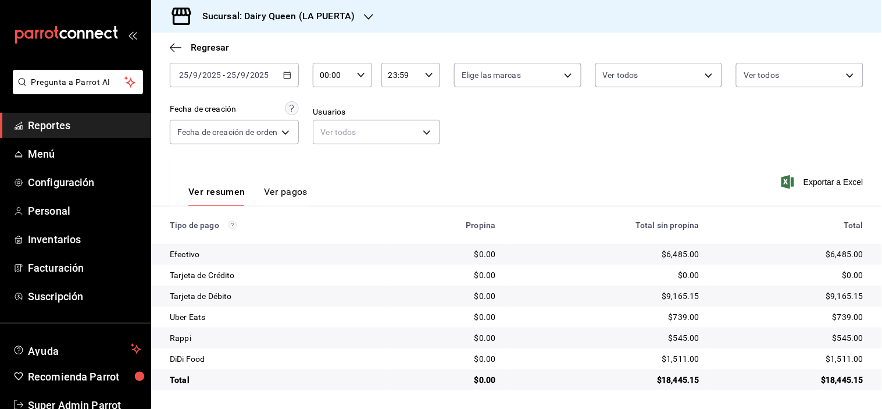
click at [842, 358] on div "$1,511.00" at bounding box center [790, 359] width 145 height 12
click at [832, 318] on div "$739.00" at bounding box center [790, 317] width 145 height 12
click at [339, 22] on h3 "Sucursal: Dairy Queen (LA PUERTA)" at bounding box center [274, 16] width 162 height 14
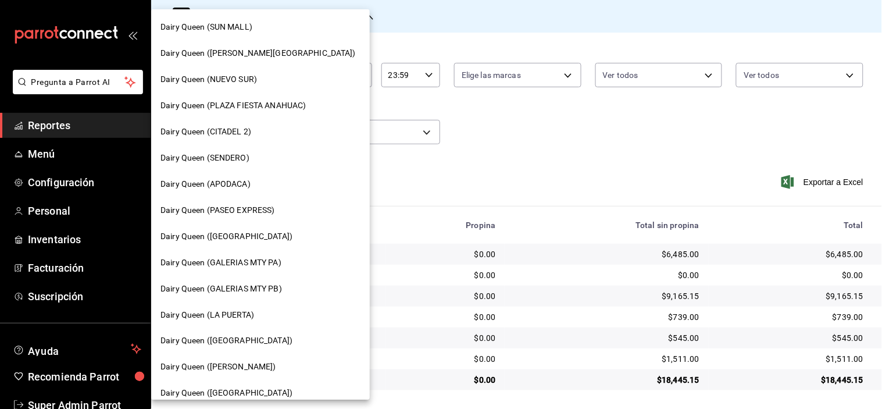
scroll to position [258, 0]
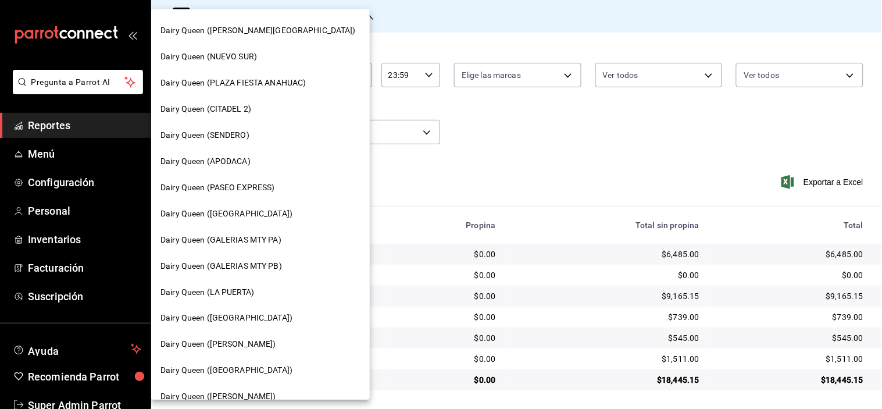
click at [241, 316] on span "Dairy Queen ([GEOGRAPHIC_DATA])" at bounding box center [226, 318] width 132 height 12
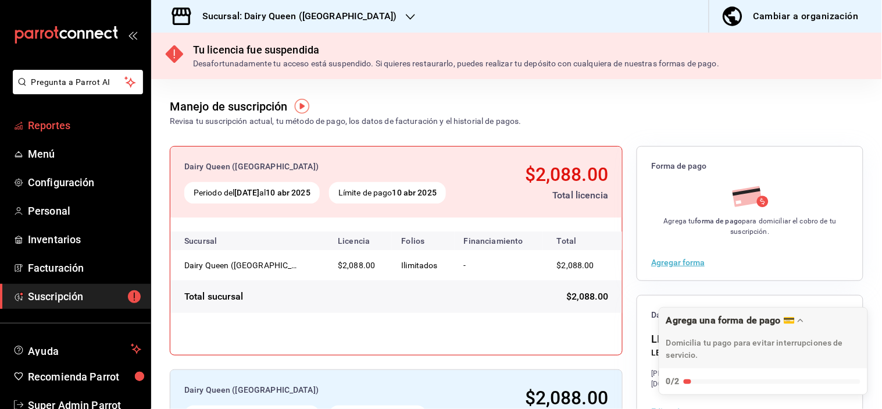
click at [84, 125] on span "Reportes" at bounding box center [84, 125] width 113 height 16
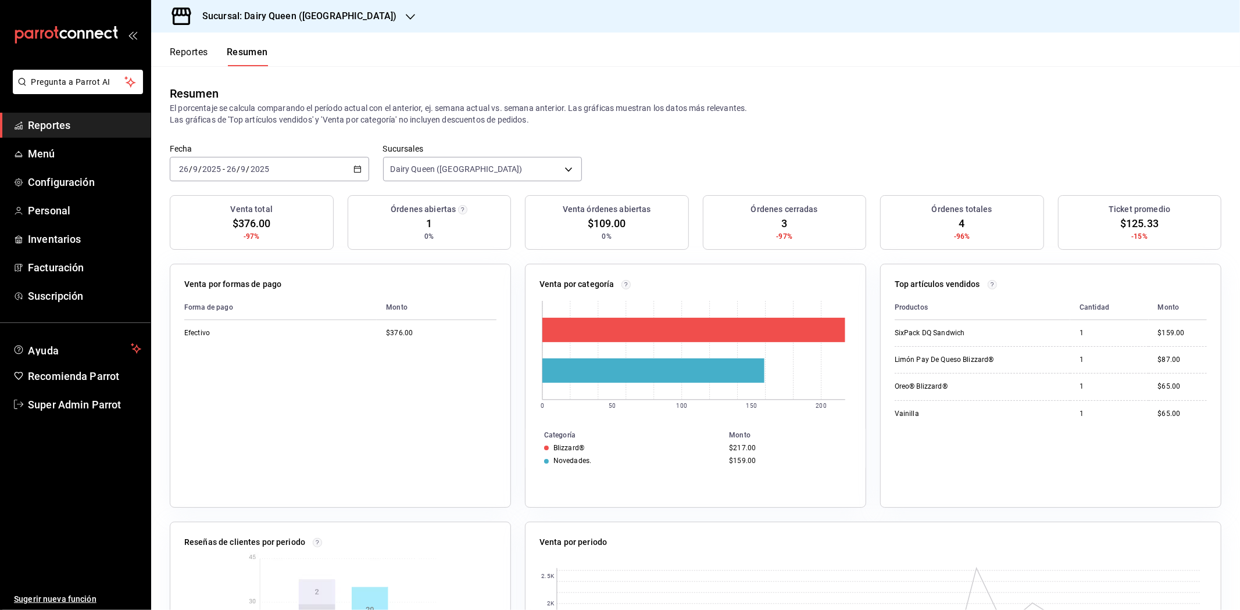
click at [357, 170] on icon "button" at bounding box center [357, 169] width 8 height 8
click at [240, 234] on span "Ayer" at bounding box center [225, 230] width 90 height 12
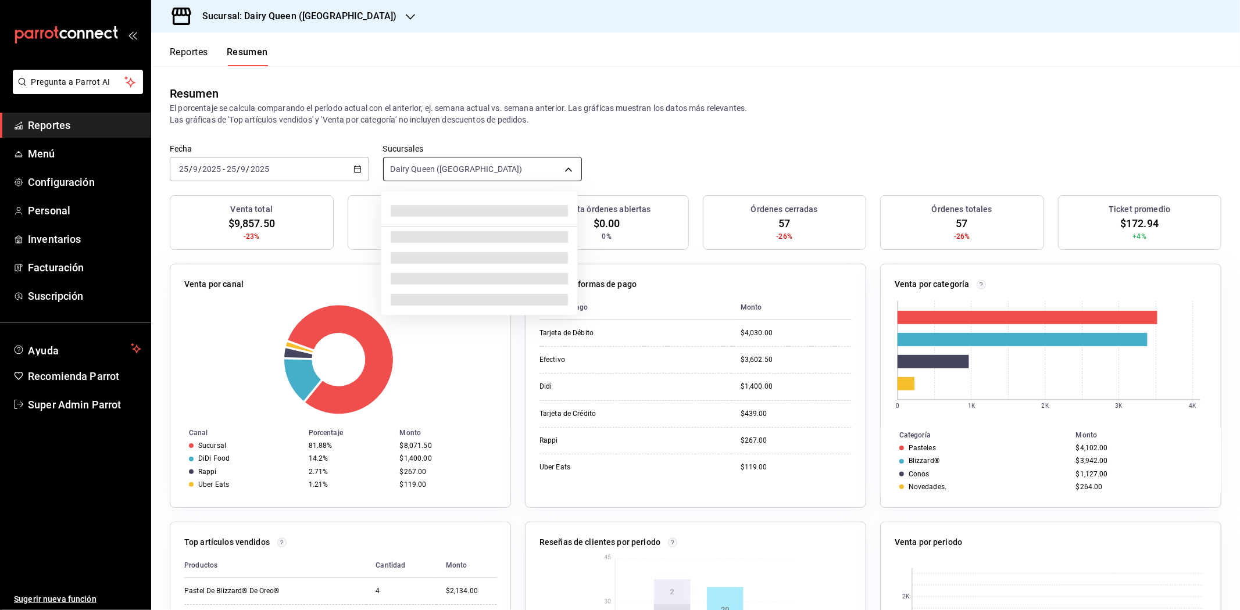
click at [493, 169] on body "Pregunta a Parrot AI Reportes Menú Configuración Personal Inventarios Facturaci…" at bounding box center [620, 305] width 1240 height 610
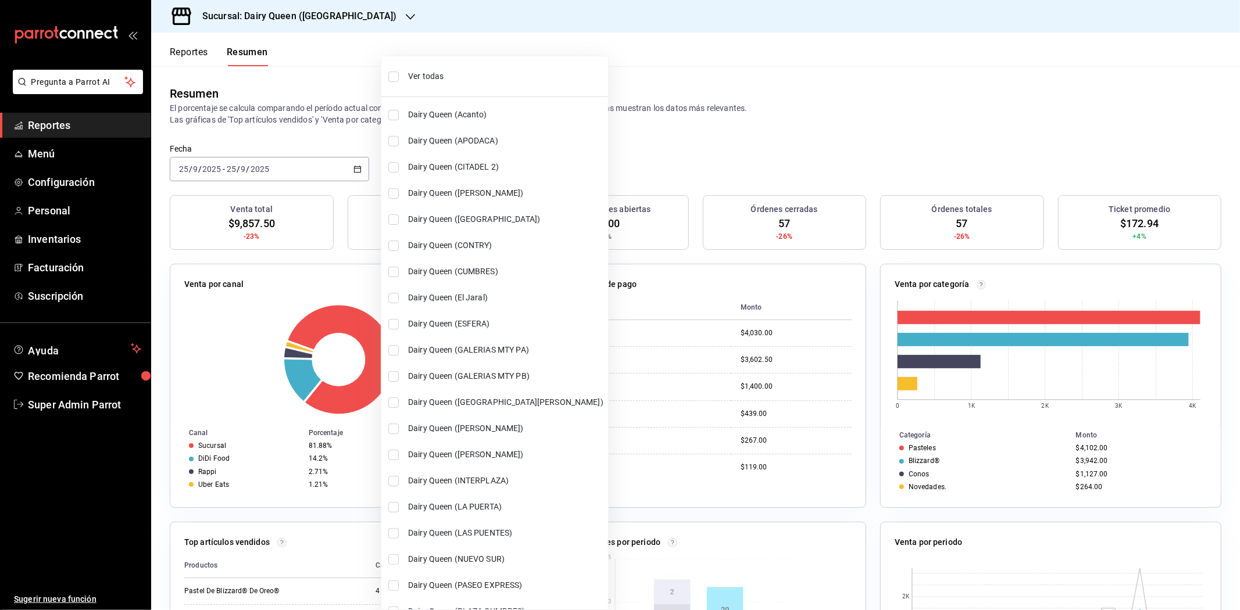
click at [481, 240] on span "Dairy Queen (CONTRY)" at bounding box center [505, 246] width 195 height 12
type input "[object Object],[object Object]"
checkbox input "true"
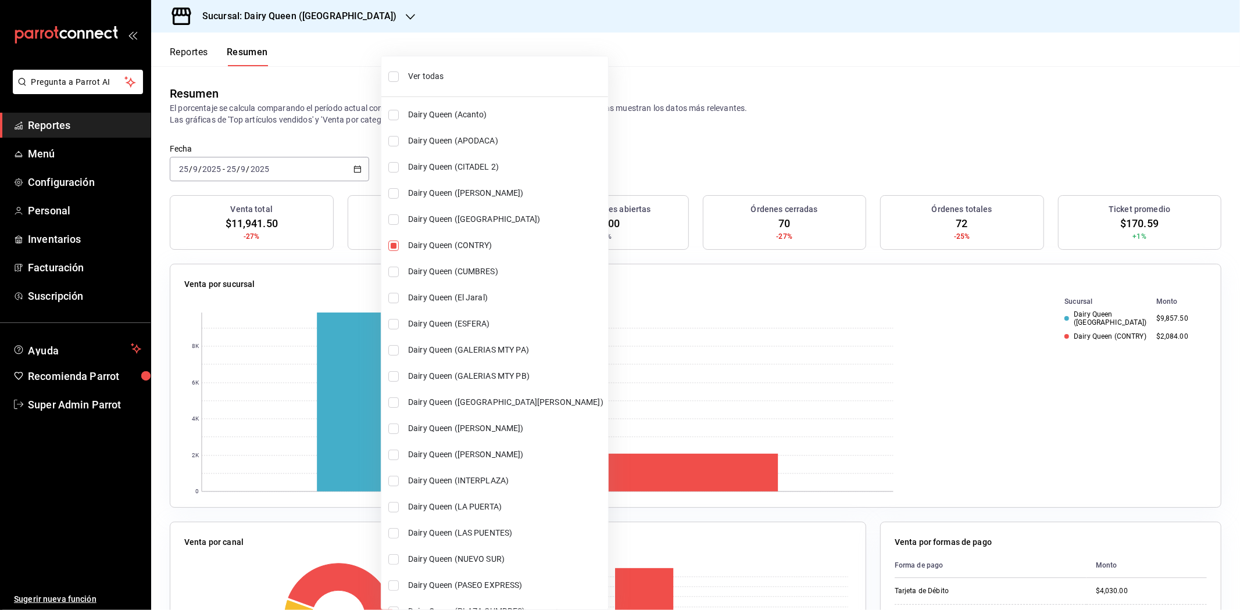
click at [481, 270] on span "Dairy Queen (CUMBRES)" at bounding box center [505, 272] width 195 height 12
type input "[object Object],[object Object],[object Object]"
checkbox input "true"
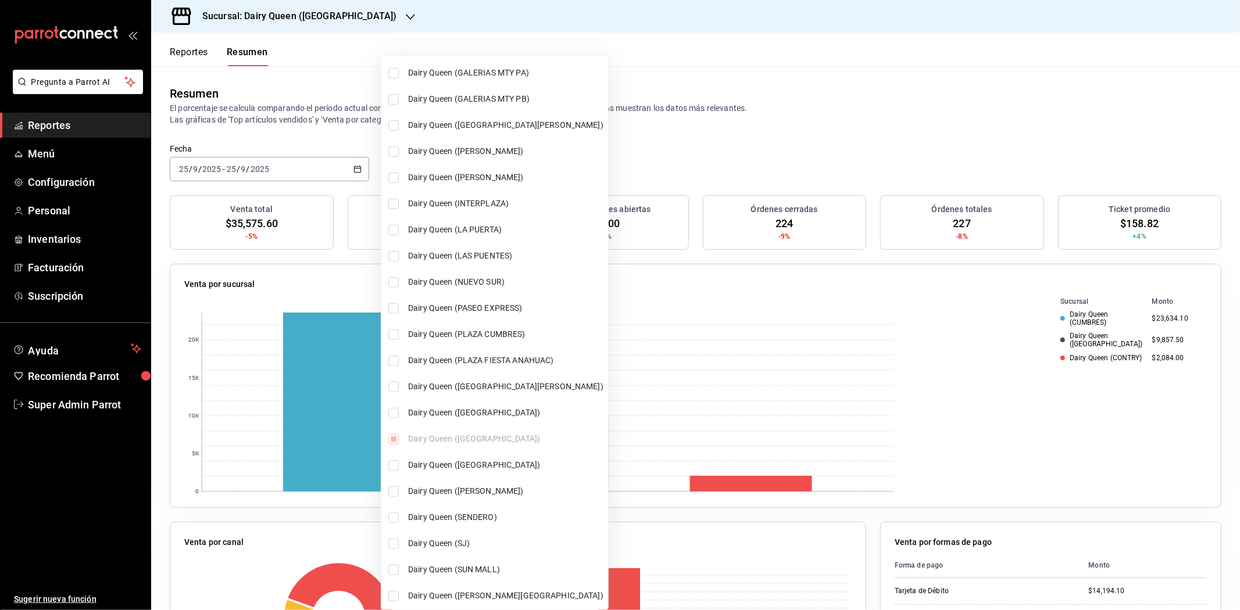
scroll to position [280, 0]
click at [485, 513] on span "Dairy Queen (SENDERO)" at bounding box center [505, 515] width 195 height 12
type input "[object Object],[object Object],[object Object],[object Object]"
checkbox input "true"
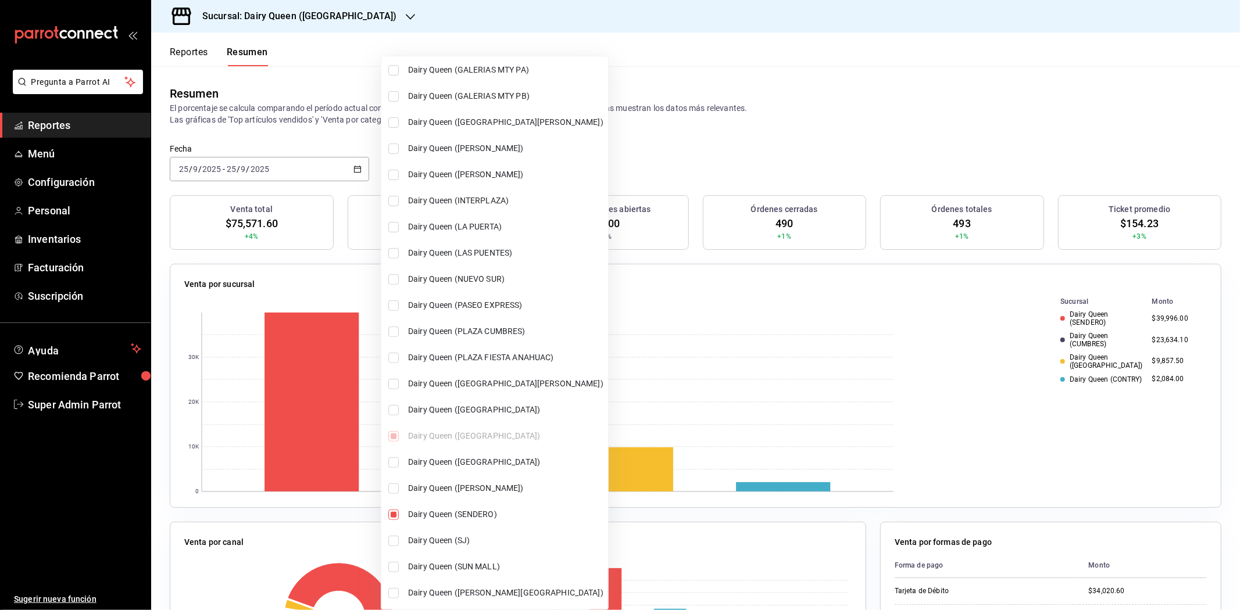
click at [480, 248] on span "Dairy Queen (LAS PUENTES)" at bounding box center [505, 253] width 195 height 12
type input "[object Object],[object Object],[object Object],[object Object],[object Object]"
checkbox input "true"
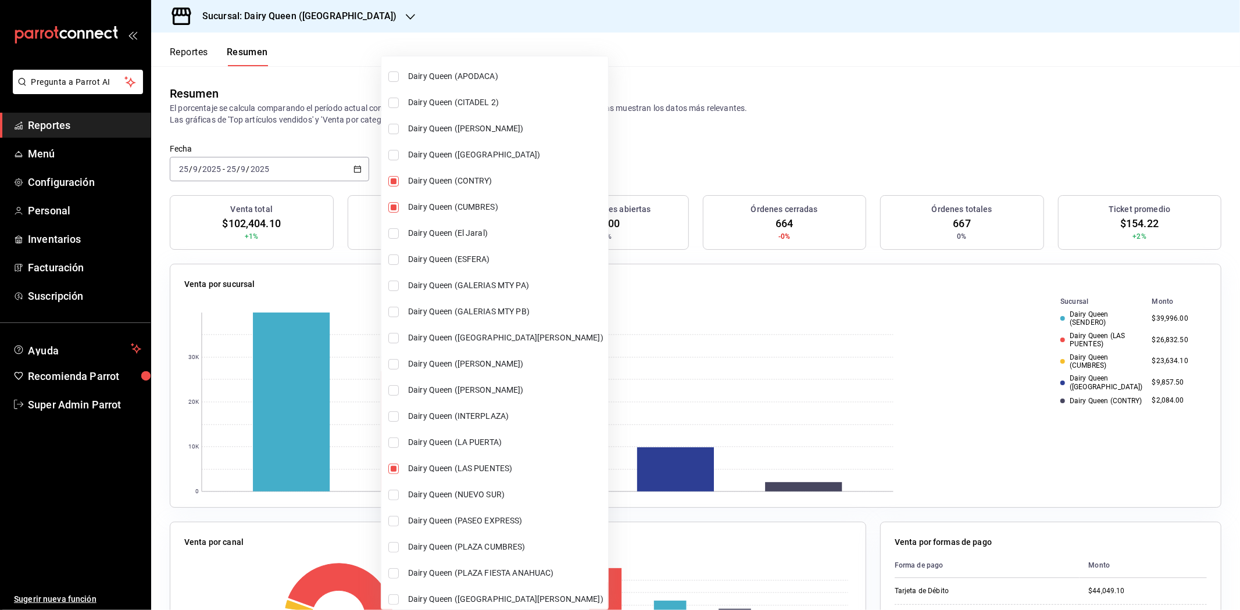
scroll to position [129, 0]
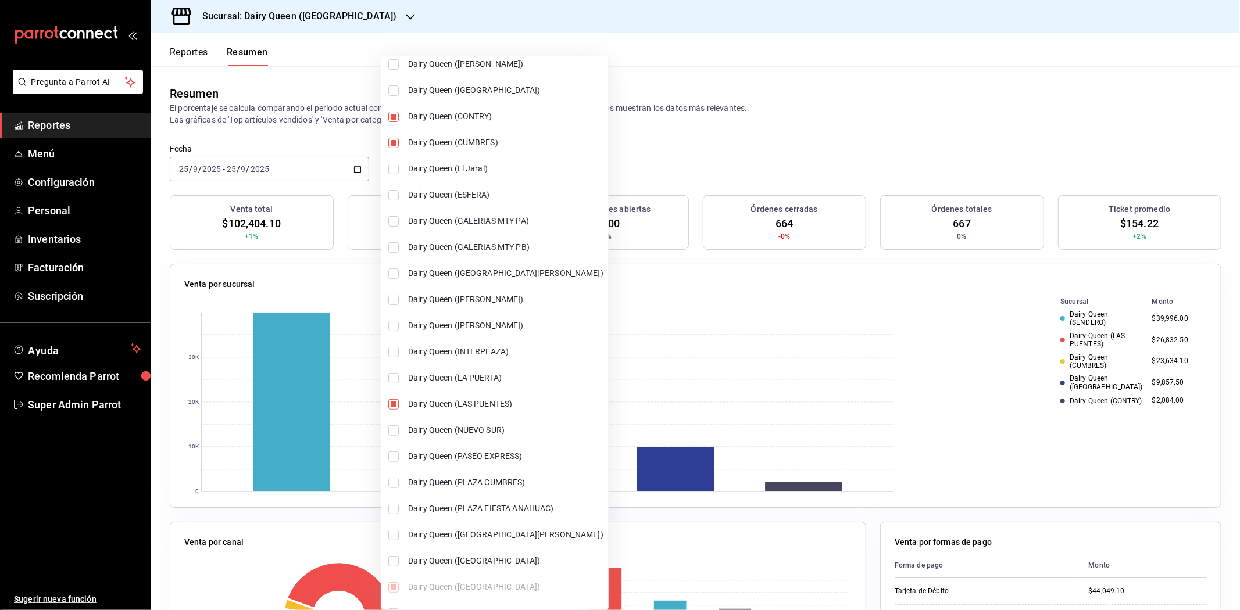
click at [477, 457] on span "Dairy Queen (PASEO EXPRESS)" at bounding box center [505, 457] width 195 height 12
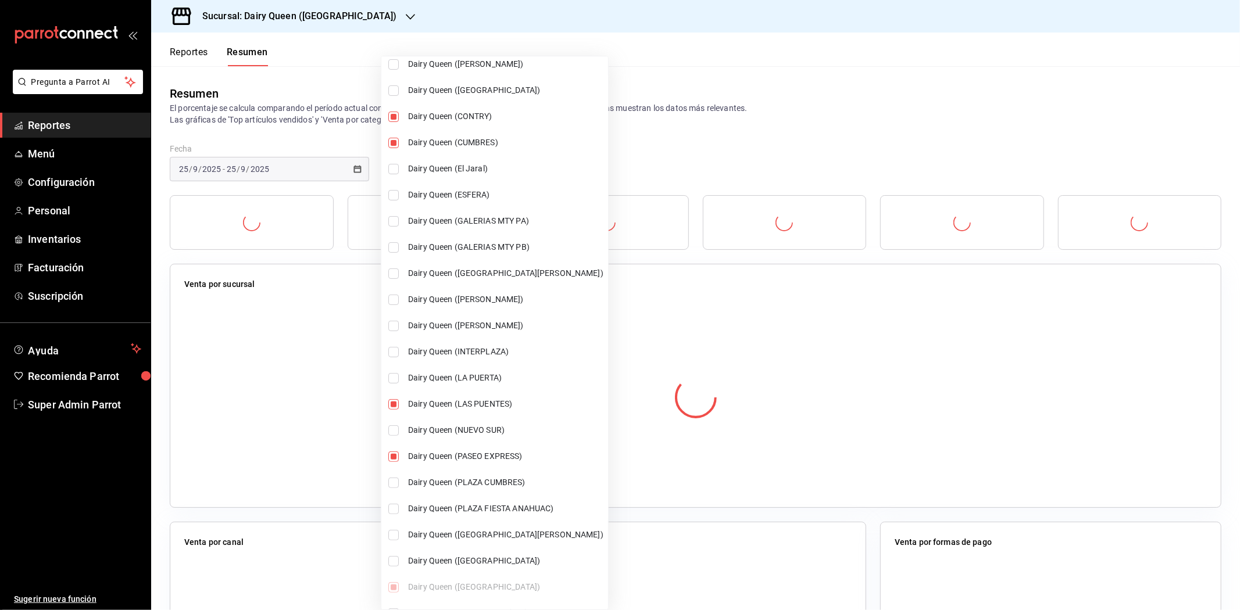
type input "[object Object],[object Object],[object Object],[object Object],[object Object]…"
checkbox input "true"
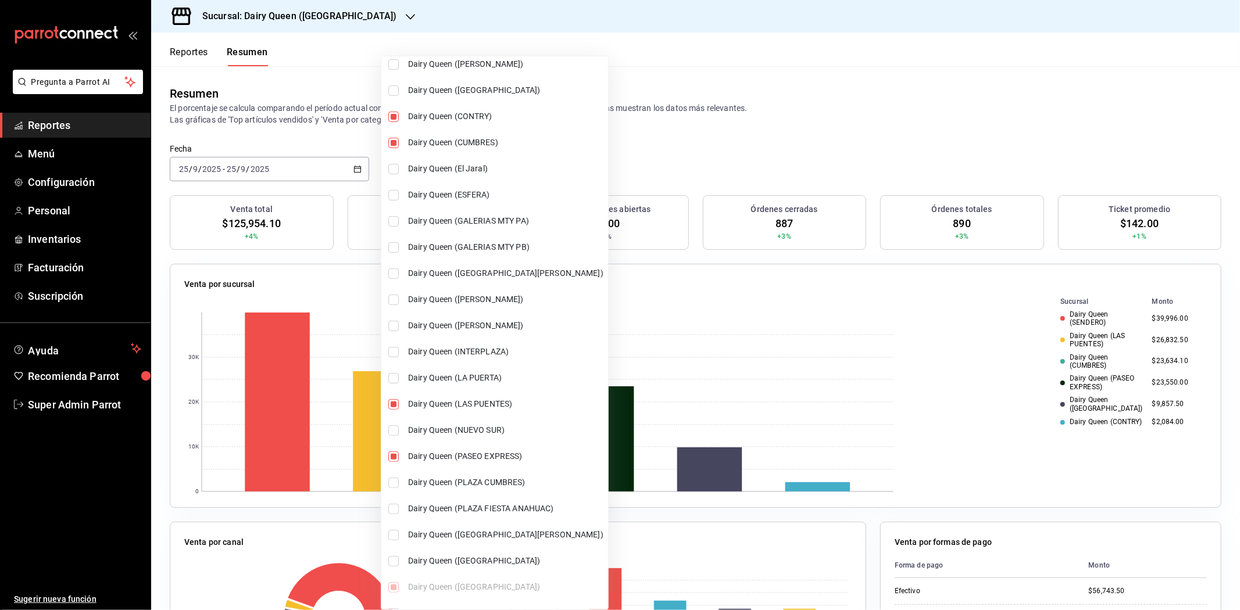
scroll to position [280, 0]
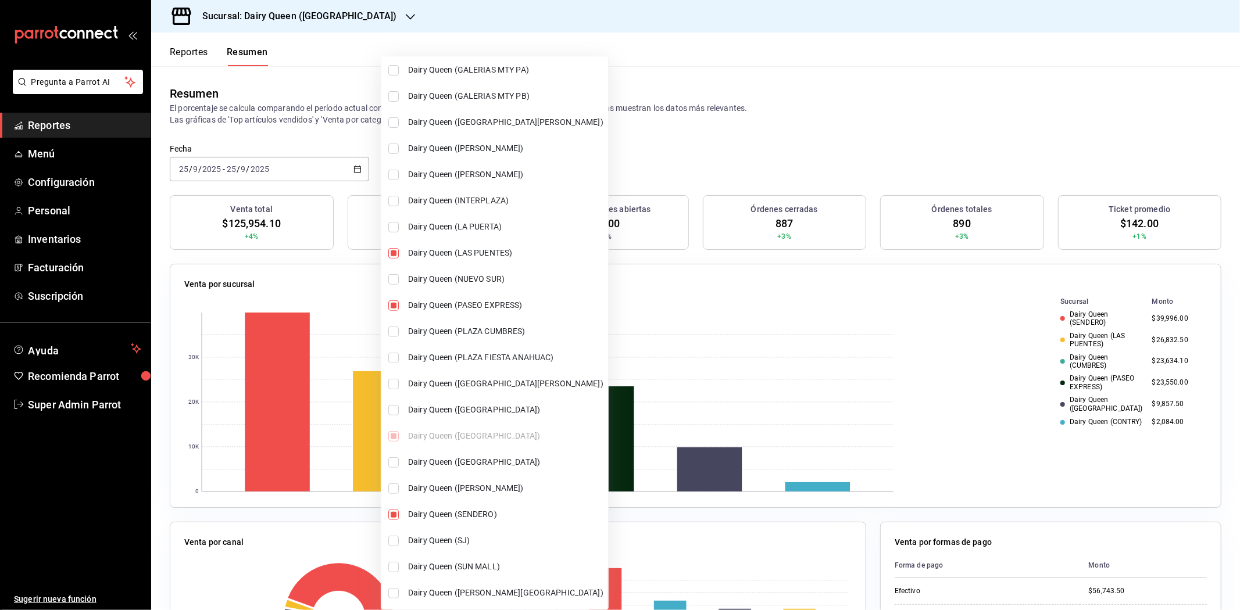
click at [463, 547] on li "Dairy Queen (SJ)" at bounding box center [494, 541] width 227 height 26
type input "[object Object],[object Object],[object Object],[object Object],[object Object]…"
checkbox input "true"
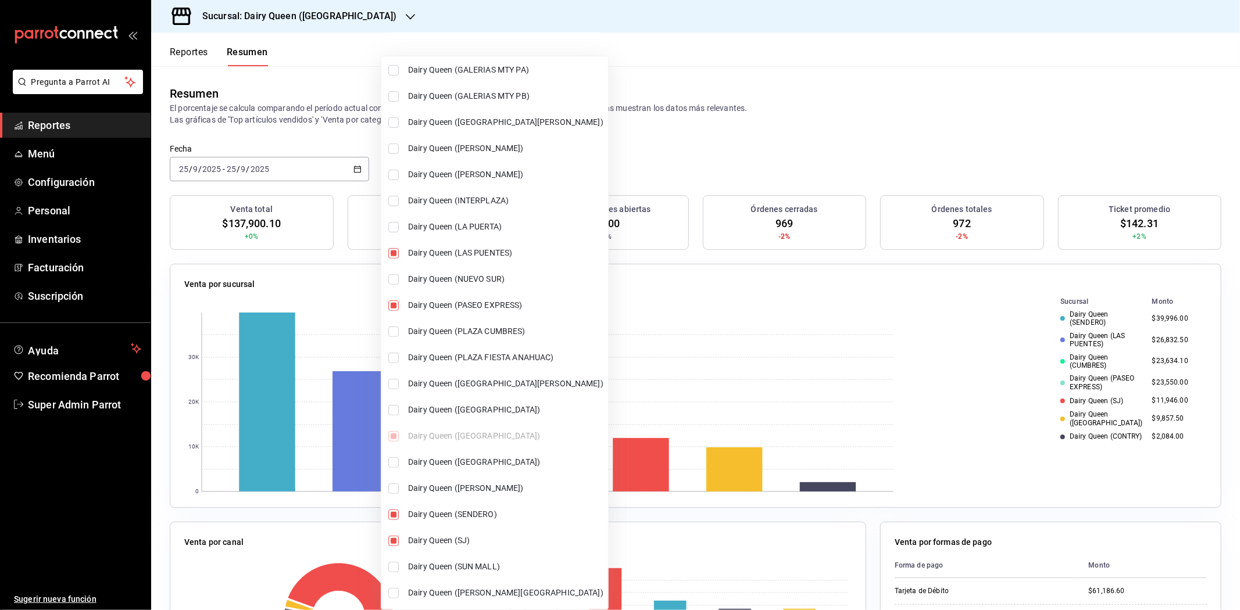
click at [519, 407] on span "Dairy Queen ([GEOGRAPHIC_DATA])" at bounding box center [505, 410] width 195 height 12
type input "[object Object],[object Object],[object Object],[object Object],[object Object]…"
checkbox input "true"
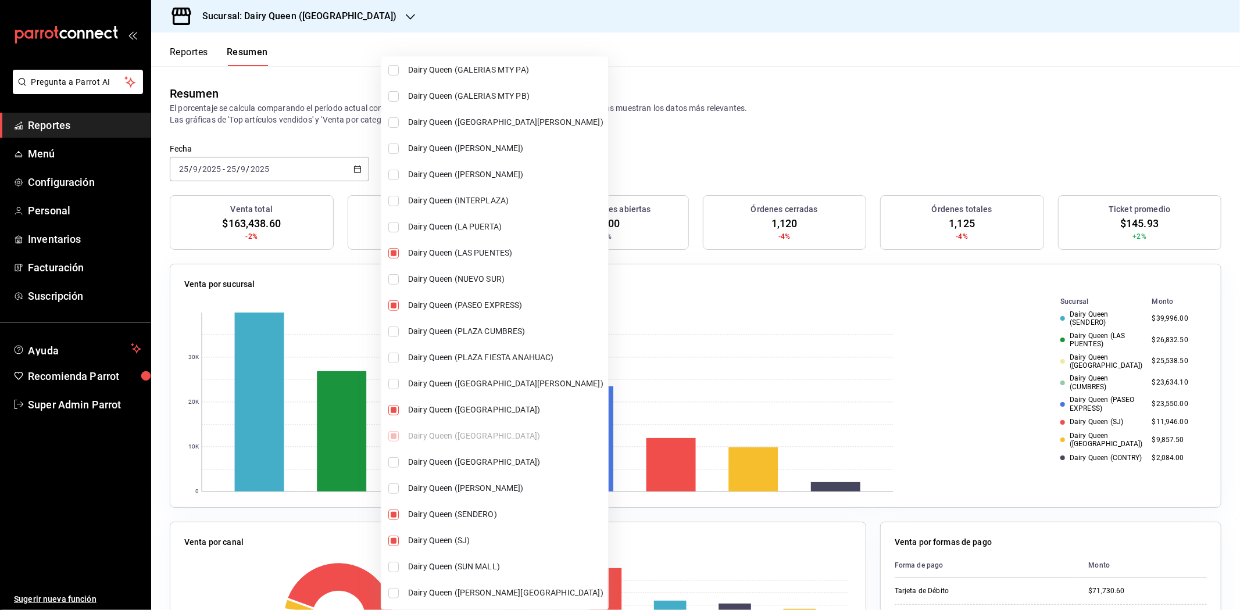
click at [492, 595] on span "Dairy Queen ([PERSON_NAME][GEOGRAPHIC_DATA])" at bounding box center [505, 593] width 195 height 12
type input "[object Object],[object Object],[object Object],[object Object],[object Object]…"
checkbox input "true"
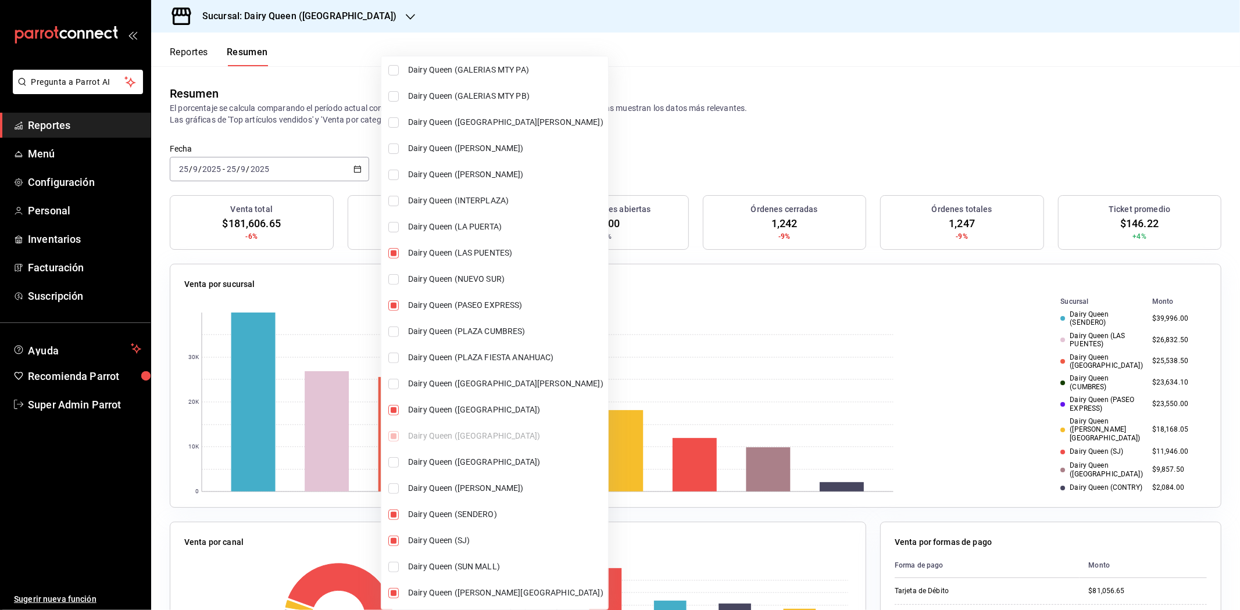
click at [462, 225] on span "Dairy Queen (LA PUERTA)" at bounding box center [505, 227] width 195 height 12
type input "[object Object],[object Object],[object Object],[object Object],[object Object]…"
checkbox input "true"
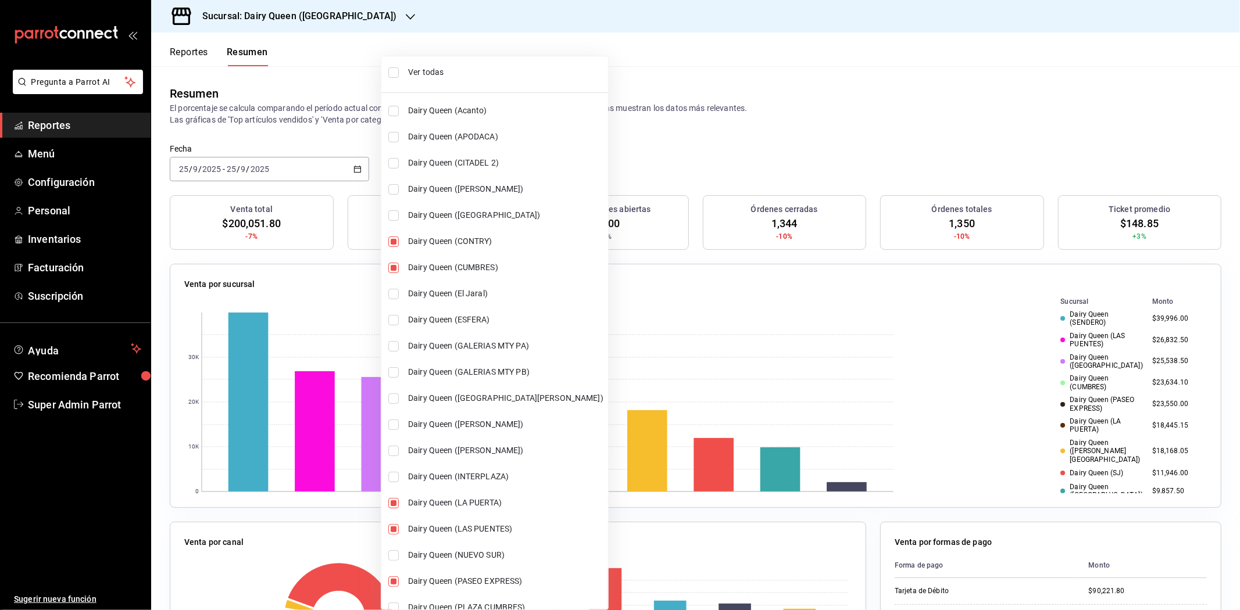
scroll to position [0, 0]
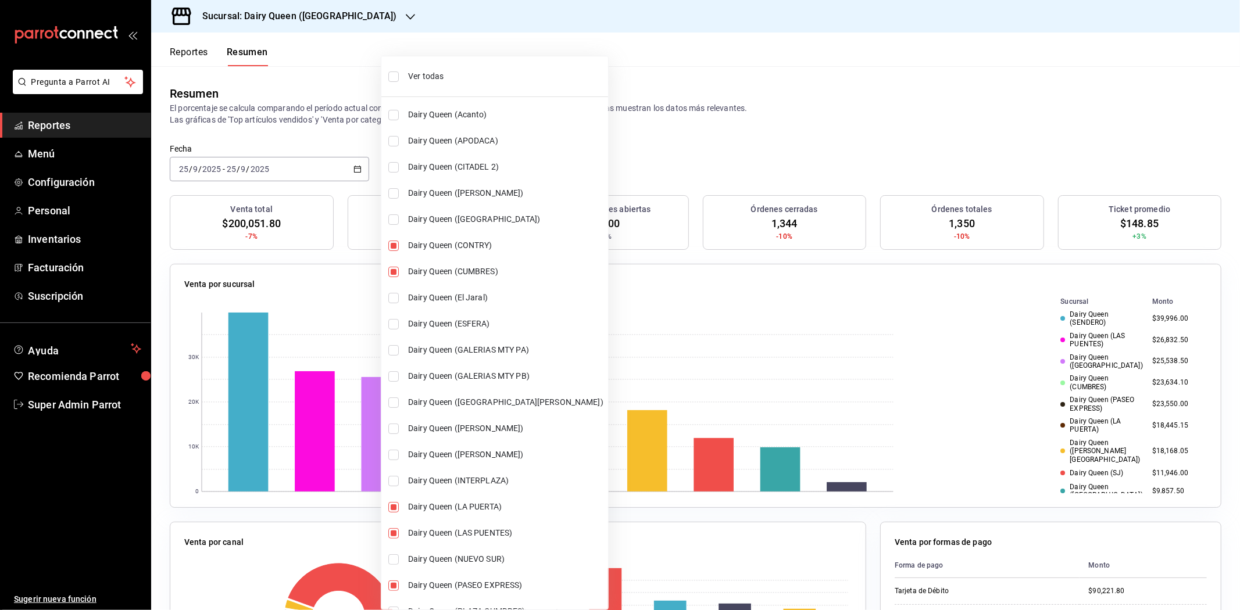
click at [485, 213] on span "Dairy Queen ([GEOGRAPHIC_DATA])" at bounding box center [505, 219] width 195 height 12
type input "[object Object],[object Object],[object Object],[object Object],[object Object]…"
checkbox input "true"
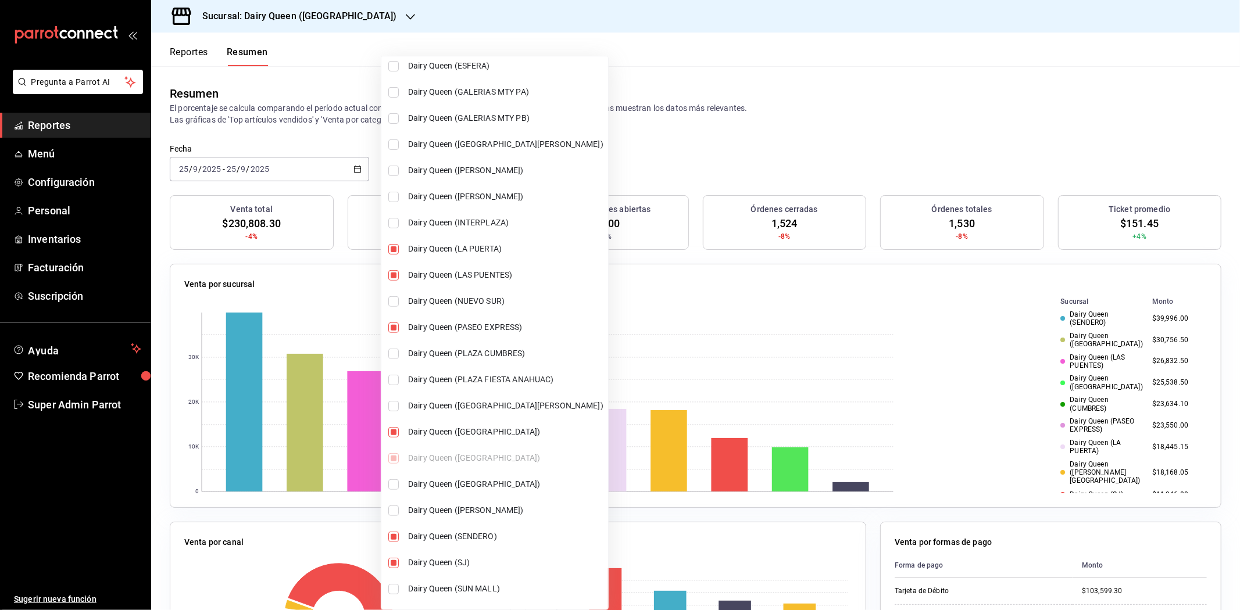
scroll to position [280, 0]
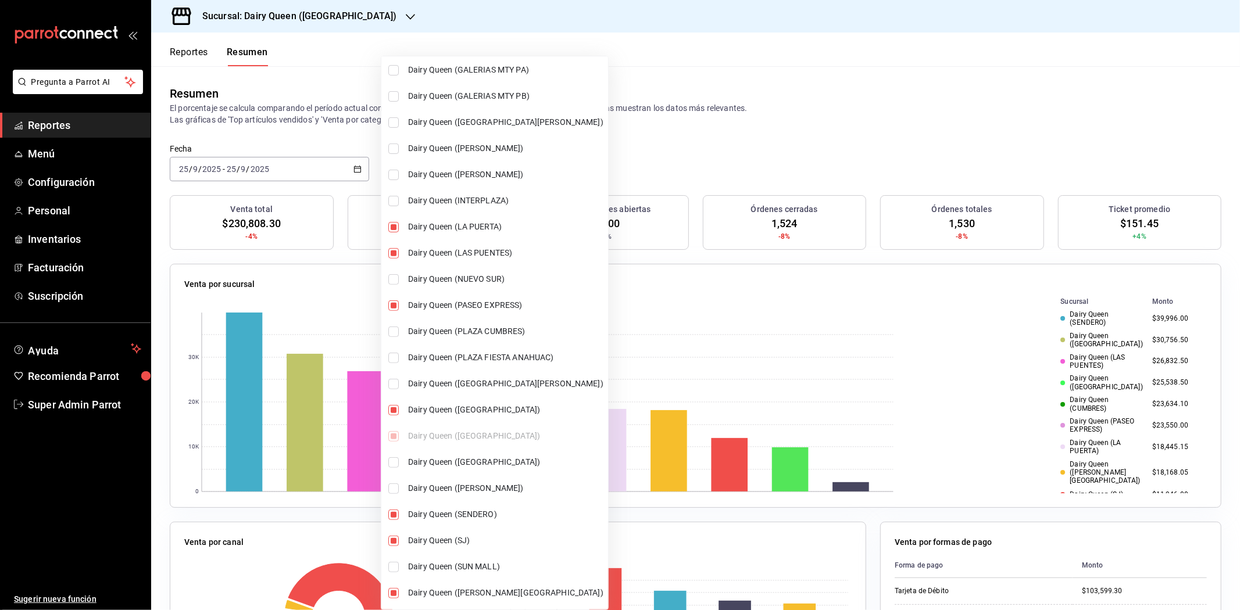
click at [769, 280] on div at bounding box center [620, 305] width 1240 height 610
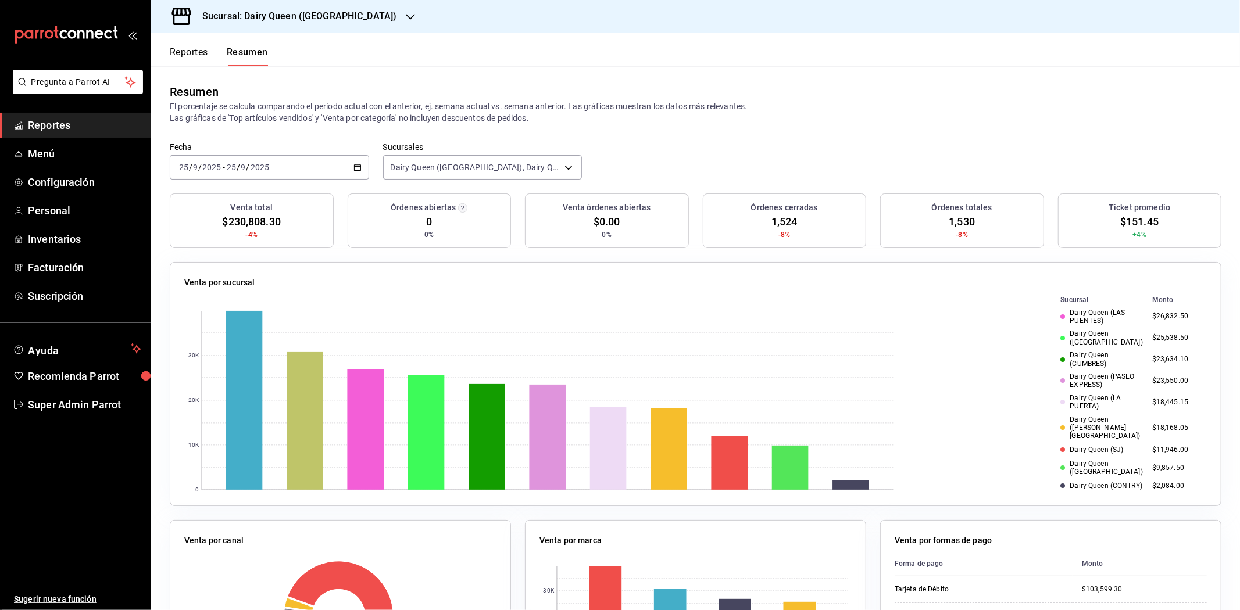
scroll to position [0, 0]
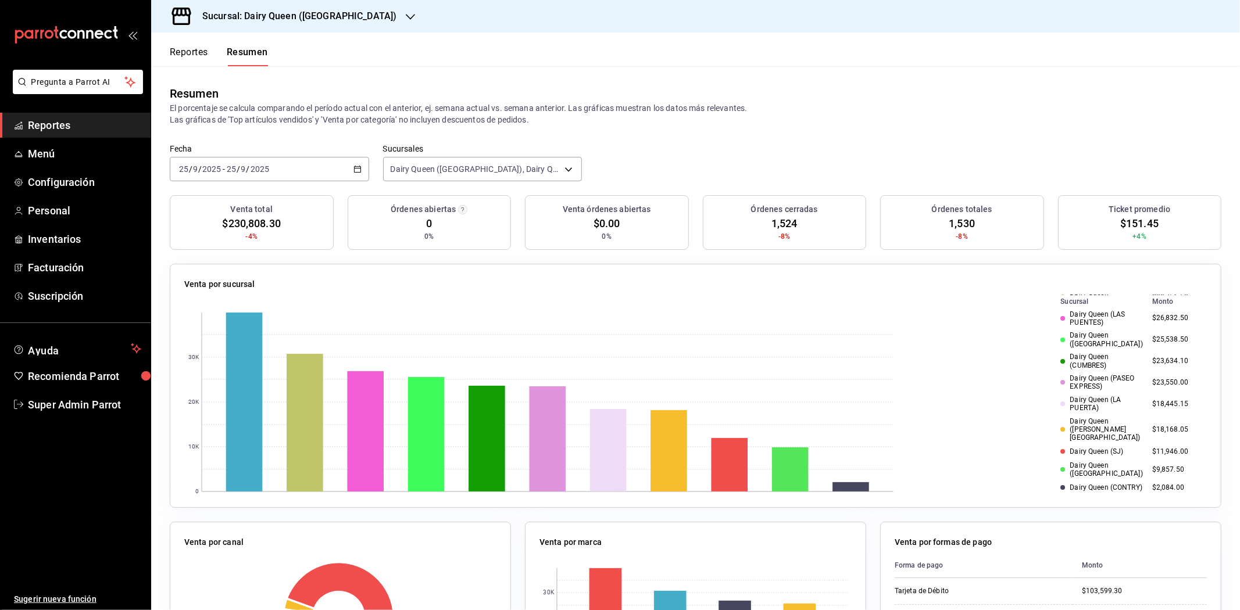
click at [274, 165] on div "2025-09-25 25 / 9 / 2025 - 2025-09-25 25 / 9 / 2025" at bounding box center [269, 169] width 199 height 24
click at [186, 53] on button "Reportes" at bounding box center [189, 57] width 38 height 20
